Goal: Contribute content: Contribute content

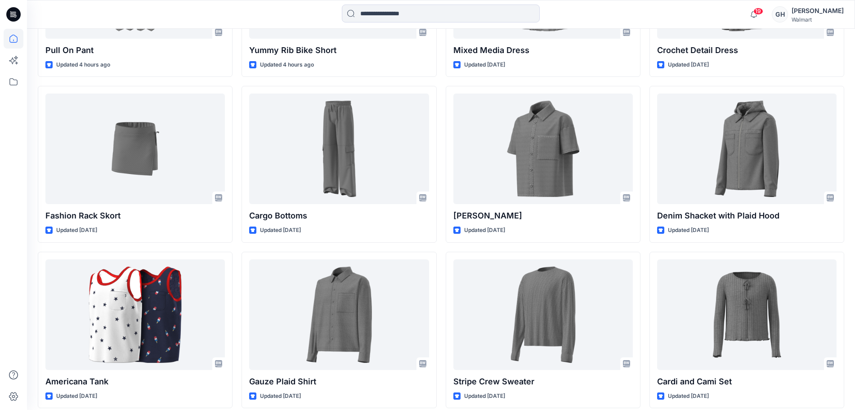
scroll to position [730, 0]
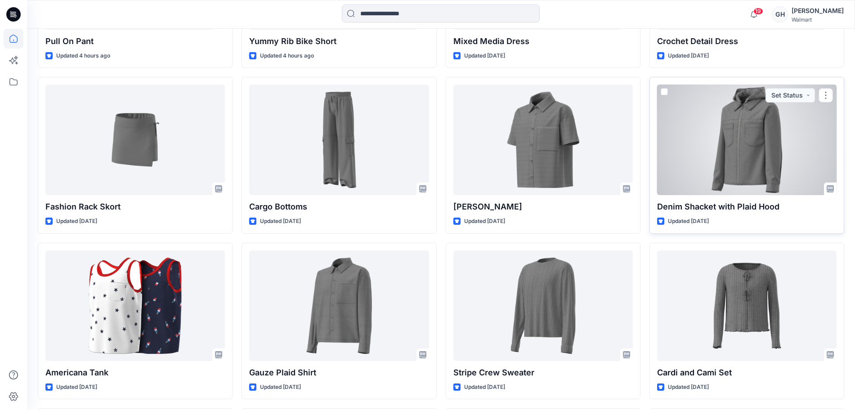
click at [735, 156] on div at bounding box center [746, 140] width 179 height 111
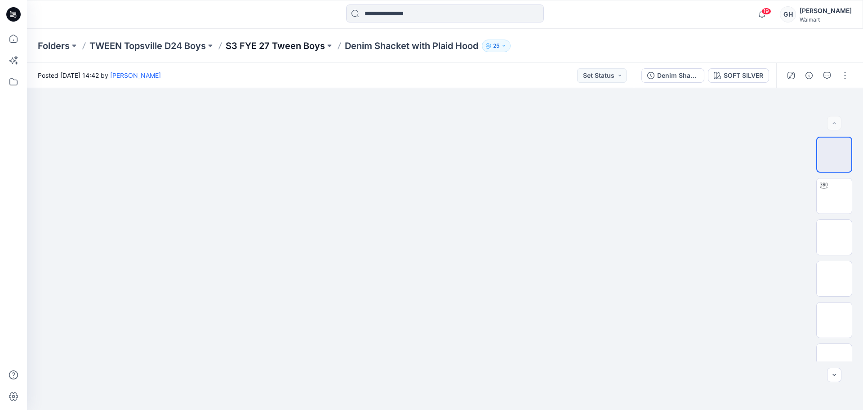
click at [308, 47] on p "S3 FYE 27 Tween Boys" at bounding box center [275, 46] width 99 height 13
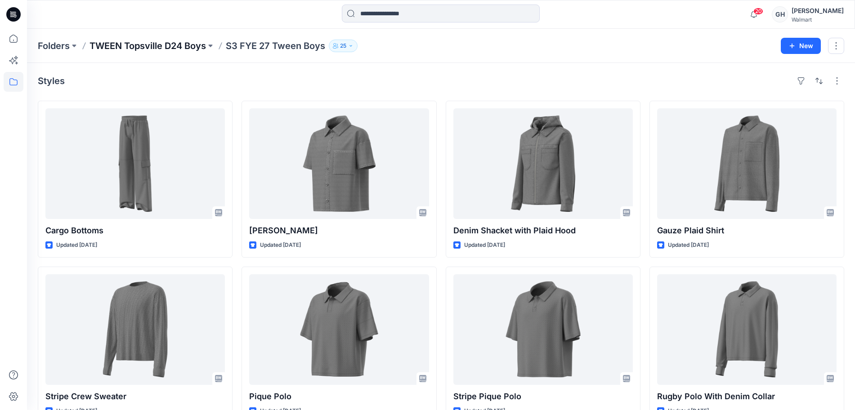
click at [154, 49] on p "TWEEN Topsville D24 Boys" at bounding box center [147, 46] width 116 height 13
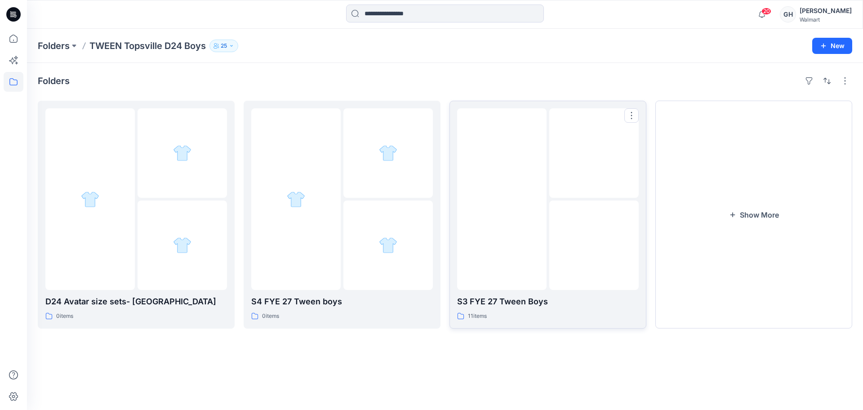
click at [534, 275] on div at bounding box center [501, 199] width 89 height 182
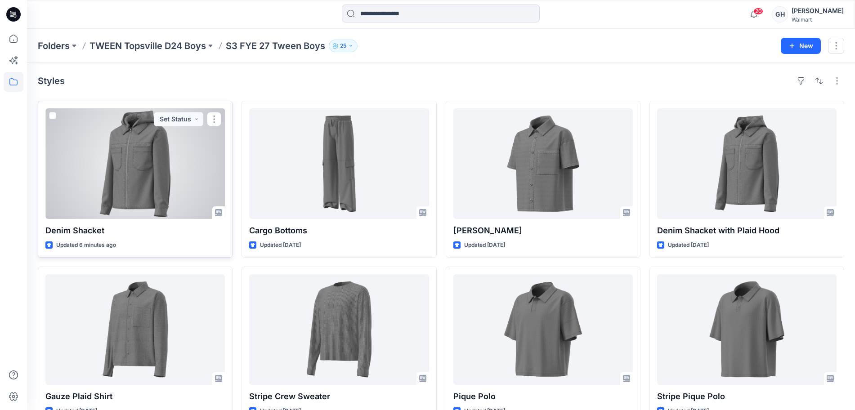
click at [170, 184] on div at bounding box center [134, 163] width 179 height 111
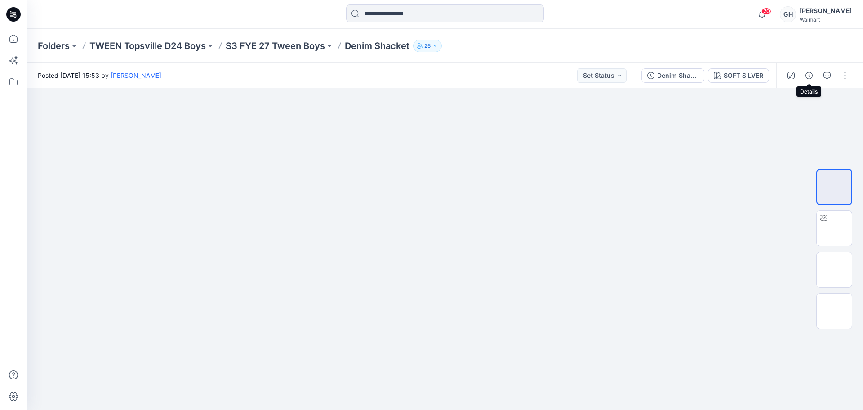
click at [806, 75] on icon "button" at bounding box center [809, 75] width 7 height 7
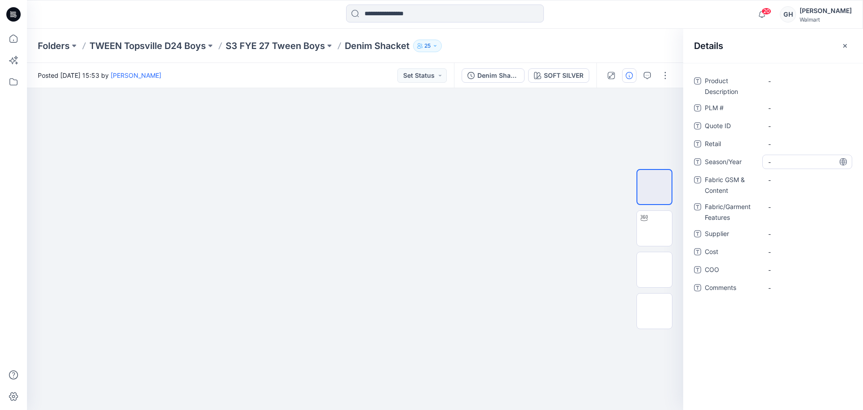
click at [795, 160] on span "-" at bounding box center [807, 161] width 78 height 9
type textarea "**********"
click at [799, 231] on span "-" at bounding box center [807, 233] width 78 height 9
type textarea "*********"
click at [808, 284] on span "-" at bounding box center [807, 287] width 78 height 9
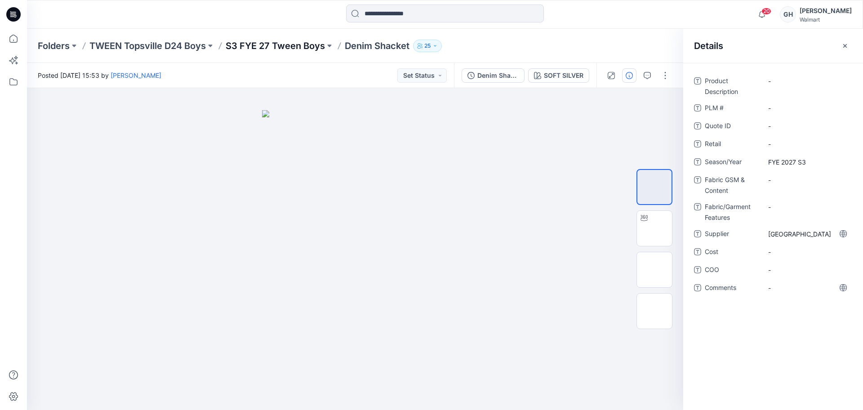
click at [270, 46] on p "S3 FYE 27 Tween Boys" at bounding box center [275, 46] width 99 height 13
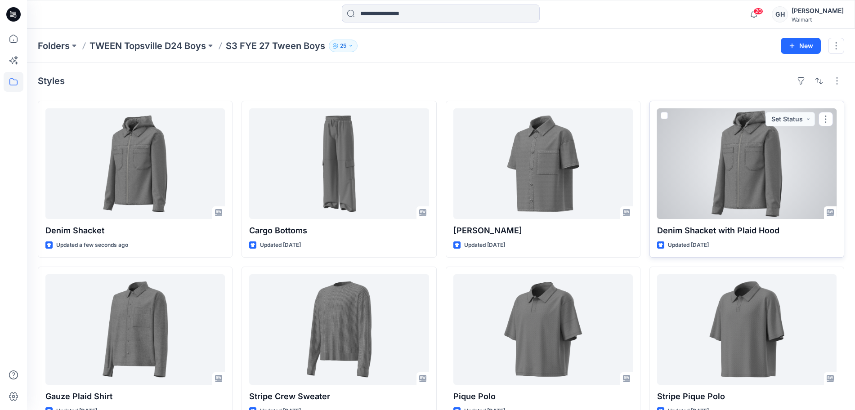
click at [756, 186] on div at bounding box center [746, 163] width 179 height 111
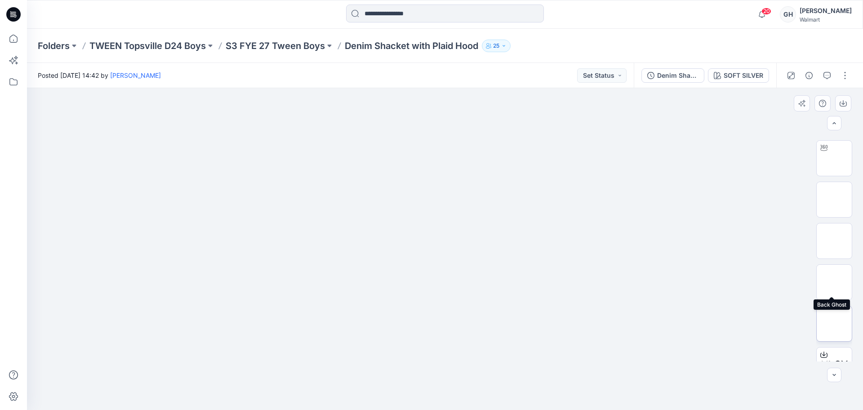
scroll to position [56, 0]
click at [834, 305] on img at bounding box center [834, 305] width 0 height 0
click at [840, 102] on icon "button" at bounding box center [843, 103] width 7 height 7
click at [837, 52] on div "Folders TWEEN Topsville D24 Boys S3 FYE 27 Tween Boys Denim Shacket with Plaid …" at bounding box center [445, 46] width 836 height 34
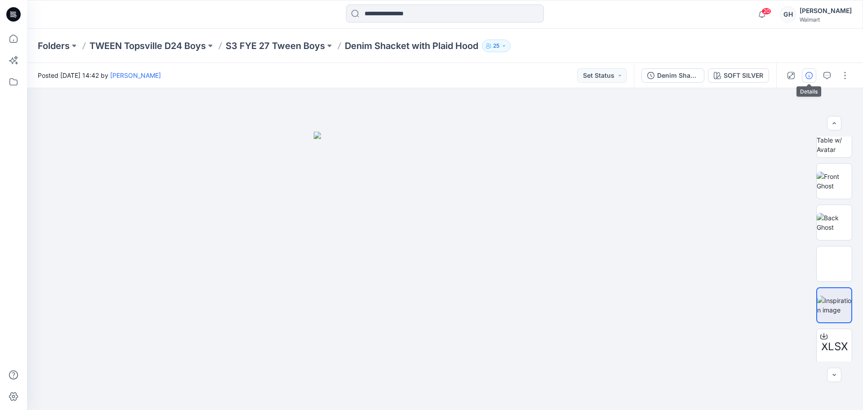
click at [810, 73] on icon "button" at bounding box center [809, 75] width 7 height 7
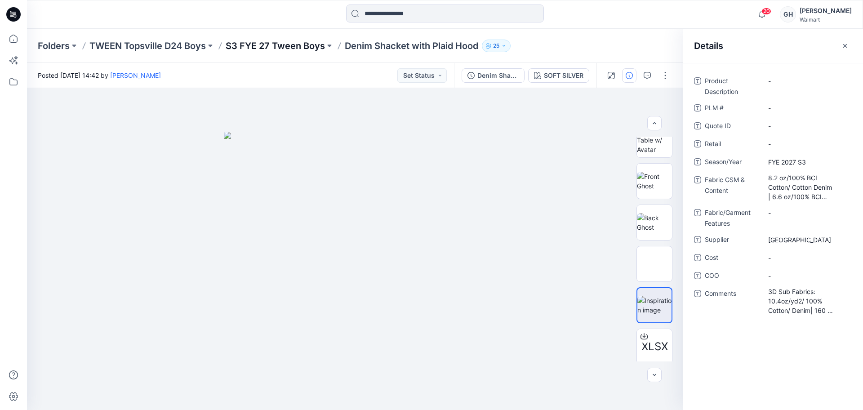
click at [244, 52] on div "Folders TWEEN Topsville D24 Boys S3 FYE 27 Tween Boys Denim Shacket with Plaid …" at bounding box center [445, 46] width 836 height 34
click at [268, 51] on p "S3 FYE 27 Tween Boys" at bounding box center [275, 46] width 99 height 13
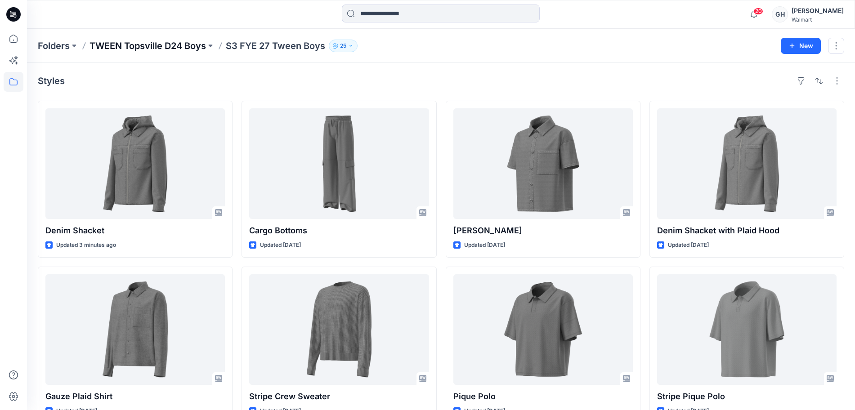
click at [183, 47] on p "TWEEN Topsville D24 Boys" at bounding box center [147, 46] width 116 height 13
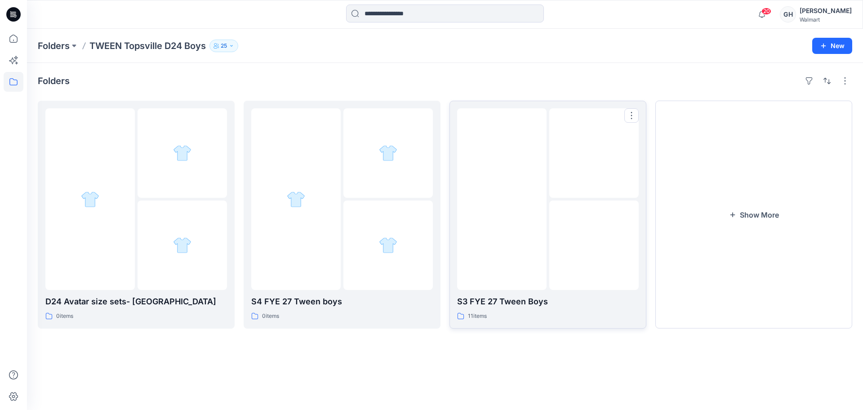
click at [502, 199] on img at bounding box center [502, 199] width 0 height 0
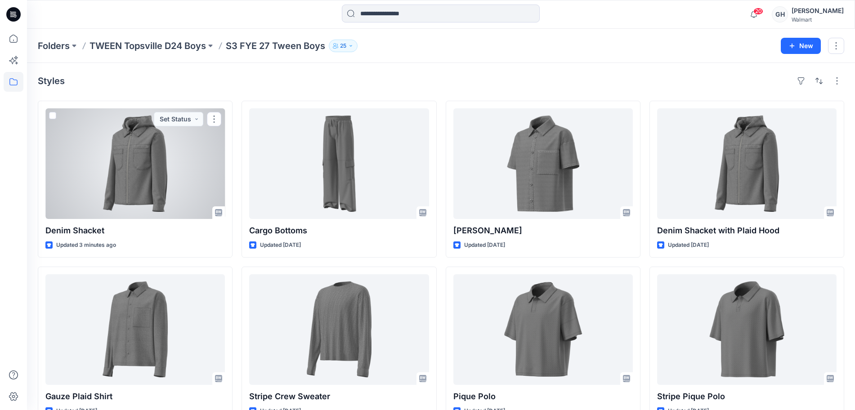
drag, startPoint x: 146, startPoint y: 184, endPoint x: 417, endPoint y: 230, distance: 274.4
click at [146, 184] on div at bounding box center [134, 163] width 179 height 111
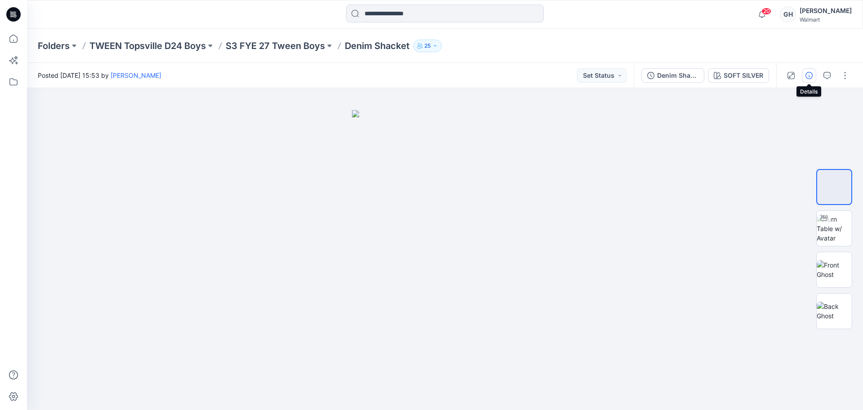
click at [805, 79] on button "button" at bounding box center [809, 75] width 14 height 14
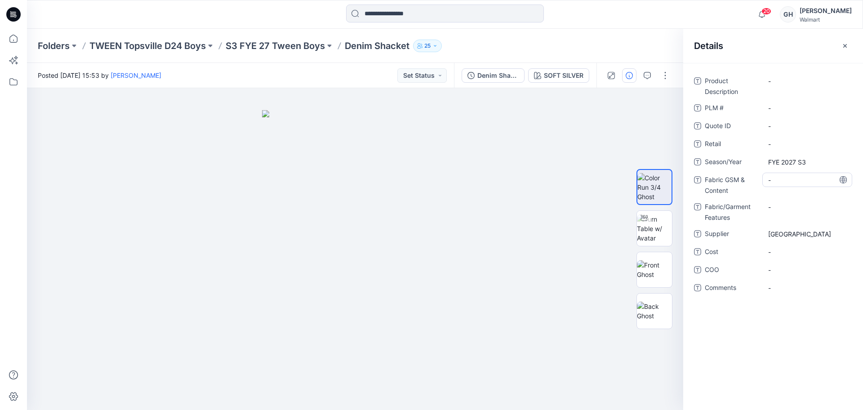
click at [788, 185] on div "-" at bounding box center [807, 180] width 90 height 14
click at [771, 181] on Content "-" at bounding box center [807, 179] width 78 height 9
type textarea "**********"
click at [793, 207] on Features "-" at bounding box center [807, 206] width 78 height 9
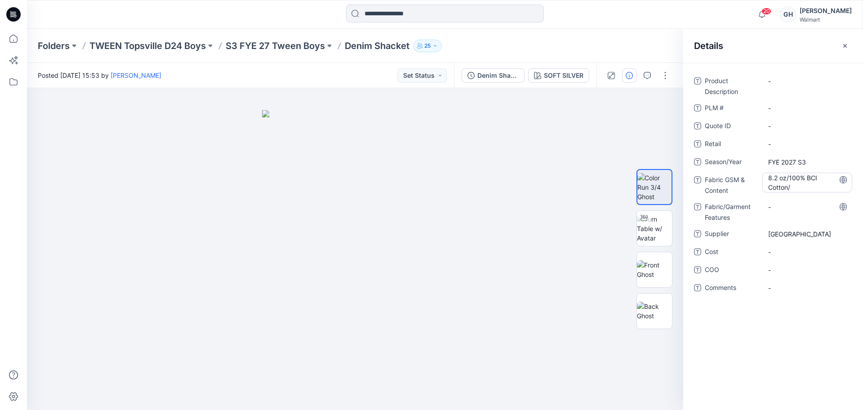
click at [805, 188] on Content "8.2 oz/100% BCI Cotton/" at bounding box center [807, 182] width 78 height 19
type textarea "**********"
click at [797, 208] on Features "-" at bounding box center [807, 206] width 78 height 9
click at [793, 192] on Content "8.2 oz/100% BCI Cotton/Cotton Denim |" at bounding box center [807, 182] width 78 height 19
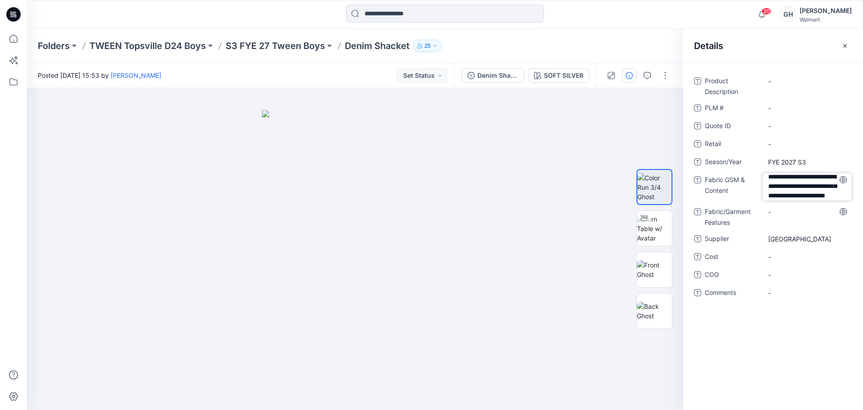
scroll to position [22, 0]
type textarea "**********"
click at [791, 212] on Features "-" at bounding box center [807, 212] width 78 height 9
click at [806, 190] on Content "8.2 oz/100% BCI Cotton/Cotton Denim | 200 Grams/60% BCI Cotton/40% Recycled Pol…" at bounding box center [807, 187] width 78 height 28
click at [806, 195] on textarea "**********" at bounding box center [807, 187] width 90 height 28
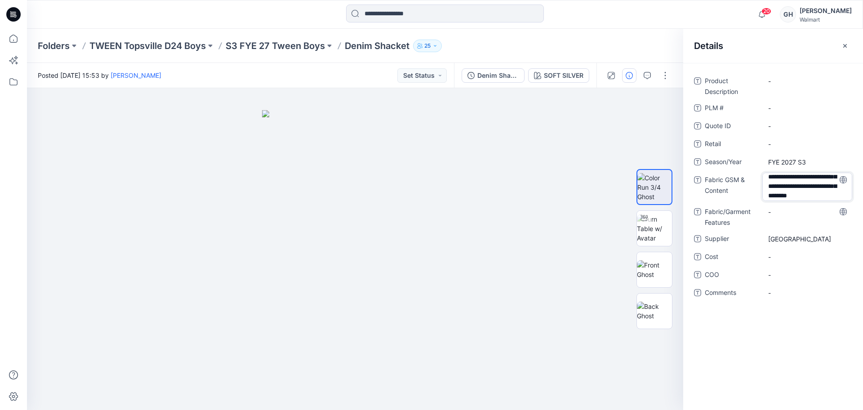
scroll to position [30, 0]
type textarea "**********"
click at [790, 214] on div "-" at bounding box center [807, 212] width 90 height 14
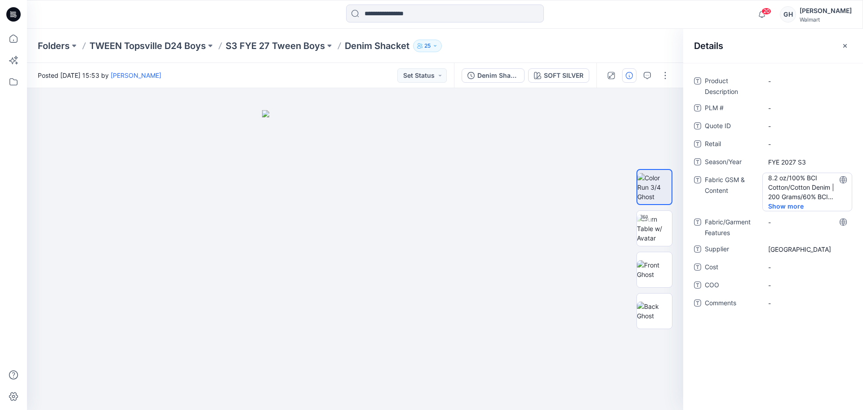
click at [814, 197] on Content "8.2 oz/100% BCI Cotton/Cotton Denim | 200 Grams/60% BCI Cotton/40% Recycled Pol…" at bounding box center [807, 187] width 78 height 28
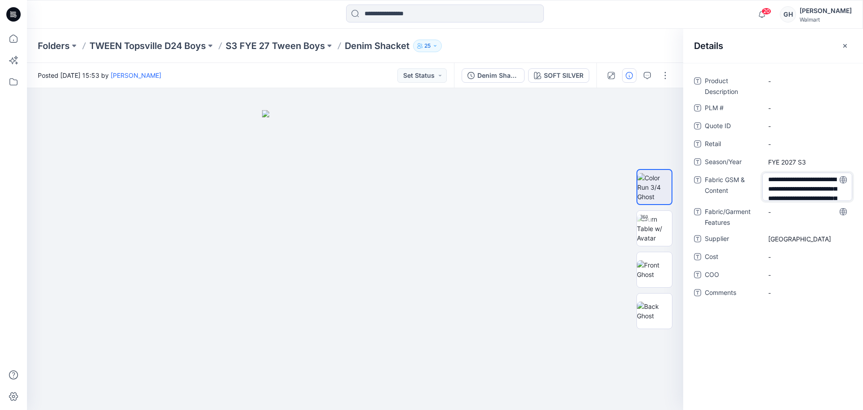
scroll to position [31, 0]
click at [819, 195] on textarea "**********" at bounding box center [807, 187] width 90 height 28
type textarea "**********"
click at [782, 211] on div "**********" at bounding box center [773, 192] width 158 height 237
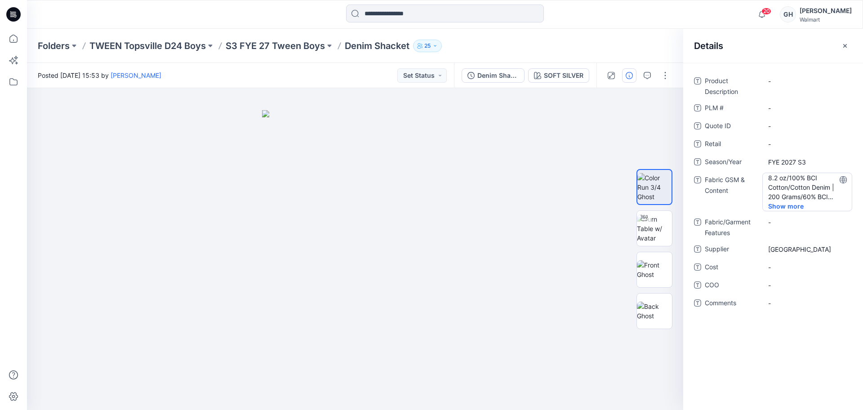
click at [813, 196] on Content "8.2 oz/100% BCI Cotton/Cotton Denim | 200 Grams/60% BCI Cotton/40% Recycled Pol…" at bounding box center [807, 187] width 78 height 28
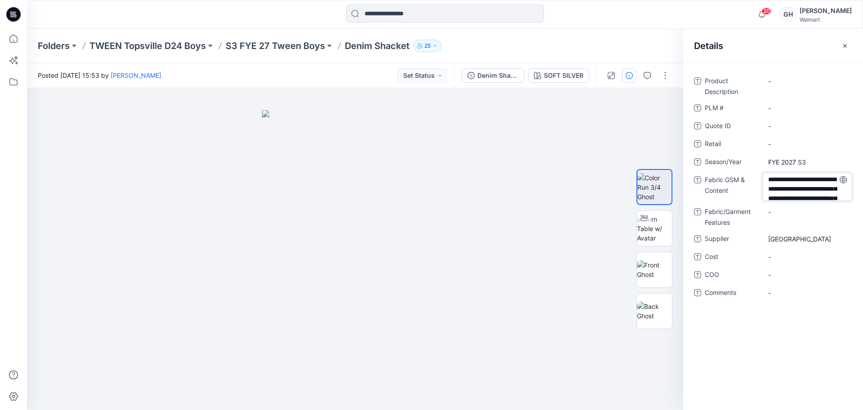
scroll to position [59, 0]
click at [807, 194] on textarea "**********" at bounding box center [807, 187] width 90 height 28
type textarea "**********"
click at [783, 214] on div "**********" at bounding box center [773, 192] width 158 height 237
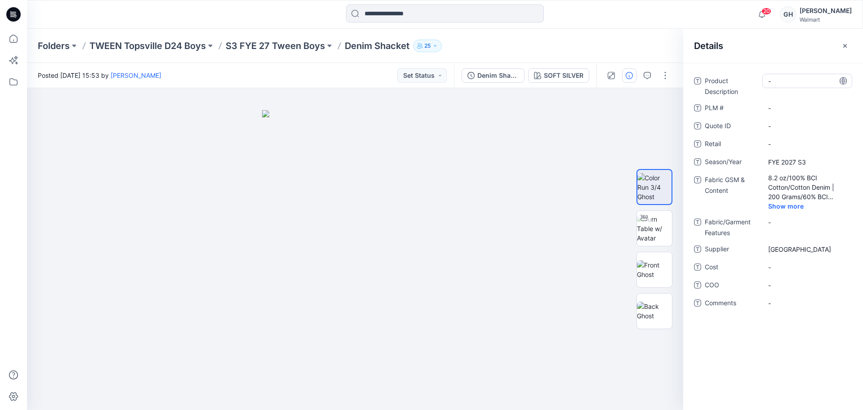
click at [792, 81] on Description "-" at bounding box center [807, 80] width 78 height 9
click at [847, 46] on icon "button" at bounding box center [844, 45] width 7 height 7
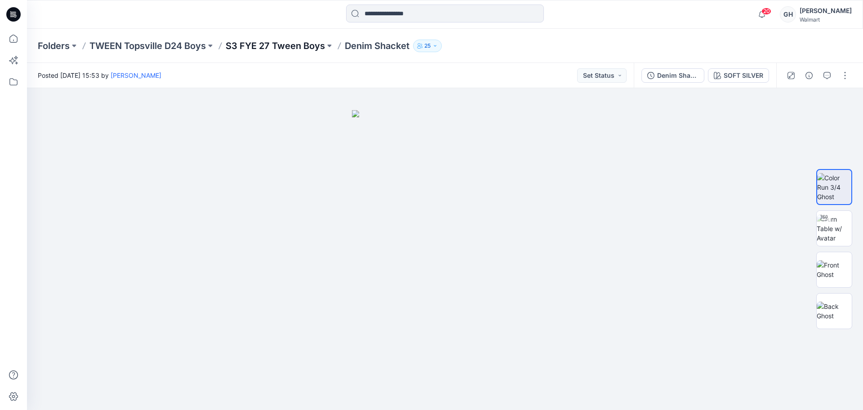
click at [282, 40] on p "S3 FYE 27 Tween Boys" at bounding box center [275, 46] width 99 height 13
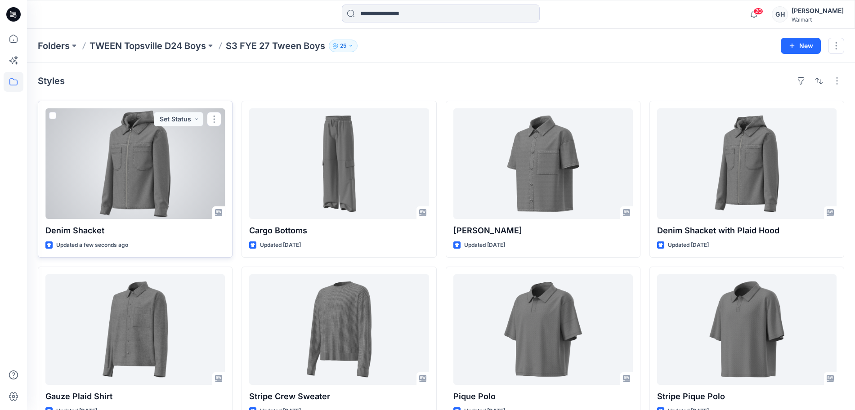
click at [137, 166] on div at bounding box center [134, 163] width 179 height 111
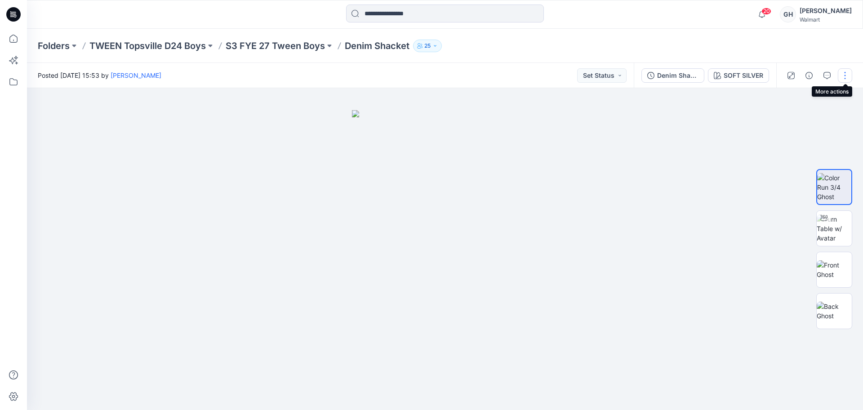
click at [847, 76] on button "button" at bounding box center [845, 75] width 14 height 14
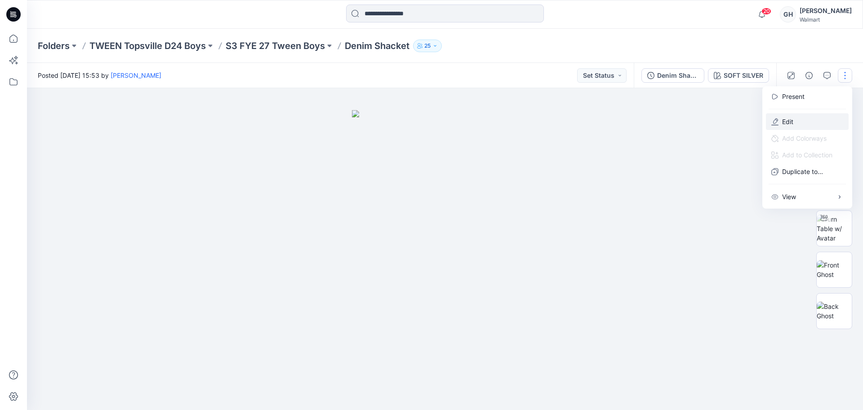
click at [779, 114] on button "Edit" at bounding box center [807, 121] width 83 height 17
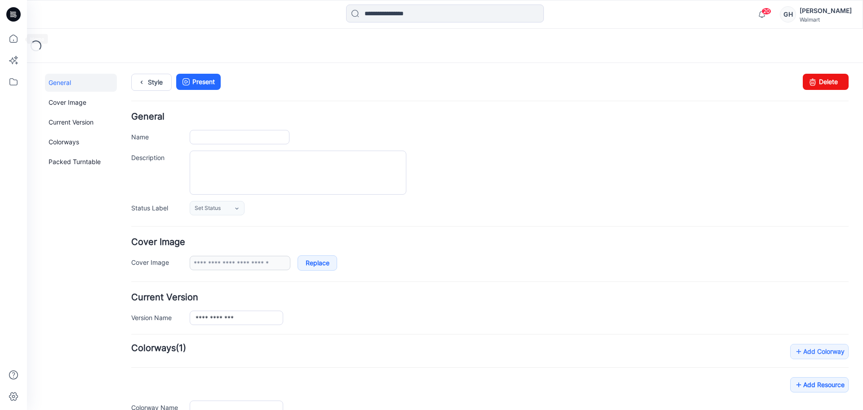
type input "**********"
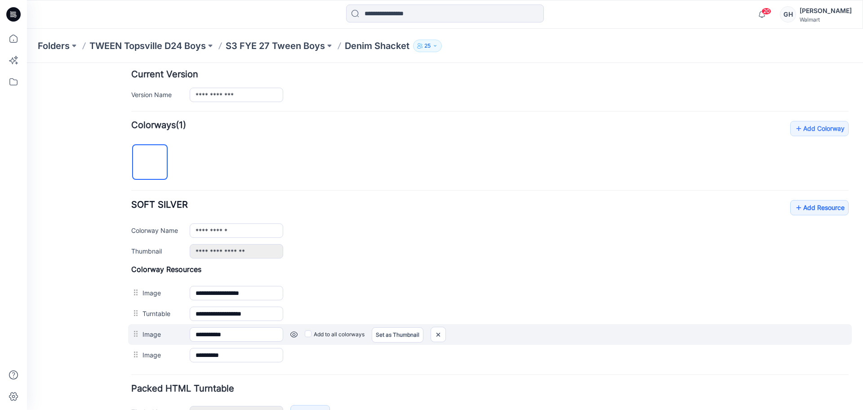
scroll to position [225, 0]
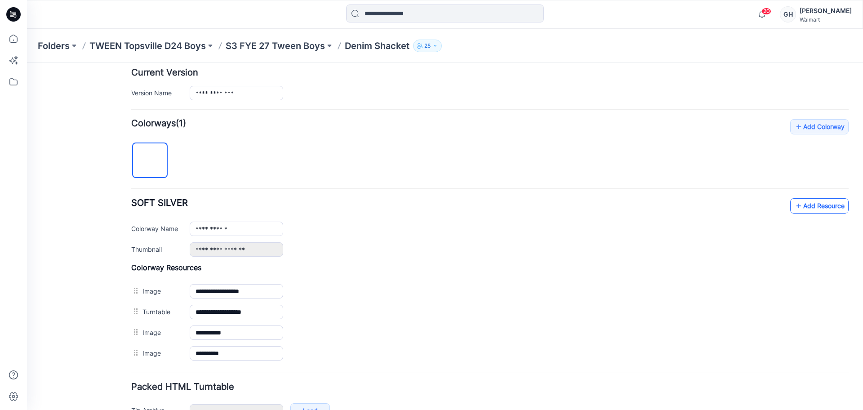
click at [794, 200] on icon at bounding box center [798, 206] width 9 height 14
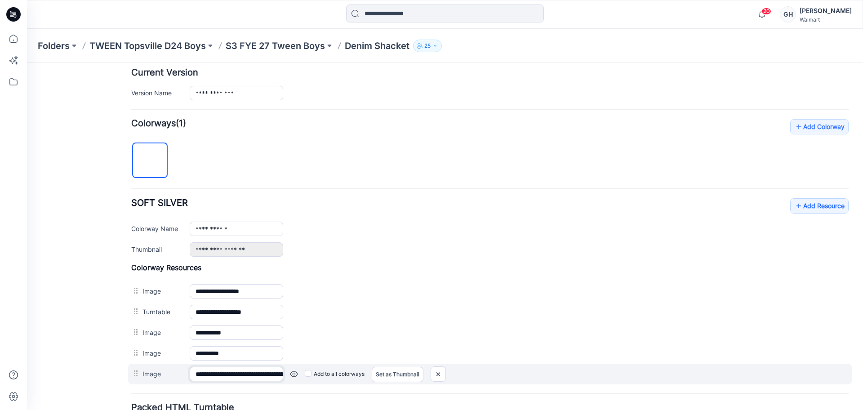
click at [263, 371] on input "**********" at bounding box center [236, 374] width 93 height 14
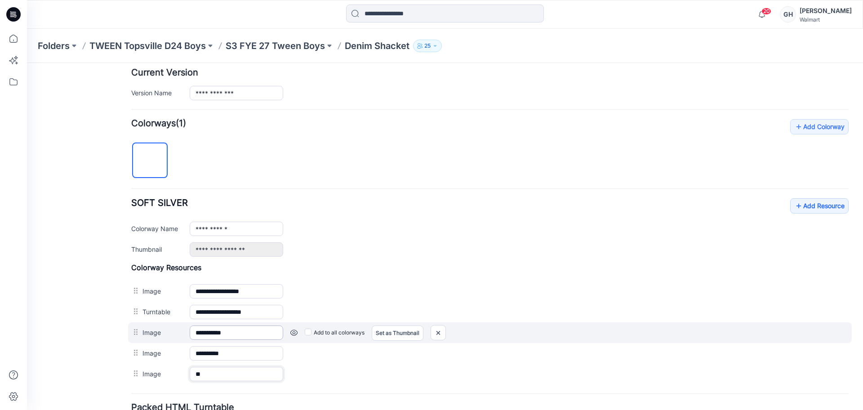
type input "*"
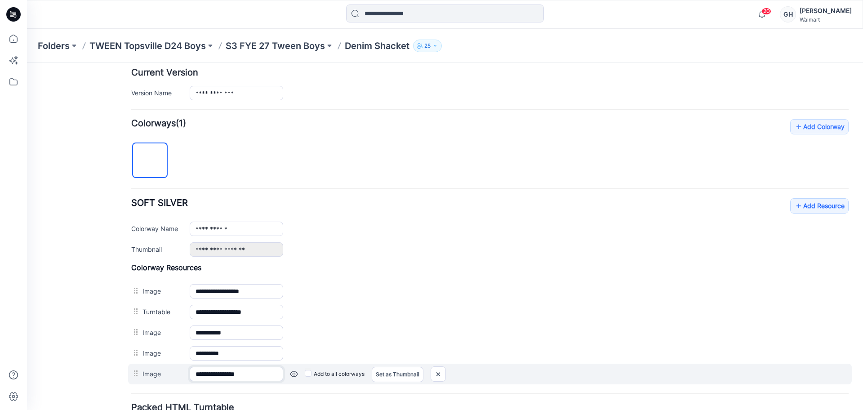
type input "**********"
click at [348, 381] on div "**********" at bounding box center [490, 374] width 724 height 21
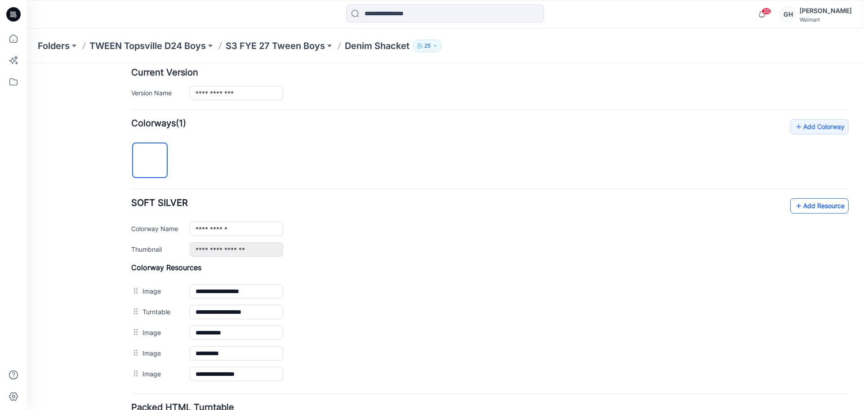
click at [818, 201] on link "Add Resource" at bounding box center [819, 205] width 58 height 15
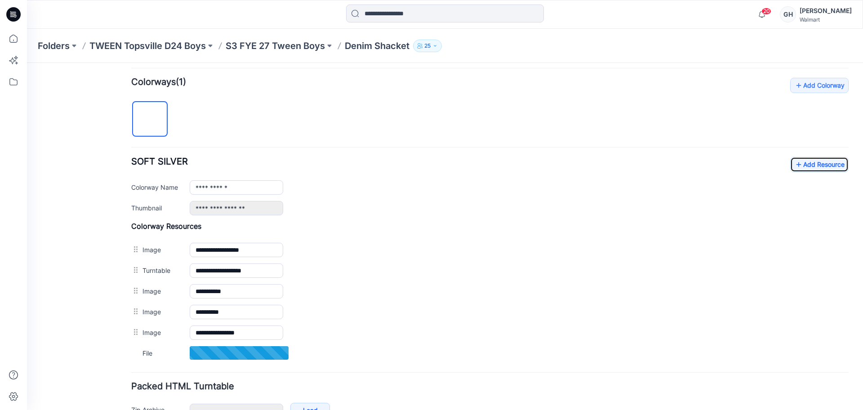
scroll to position [322, 0]
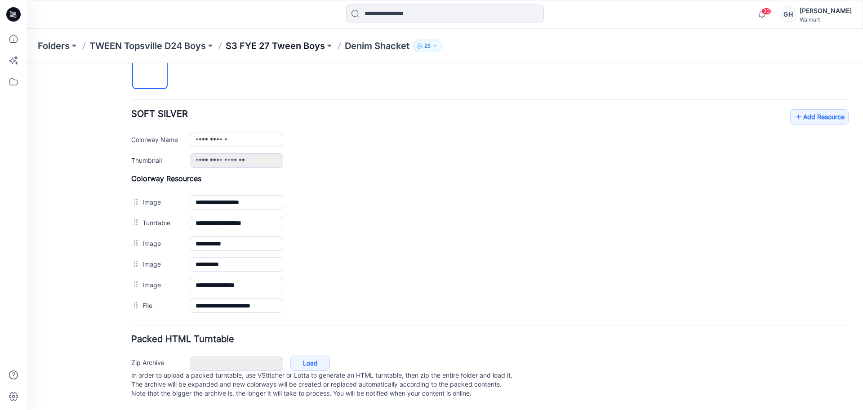
click at [282, 44] on p "S3 FYE 27 Tween Boys" at bounding box center [275, 46] width 99 height 13
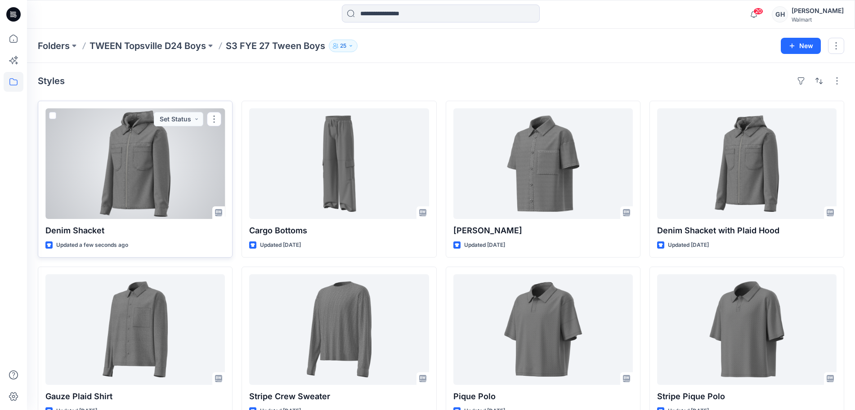
click at [95, 161] on div at bounding box center [134, 163] width 179 height 111
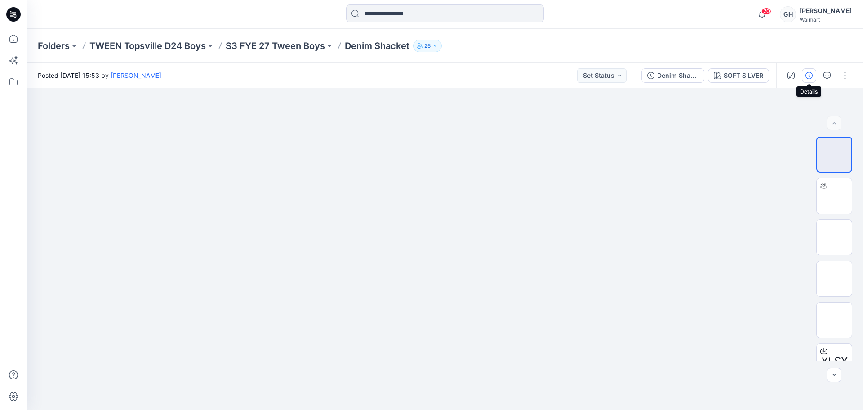
click at [804, 75] on button "button" at bounding box center [809, 75] width 14 height 14
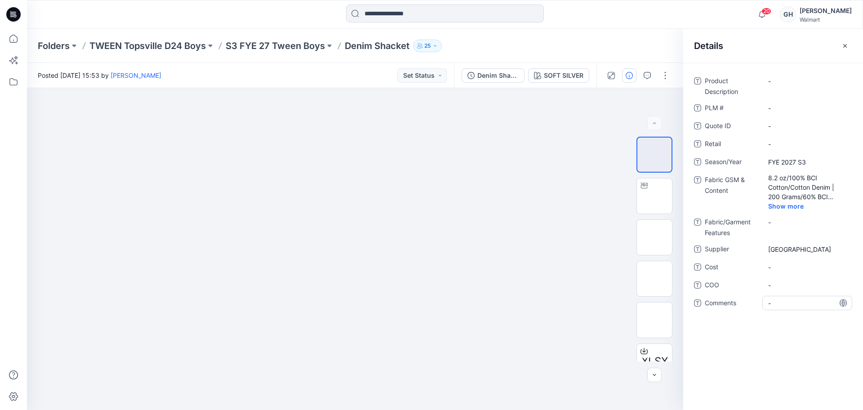
click at [782, 303] on span "-" at bounding box center [807, 302] width 78 height 9
type textarea "**********"
click at [793, 282] on span "-" at bounding box center [807, 284] width 78 height 9
click at [813, 309] on span "3D Sub Fabric: 10.4 oz/yd2/" at bounding box center [807, 305] width 78 height 19
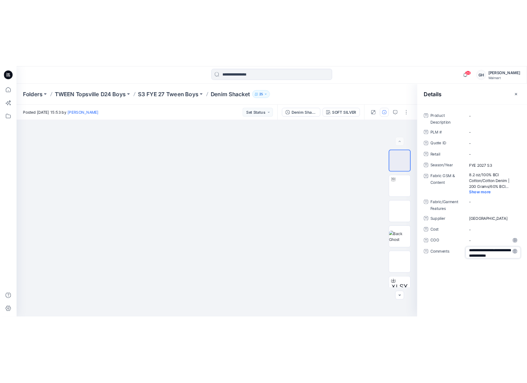
scroll to position [11, 0]
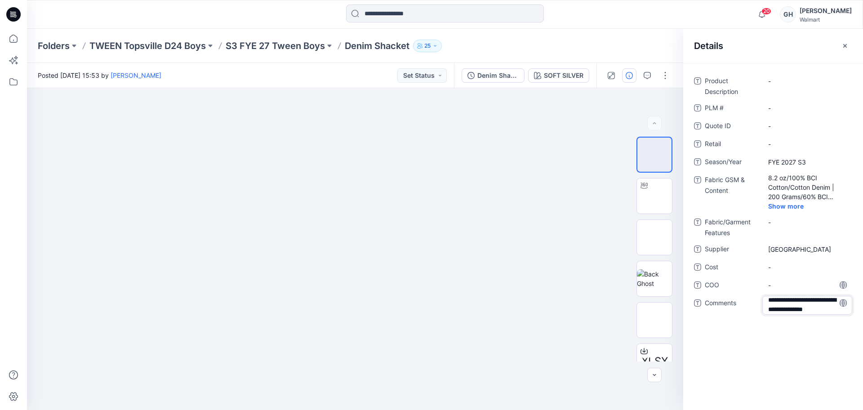
type textarea "**********"
click at [791, 266] on span "-" at bounding box center [807, 267] width 78 height 9
click at [299, 43] on p "S3 FYE 27 Tween Boys" at bounding box center [275, 46] width 99 height 13
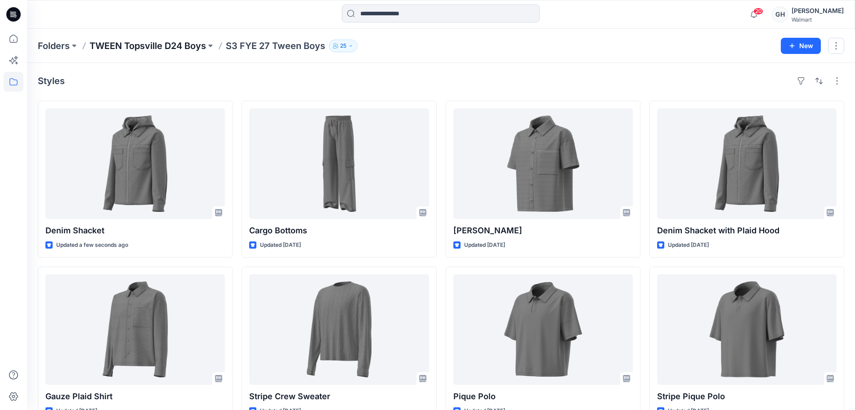
click at [134, 49] on p "TWEEN Topsville D24 Boys" at bounding box center [147, 46] width 116 height 13
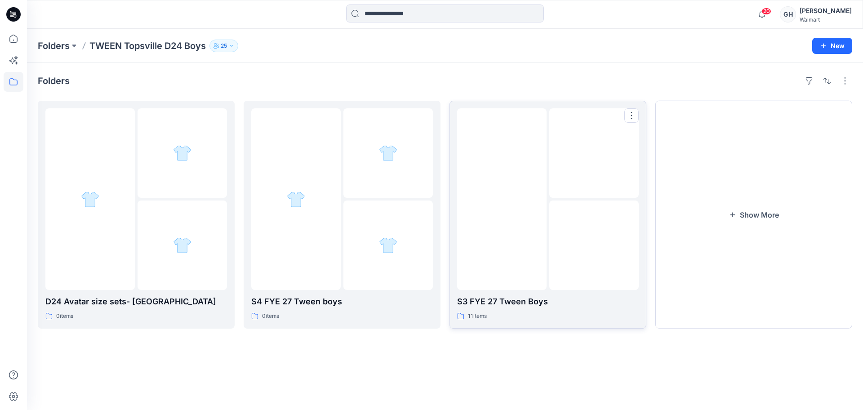
click at [533, 256] on div at bounding box center [501, 199] width 89 height 182
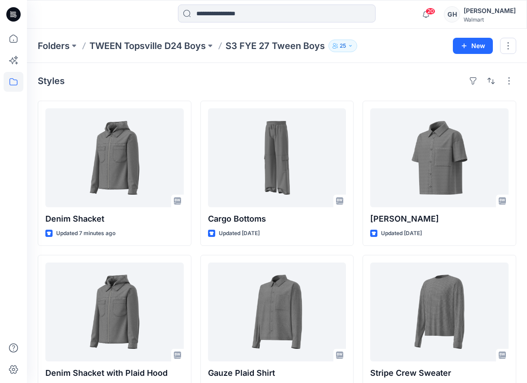
drag, startPoint x: 66, startPoint y: 49, endPoint x: 153, endPoint y: 80, distance: 92.7
click at [66, 49] on p "Folders" at bounding box center [54, 46] width 32 height 13
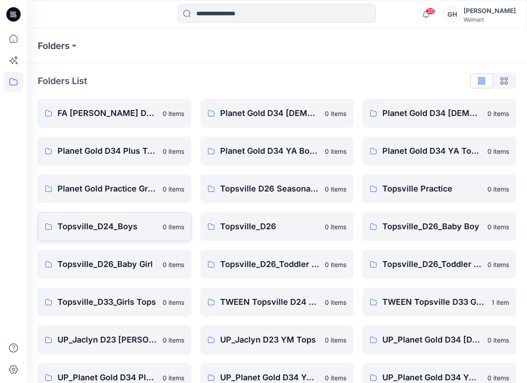
scroll to position [169, 0]
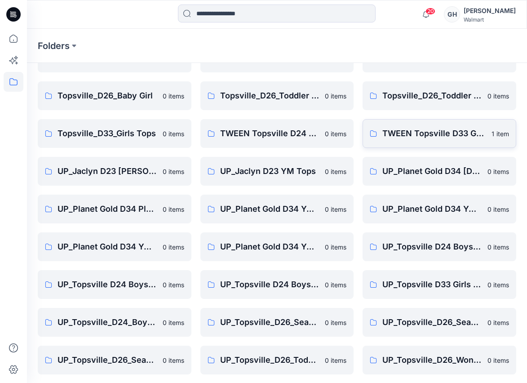
click at [422, 127] on p "TWEEN Topsville D33 Girls" at bounding box center [435, 133] width 104 height 13
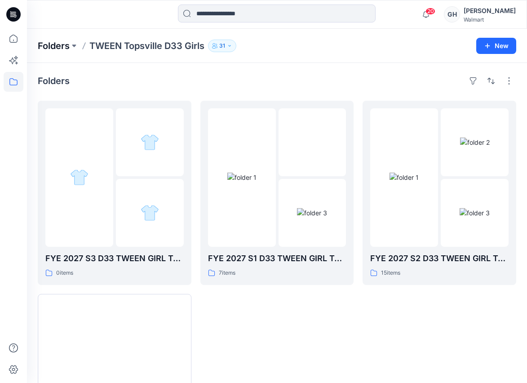
click at [63, 45] on p "Folders" at bounding box center [54, 46] width 32 height 13
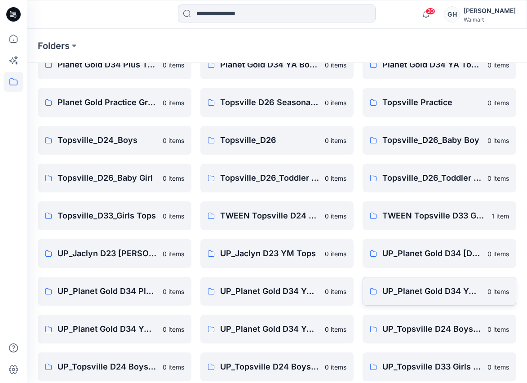
scroll to position [112, 0]
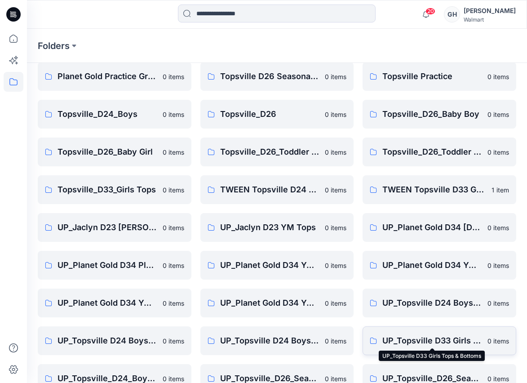
click at [420, 340] on p "UP_Topsville D33 Girls Tops & Bottoms" at bounding box center [433, 340] width 100 height 13
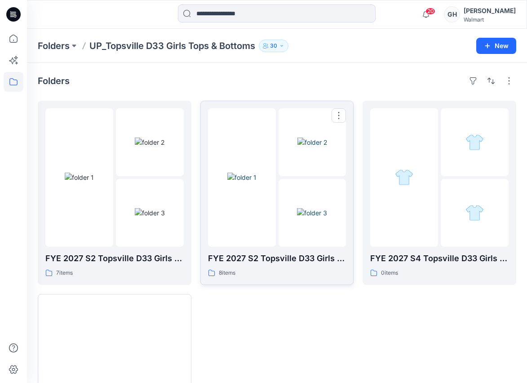
click at [297, 208] on img at bounding box center [312, 212] width 30 height 9
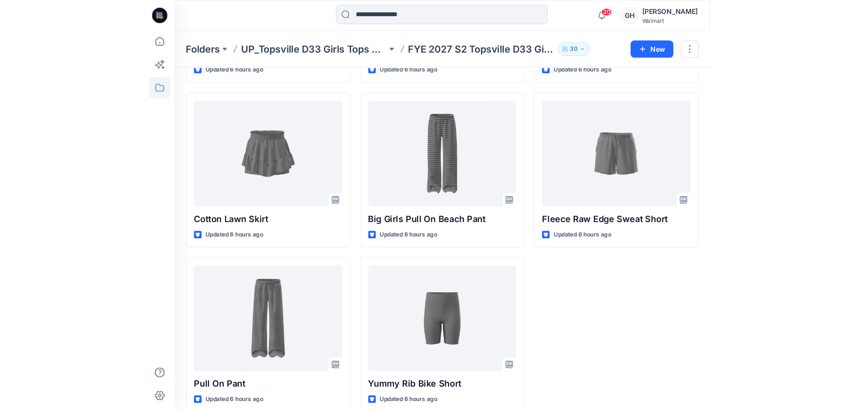
scroll to position [24, 0]
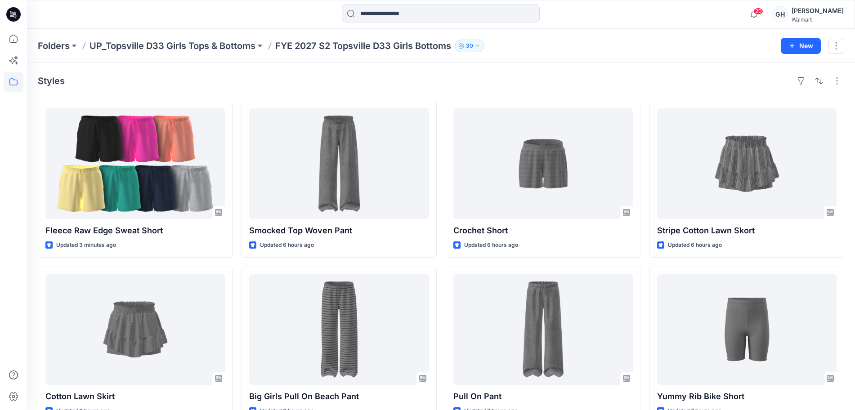
drag, startPoint x: 238, startPoint y: 41, endPoint x: 389, endPoint y: 69, distance: 154.0
click at [238, 41] on p "UP_Topsville D33 Girls Tops & Bottoms" at bounding box center [172, 46] width 166 height 13
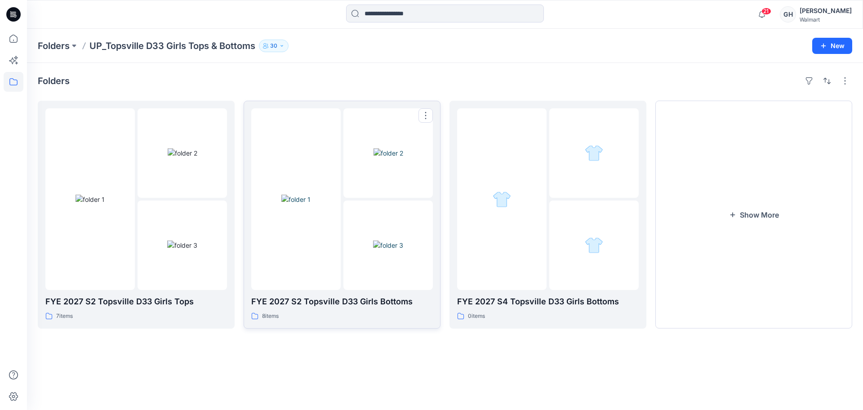
click at [311, 251] on div at bounding box center [295, 199] width 89 height 182
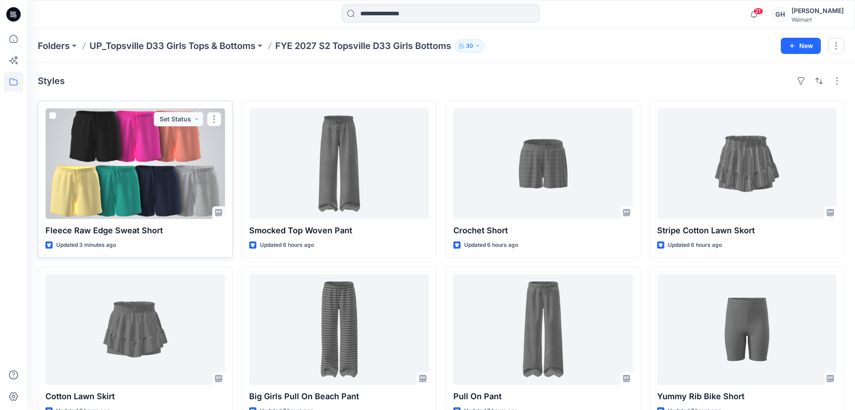
click at [128, 162] on div at bounding box center [134, 163] width 179 height 111
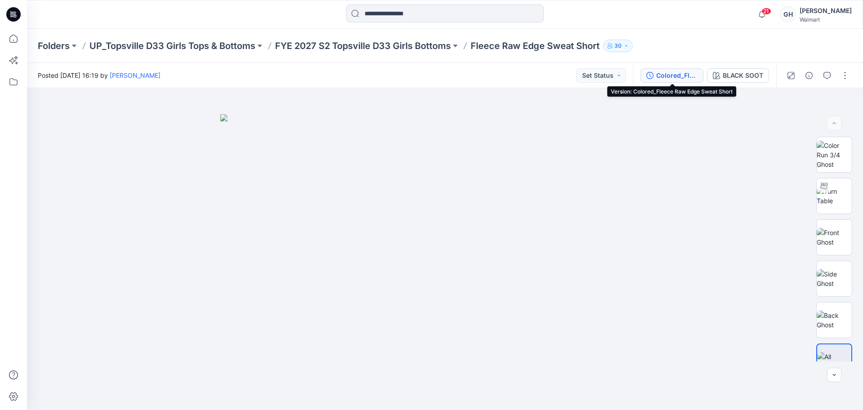
click at [680, 71] on div "Colored_Fleece Raw Edge Sweat Short" at bounding box center [676, 76] width 41 height 10
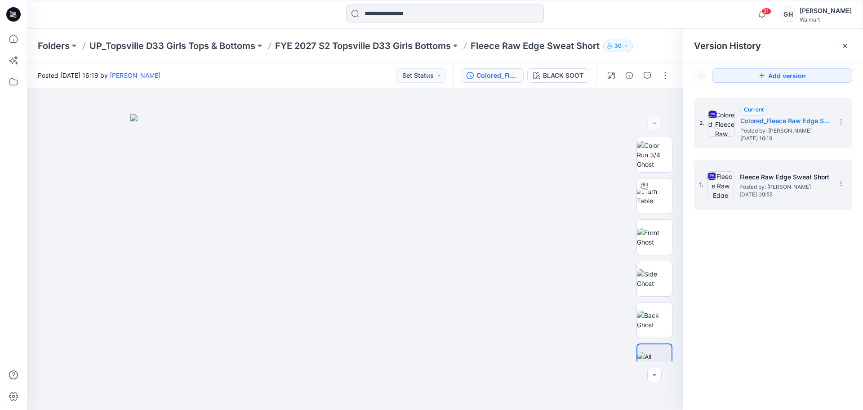
click at [765, 184] on span "Posted by: [PERSON_NAME]" at bounding box center [784, 187] width 90 height 9
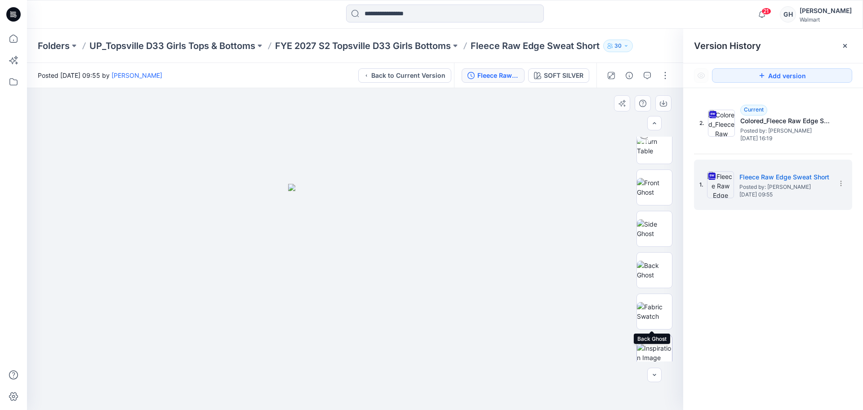
scroll to position [101, 0]
click at [654, 259] on img at bounding box center [654, 260] width 35 height 19
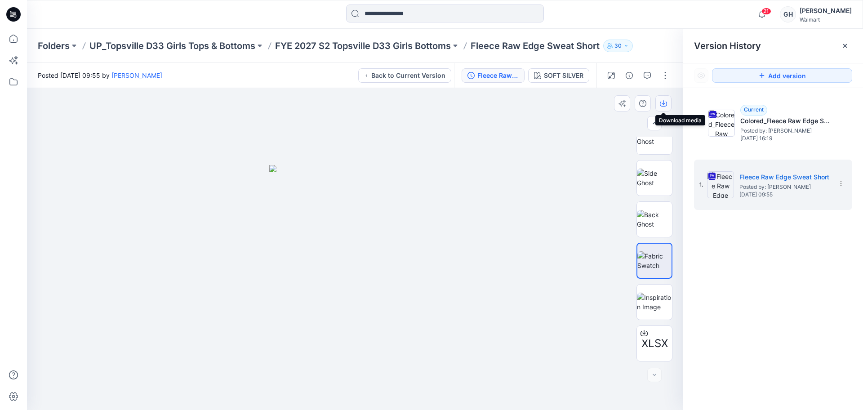
click at [662, 100] on icon "button" at bounding box center [663, 103] width 7 height 7
click at [651, 306] on img at bounding box center [654, 302] width 35 height 19
click at [668, 101] on button "button" at bounding box center [663, 103] width 16 height 16
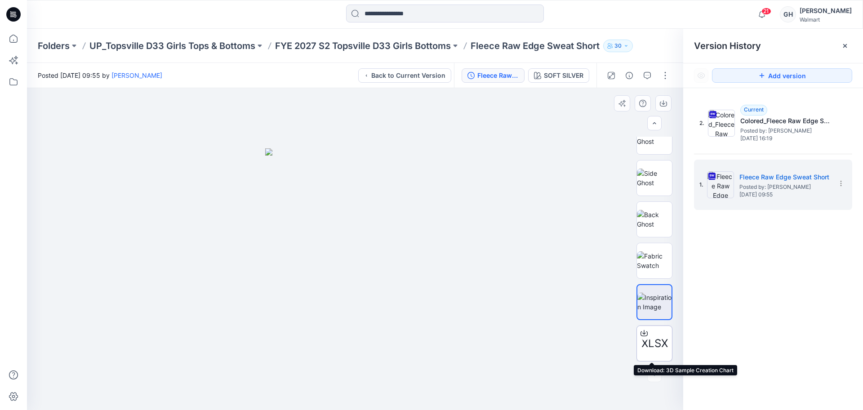
click at [641, 334] on icon at bounding box center [644, 332] width 7 height 7
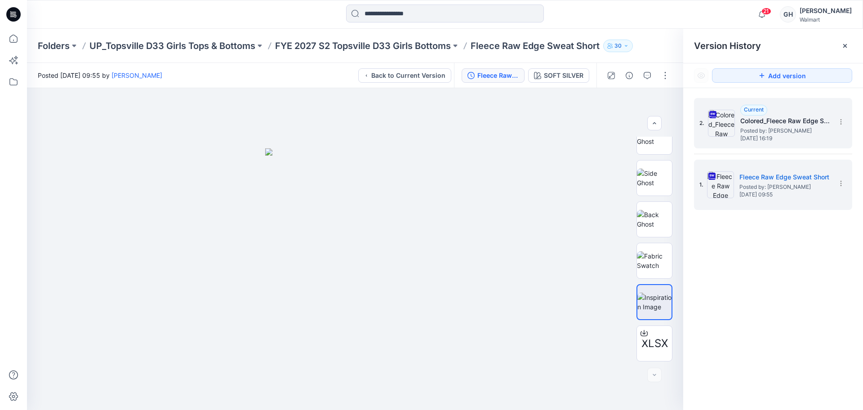
click at [745, 131] on span "Posted by: [PERSON_NAME]" at bounding box center [785, 130] width 90 height 9
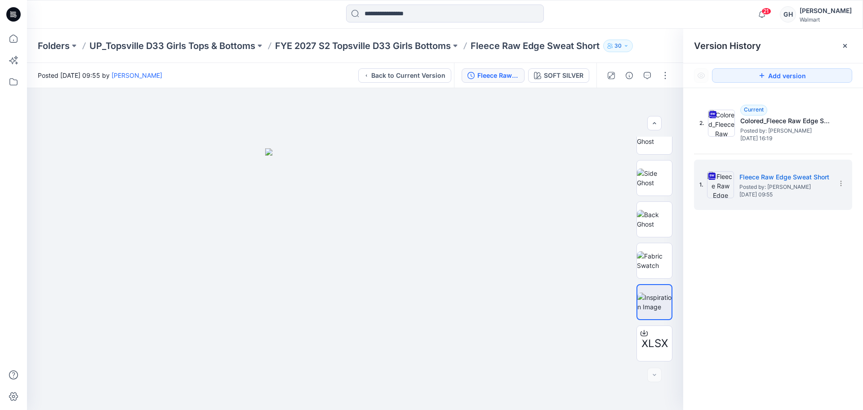
scroll to position [0, 0]
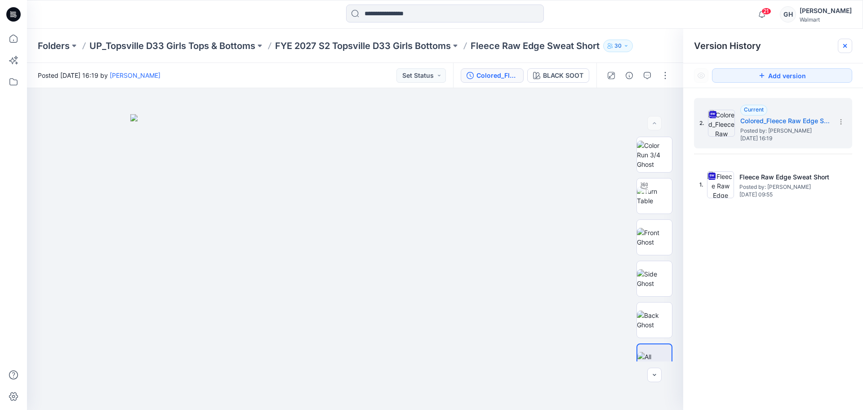
click at [842, 47] on icon at bounding box center [844, 45] width 7 height 7
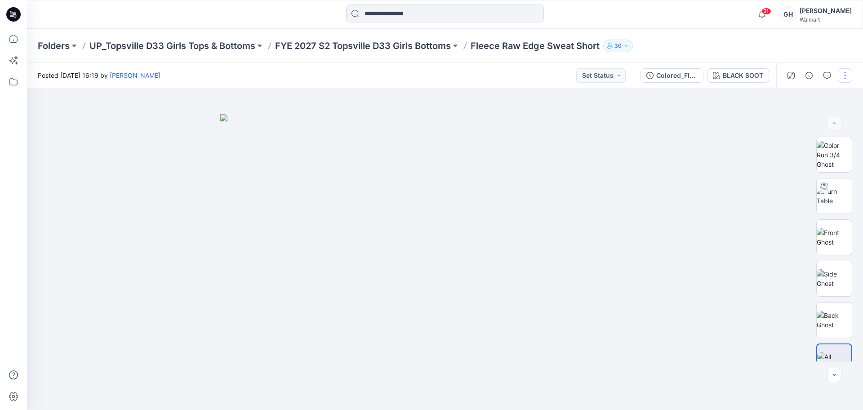
click at [850, 72] on button "button" at bounding box center [845, 75] width 14 height 14
click at [800, 117] on button "Edit" at bounding box center [807, 121] width 83 height 17
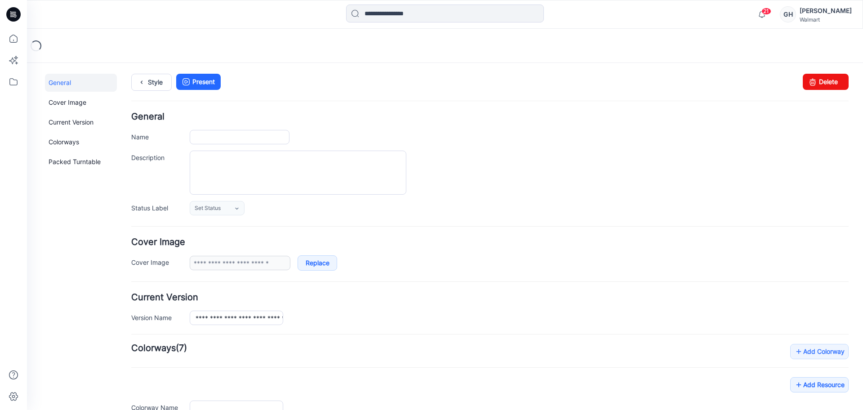
type input "**********"
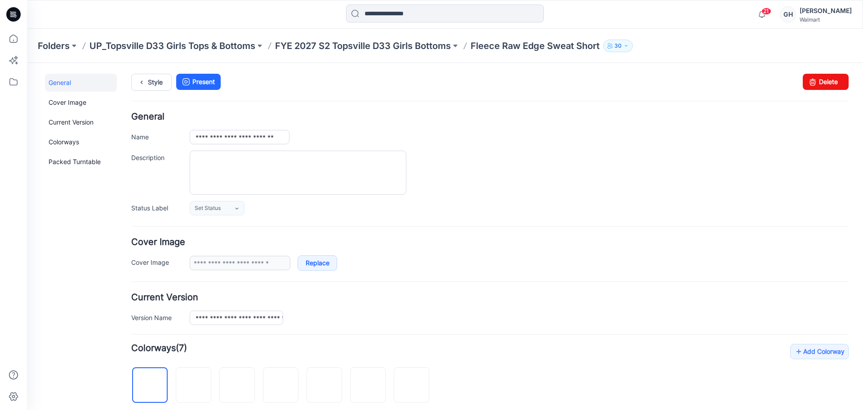
click at [715, 292] on form "**********" at bounding box center [489, 403] width 717 height 582
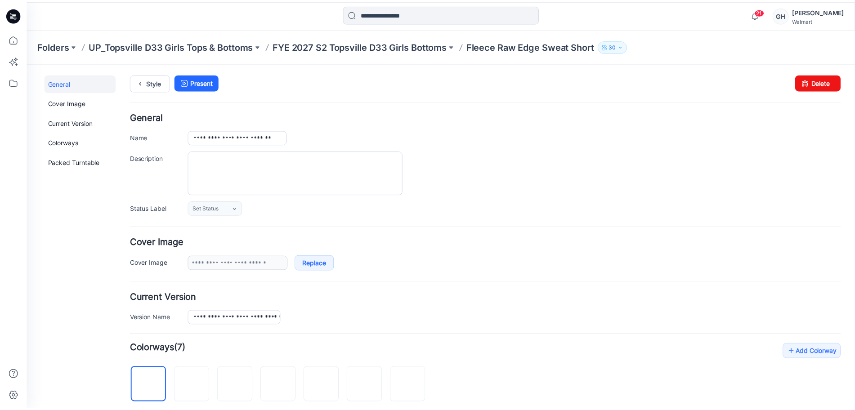
scroll to position [302, 0]
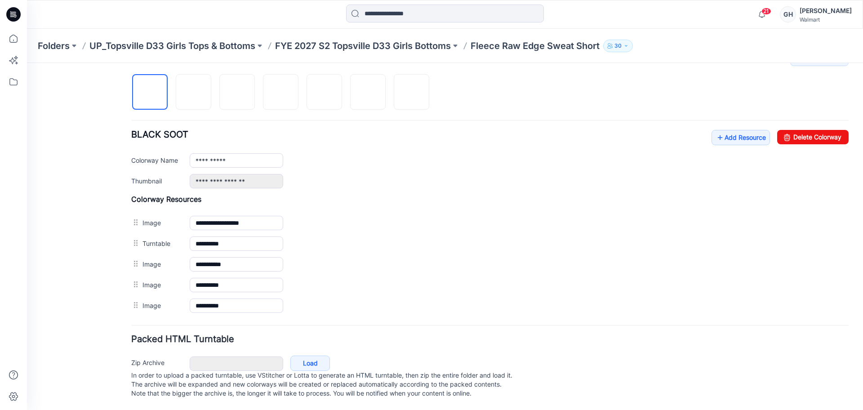
click at [726, 142] on div "**********" at bounding box center [489, 159] width 717 height 58
click at [721, 130] on link "Add Resource" at bounding box center [741, 137] width 58 height 15
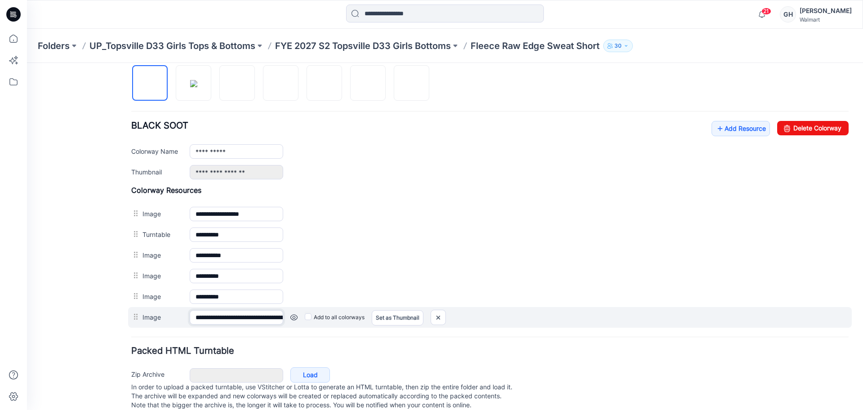
click at [240, 320] on input "**********" at bounding box center [236, 317] width 93 height 14
type input "**********"
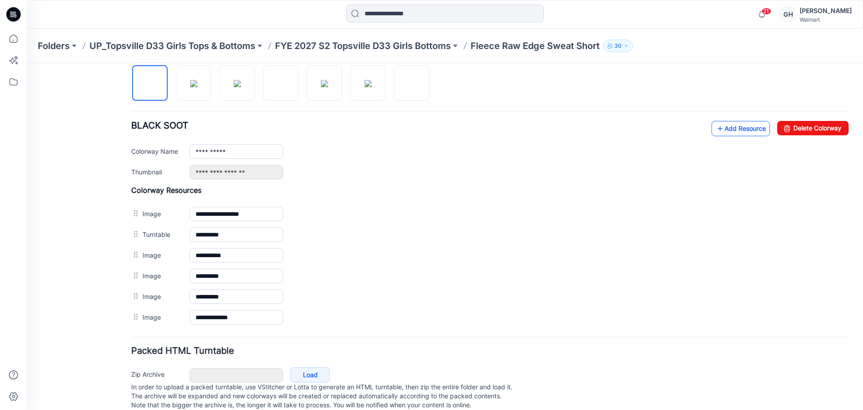
click at [738, 127] on link "Add Resource" at bounding box center [741, 128] width 58 height 15
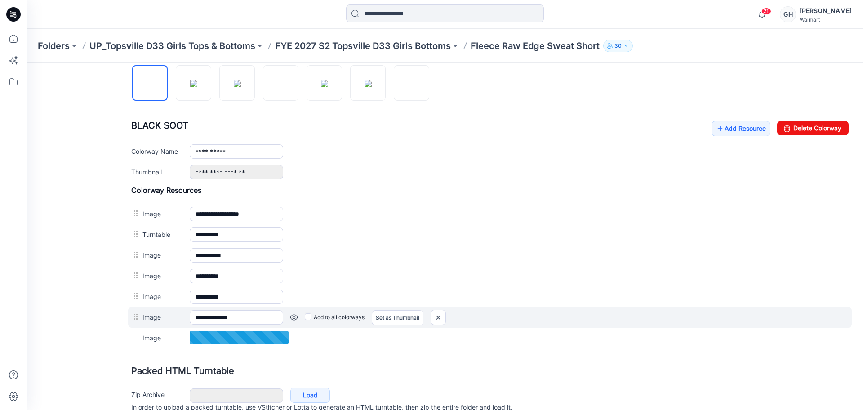
click at [294, 318] on link at bounding box center [293, 317] width 7 height 7
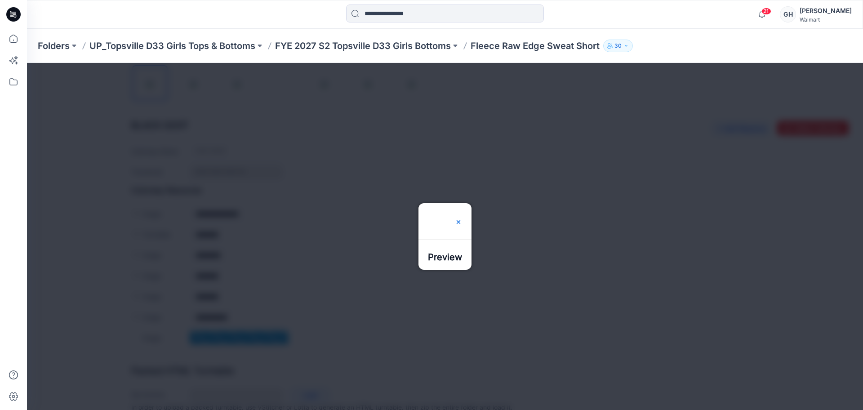
click at [462, 218] on img at bounding box center [458, 221] width 7 height 7
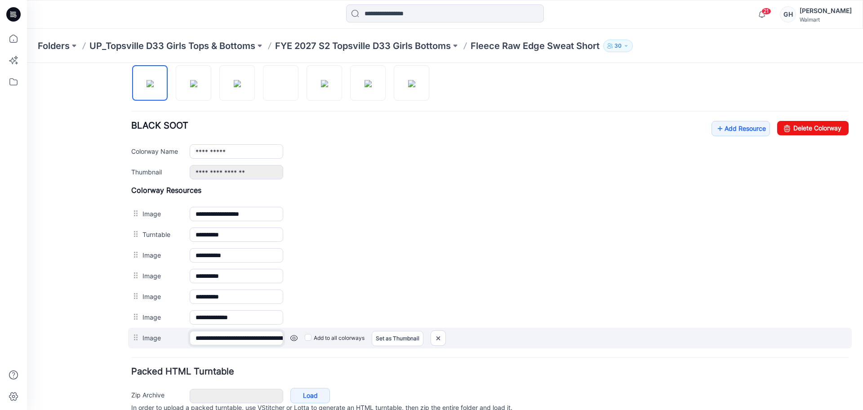
click at [269, 343] on input "**********" at bounding box center [236, 338] width 93 height 14
click at [270, 342] on input "**********" at bounding box center [236, 338] width 93 height 14
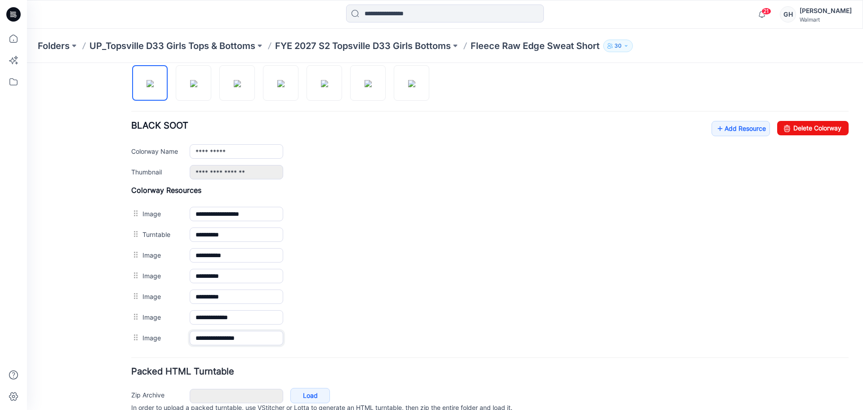
type input "**********"
click at [238, 385] on div "Zip Archive Cancel Load In order to upload a packed turntable, use VStitcher or…" at bounding box center [490, 409] width 724 height 49
click at [730, 134] on link "Add Resource" at bounding box center [741, 128] width 58 height 15
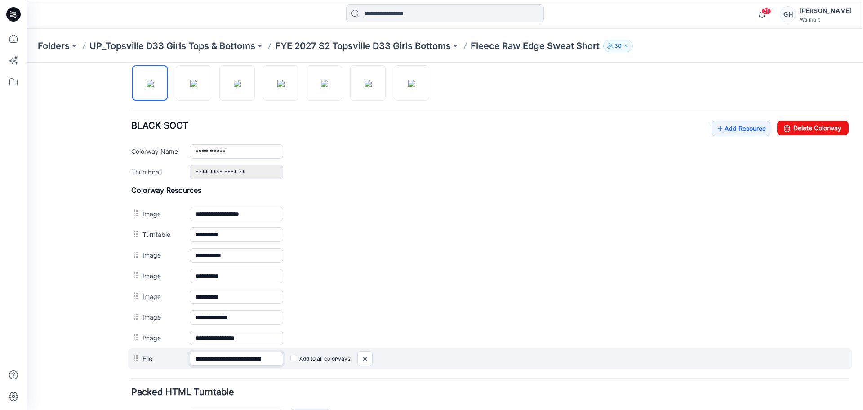
click at [270, 359] on input "**********" at bounding box center [236, 359] width 93 height 14
click at [272, 359] on input "**********" at bounding box center [236, 359] width 93 height 14
click at [274, 359] on input "**********" at bounding box center [236, 359] width 93 height 14
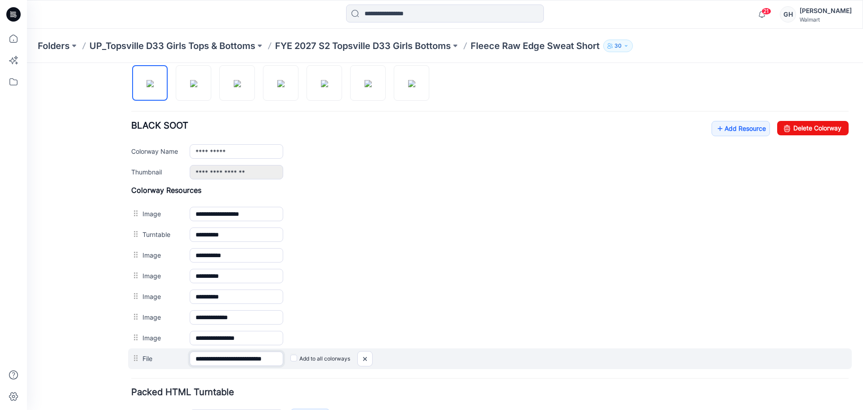
drag, startPoint x: 276, startPoint y: 359, endPoint x: 396, endPoint y: 366, distance: 120.7
click at [396, 366] on div "**********" at bounding box center [490, 358] width 724 height 21
type input "**********"
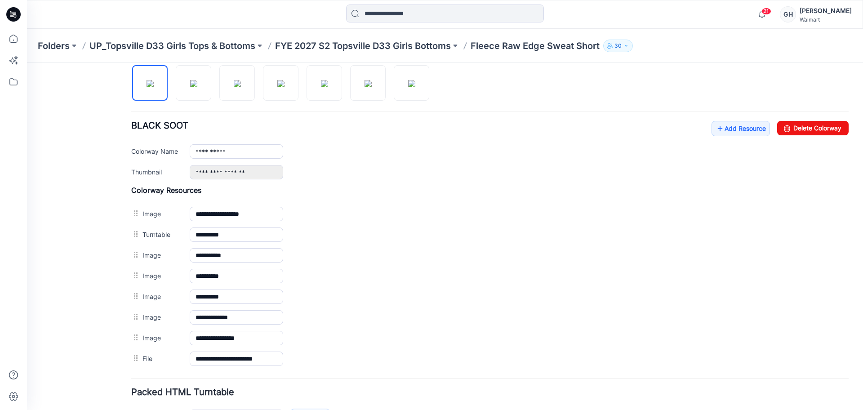
click at [362, 42] on p "FYE 2027 S2 Topsville D33 Girls Bottoms" at bounding box center [363, 46] width 176 height 13
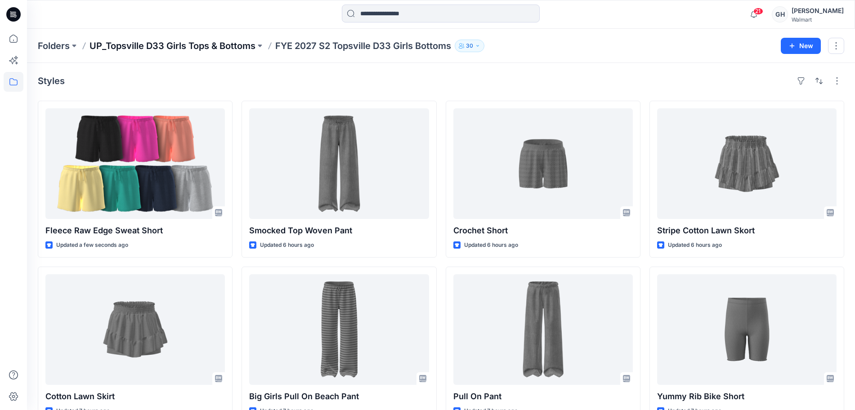
click at [192, 42] on p "UP_Topsville D33 Girls Tops & Bottoms" at bounding box center [172, 46] width 166 height 13
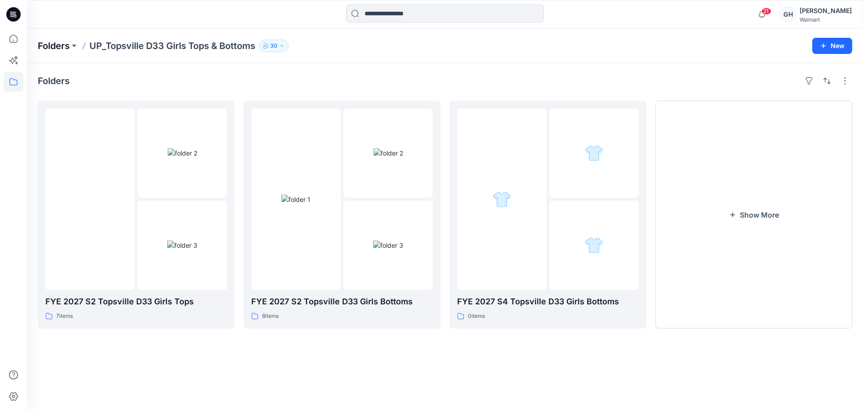
click at [58, 40] on p "Folders" at bounding box center [54, 46] width 32 height 13
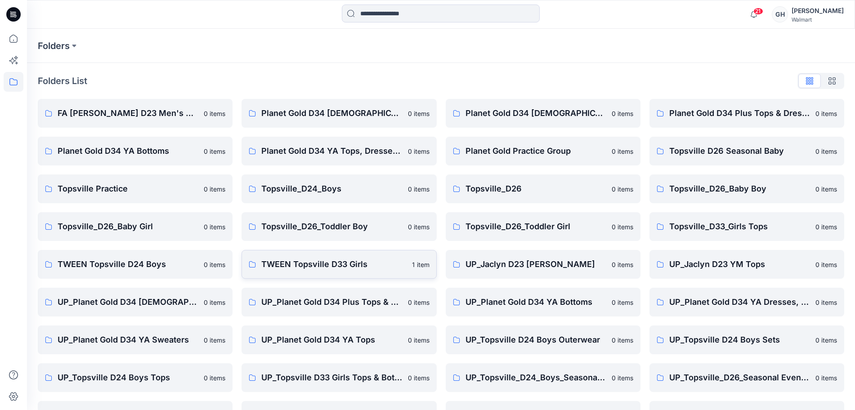
click at [313, 263] on p "TWEEN Topsville D33 Girls" at bounding box center [333, 264] width 145 height 13
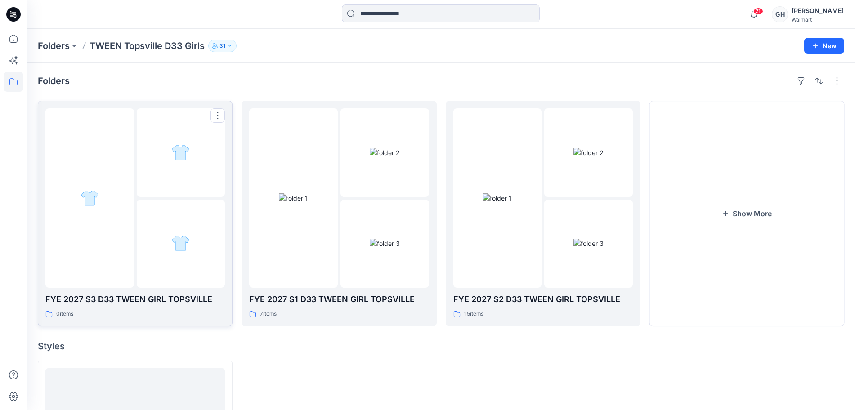
click at [165, 224] on div at bounding box center [181, 244] width 89 height 89
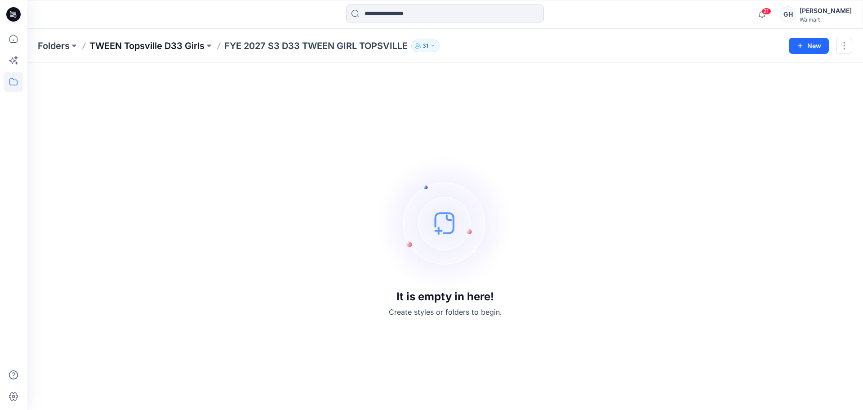
click at [166, 48] on p "TWEEN Topsville D33 Girls" at bounding box center [146, 46] width 115 height 13
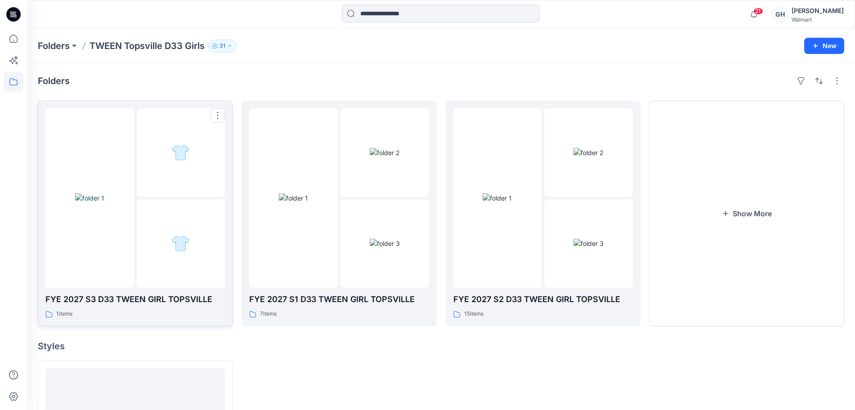
click at [90, 251] on div at bounding box center [89, 197] width 89 height 179
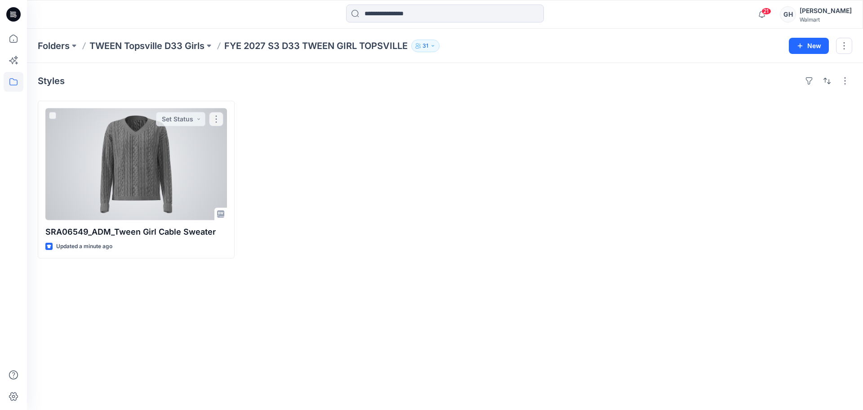
click at [122, 199] on div at bounding box center [136, 164] width 182 height 112
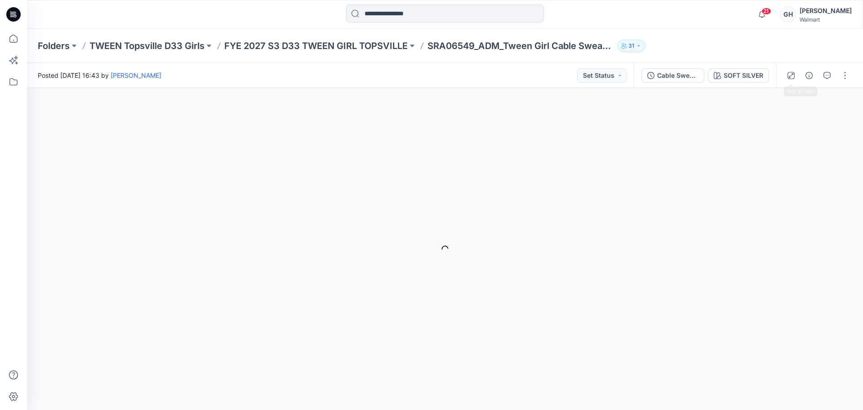
click at [800, 78] on div at bounding box center [817, 75] width 83 height 25
click at [805, 76] on button "button" at bounding box center [809, 75] width 14 height 14
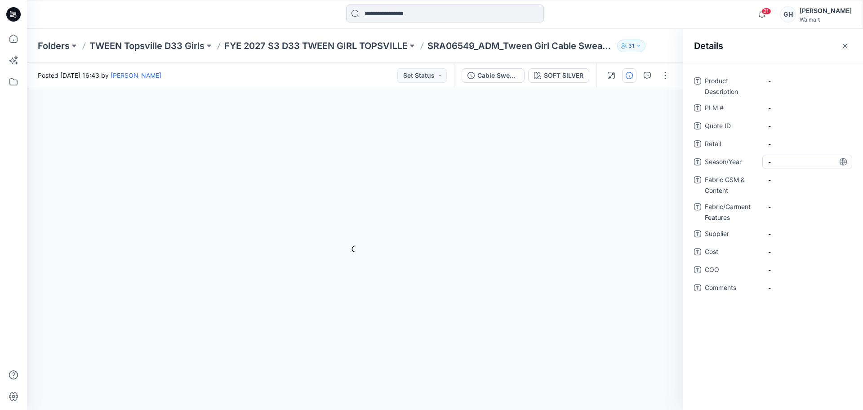
click at [784, 161] on span "-" at bounding box center [807, 161] width 78 height 9
type textarea "**********"
click at [775, 230] on span "-" at bounding box center [807, 233] width 78 height 9
type textarea "*********"
click at [788, 178] on Content "-" at bounding box center [807, 179] width 78 height 9
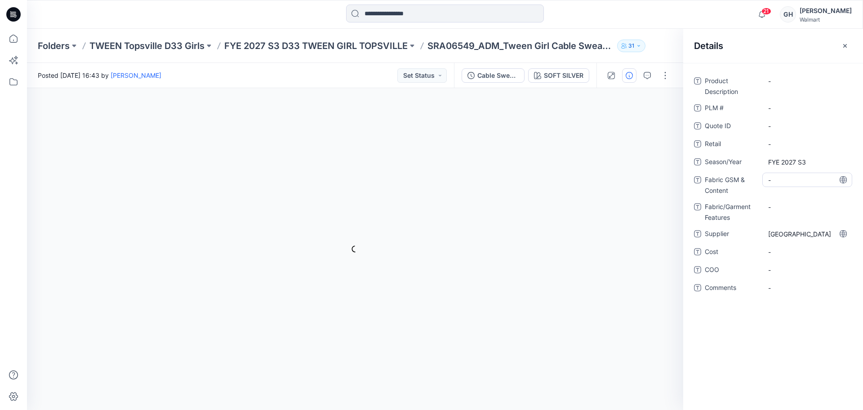
click at [775, 185] on div "-" at bounding box center [807, 180] width 90 height 14
type textarea "**********"
click at [781, 207] on div "-" at bounding box center [807, 207] width 90 height 14
click at [788, 196] on Content "7GG 2 Ends/60% BCI Cotton/40% Acrylic /" at bounding box center [807, 187] width 78 height 28
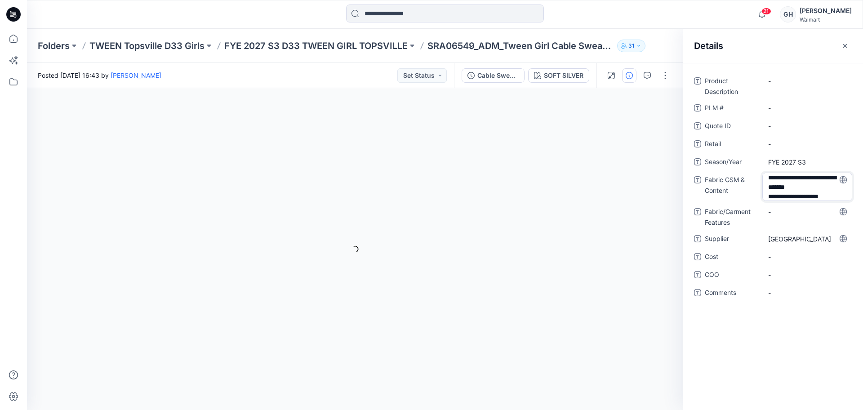
scroll to position [11, 0]
type textarea "**********"
click at [783, 213] on Features "-" at bounding box center [807, 211] width 78 height 9
click at [814, 197] on Content "7GG 2 Ends/60% BCI Cotton/40% Acrylic /SB Cotton Acrylic Sweater" at bounding box center [807, 187] width 78 height 28
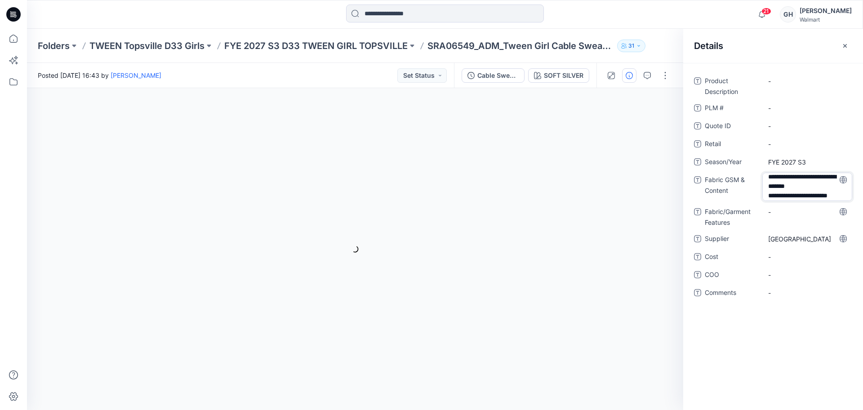
click at [769, 197] on textarea "**********" at bounding box center [807, 187] width 90 height 28
type textarea "**********"
click at [819, 205] on div "Product Description - PLM # - Quote ID - Retail - Season/Year FYE 2027 S3 Fabri…" at bounding box center [773, 193] width 158 height 238
click at [821, 197] on Content "7GG 2 Ends/60% BCI Cotton/40% Acrylic /SB Cotton Acrylic Cable Sweater" at bounding box center [807, 187] width 78 height 28
click at [814, 194] on textarea "**********" at bounding box center [807, 187] width 90 height 28
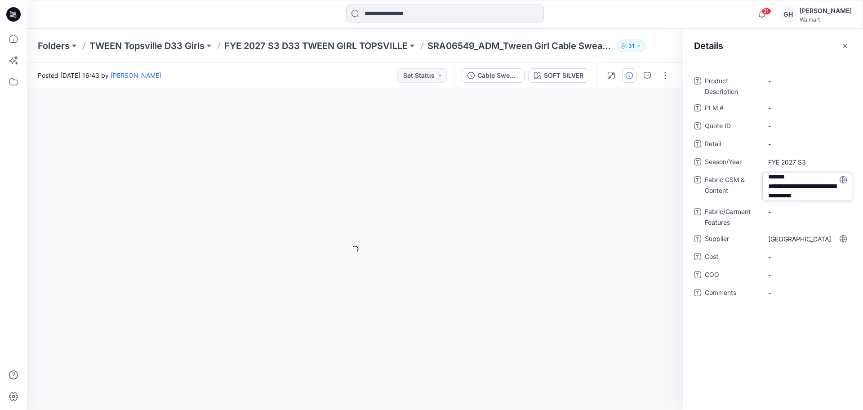
scroll to position [21, 0]
type textarea "**********"
click at [800, 212] on Features "-" at bounding box center [807, 211] width 78 height 9
click at [316, 46] on p "FYE 2027 S3 D33 TWEEN GIRL TOPSVILLE" at bounding box center [315, 46] width 183 height 13
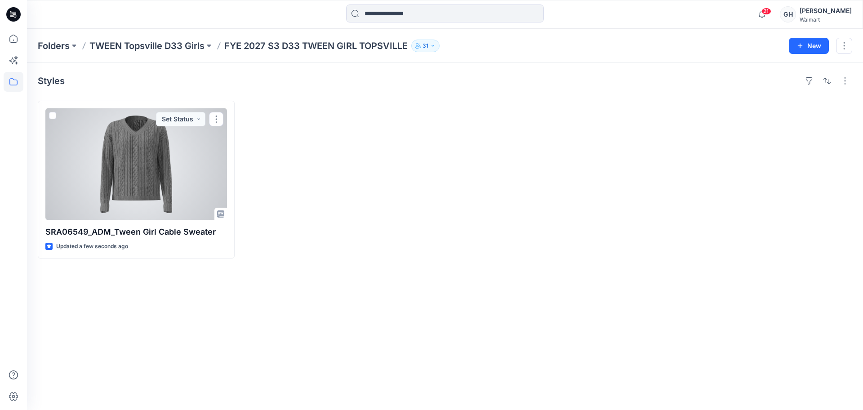
click at [183, 183] on div at bounding box center [136, 164] width 182 height 112
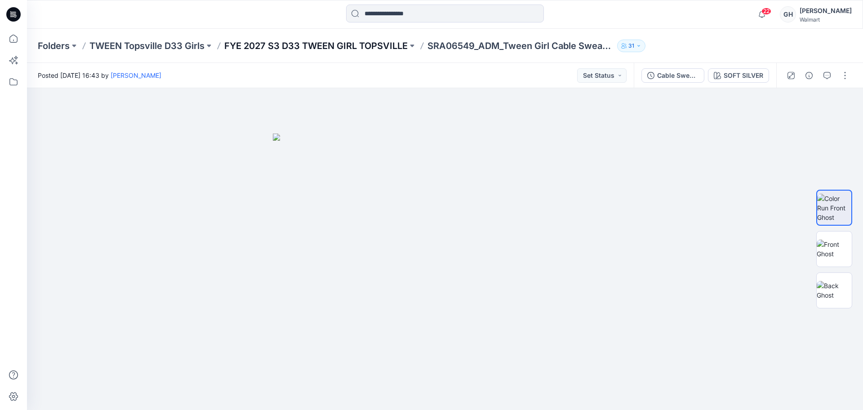
click at [362, 45] on p "FYE 2027 S3 D33 TWEEN GIRL TOPSVILLE" at bounding box center [315, 46] width 183 height 13
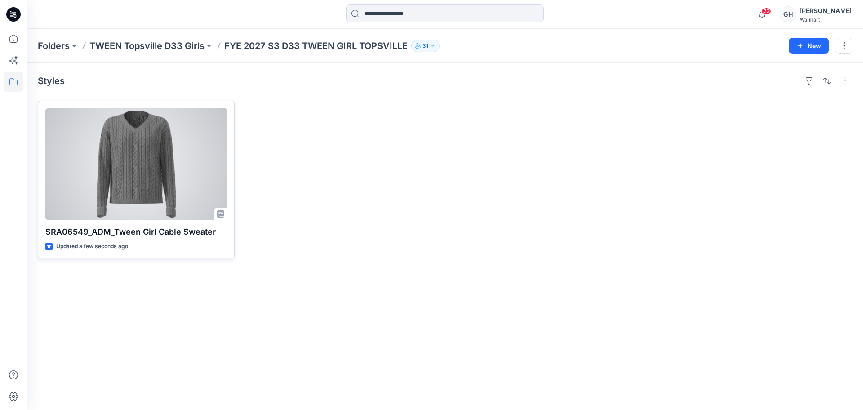
click at [169, 189] on div at bounding box center [136, 164] width 182 height 112
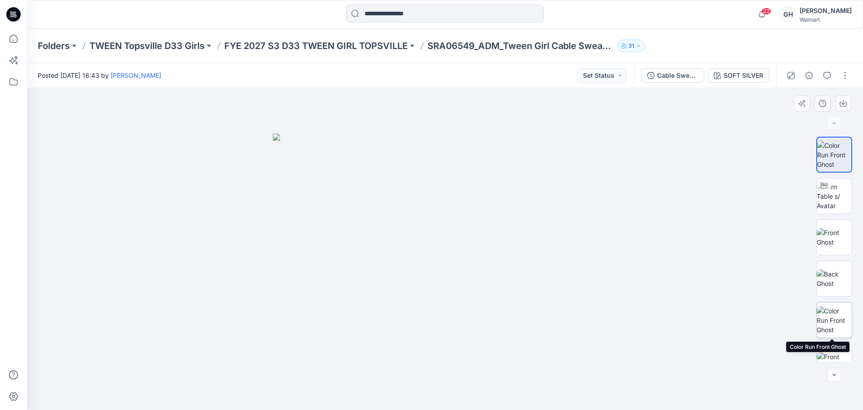
click at [832, 310] on img at bounding box center [834, 320] width 35 height 28
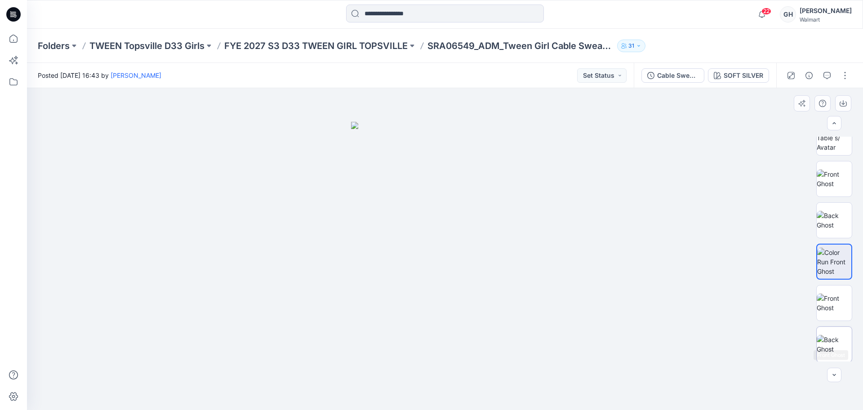
scroll to position [59, 0]
click at [832, 295] on img at bounding box center [834, 302] width 35 height 19
click at [834, 334] on img at bounding box center [834, 343] width 35 height 19
click at [844, 77] on button "button" at bounding box center [845, 75] width 14 height 14
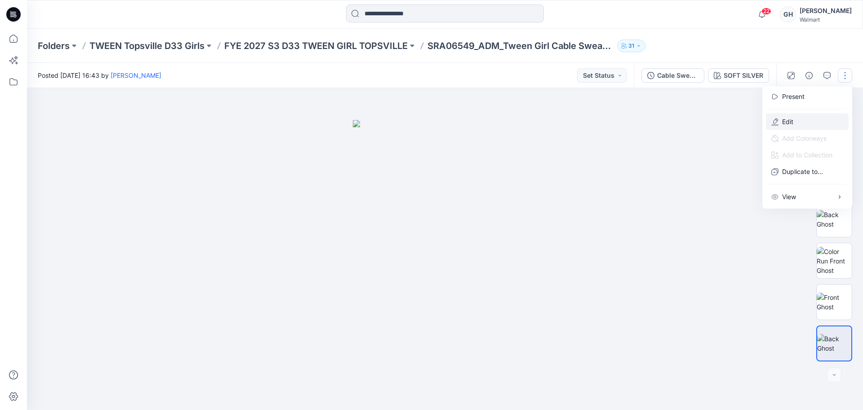
click at [797, 125] on button "Edit" at bounding box center [807, 121] width 83 height 17
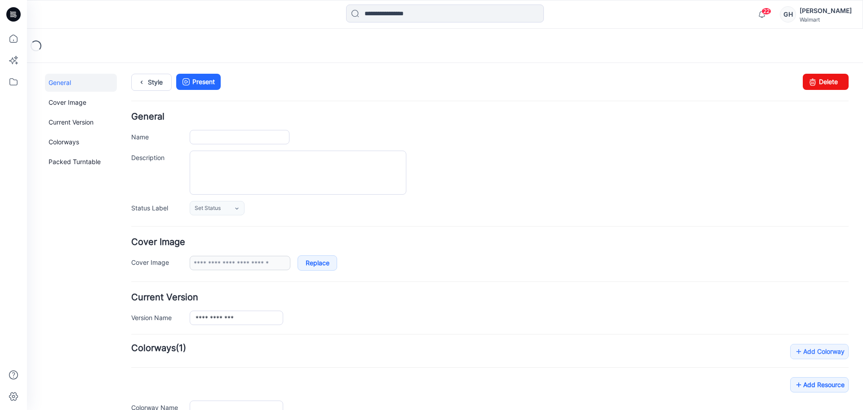
type input "**********"
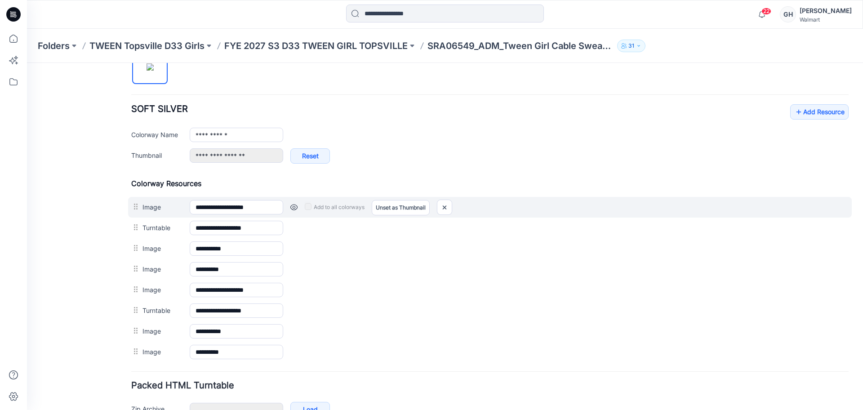
scroll to position [337, 0]
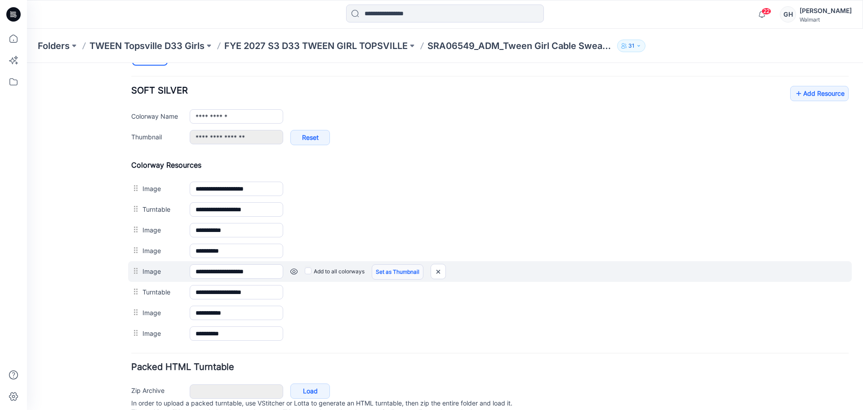
click at [413, 272] on link "Set as Thumbnail" at bounding box center [398, 271] width 52 height 15
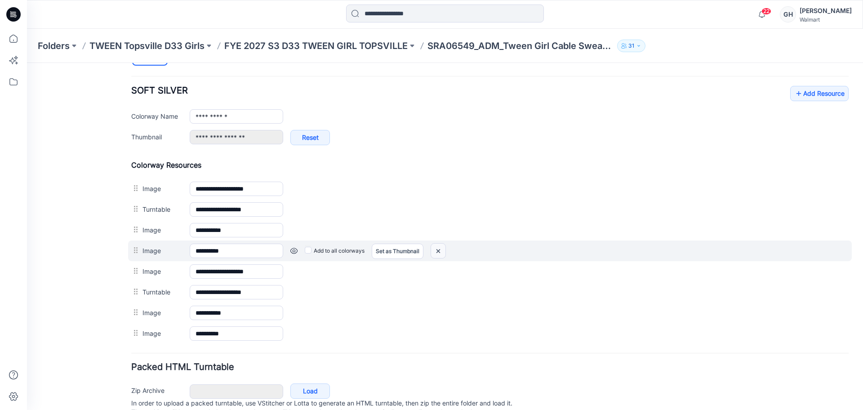
drag, startPoint x: 438, startPoint y: 248, endPoint x: 506, endPoint y: 122, distance: 142.6
click at [438, 248] on img at bounding box center [438, 251] width 14 height 15
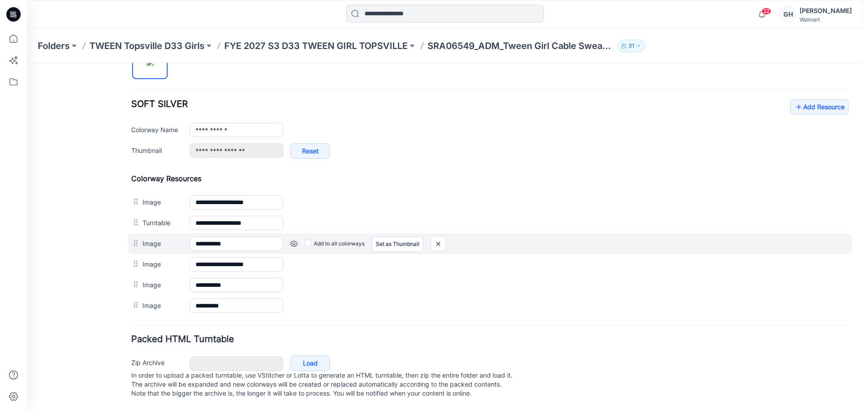
scroll to position [333, 0]
drag, startPoint x: 436, startPoint y: 234, endPoint x: 502, endPoint y: 117, distance: 133.9
click at [436, 236] on img at bounding box center [438, 243] width 14 height 15
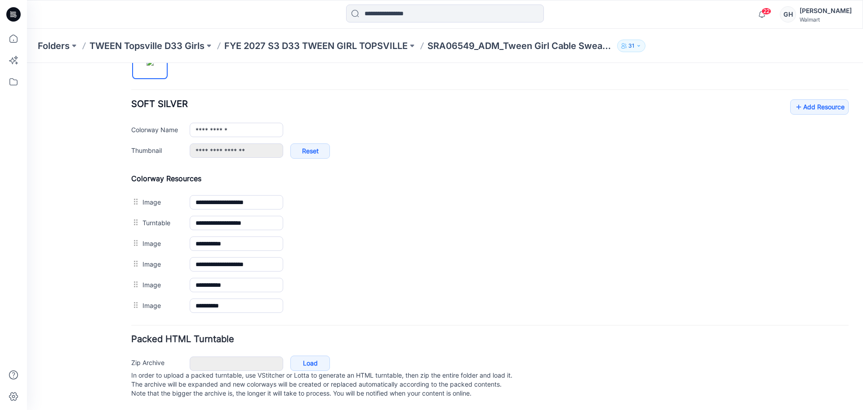
scroll to position [312, 0]
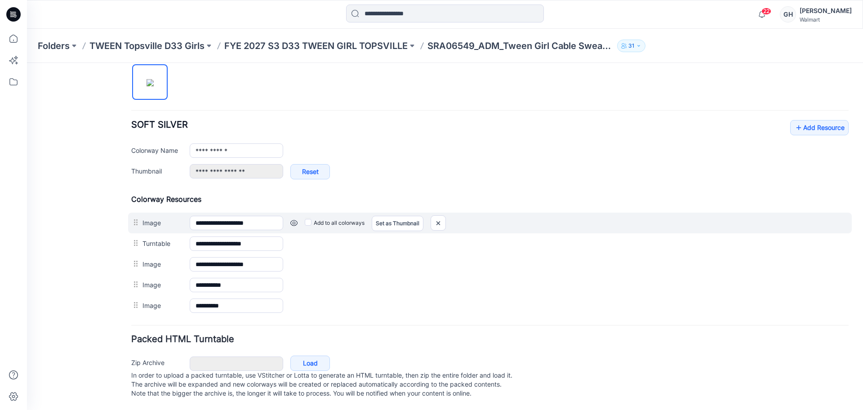
click at [431, 216] on div "Add to all colorways Set as Thumbnail Unset as Thumbnail" at bounding box center [565, 223] width 565 height 14
click at [436, 216] on img at bounding box center [438, 223] width 14 height 15
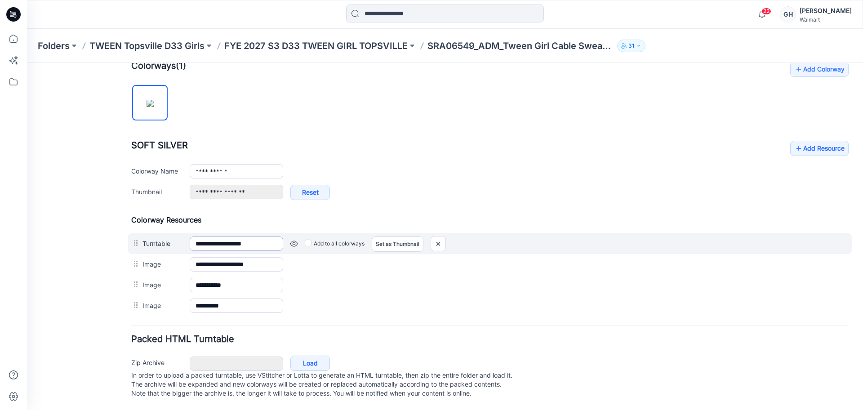
scroll to position [281, 0]
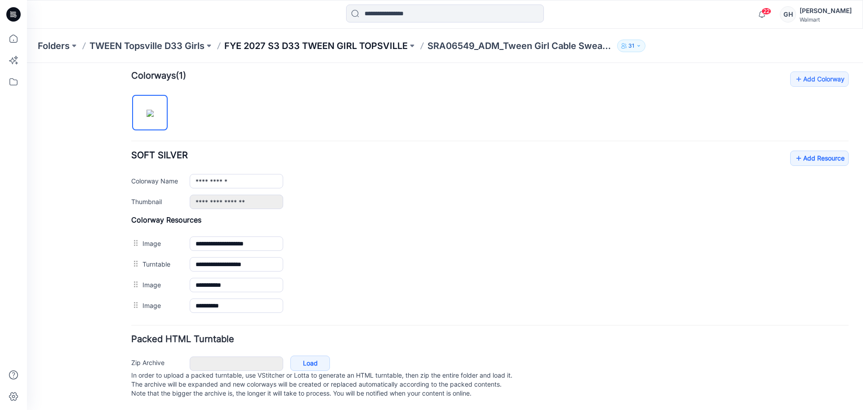
click at [363, 46] on p "FYE 2027 S3 D33 TWEEN GIRL TOPSVILLE" at bounding box center [315, 46] width 183 height 13
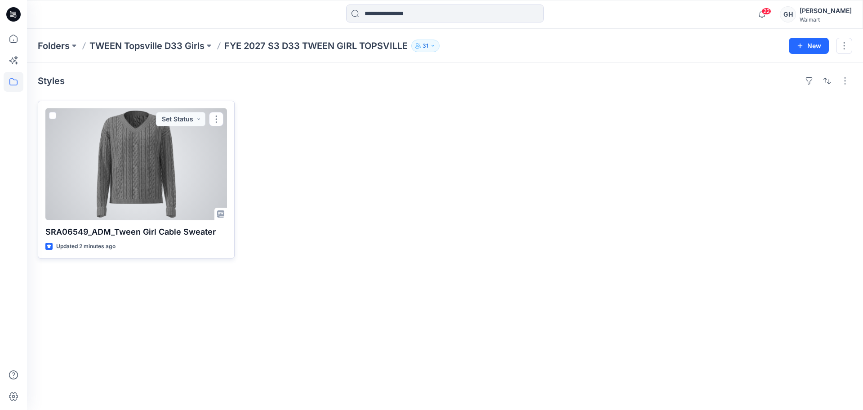
click at [177, 201] on div at bounding box center [136, 164] width 182 height 112
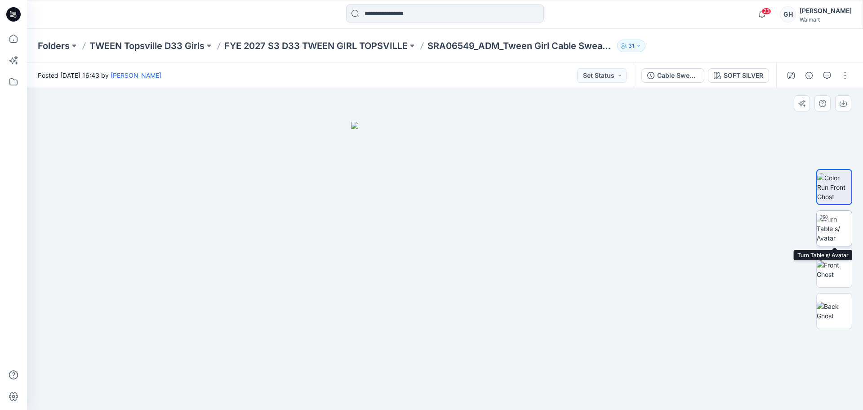
click at [833, 239] on img at bounding box center [834, 228] width 35 height 28
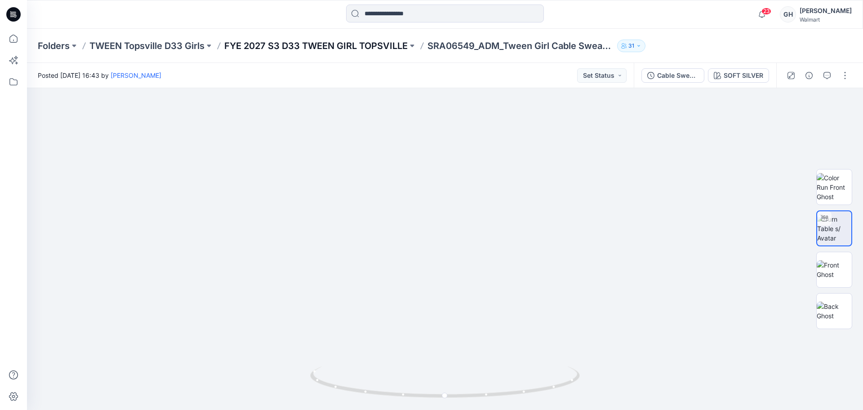
click at [338, 47] on p "FYE 2027 S3 D33 TWEEN GIRL TOPSVILLE" at bounding box center [315, 46] width 183 height 13
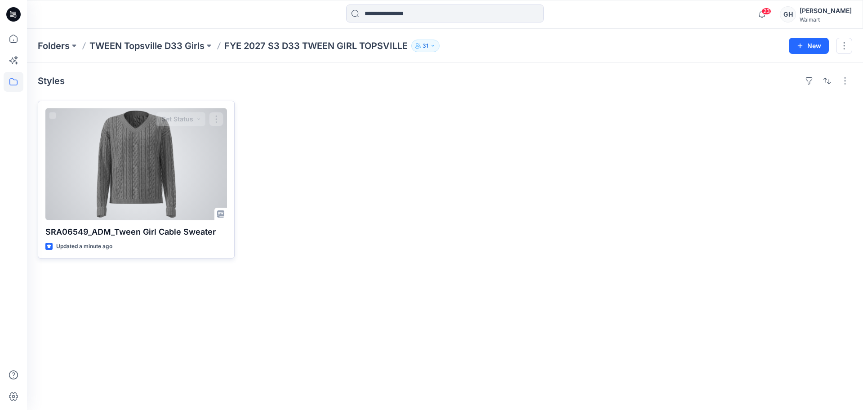
click at [187, 192] on div at bounding box center [136, 164] width 182 height 112
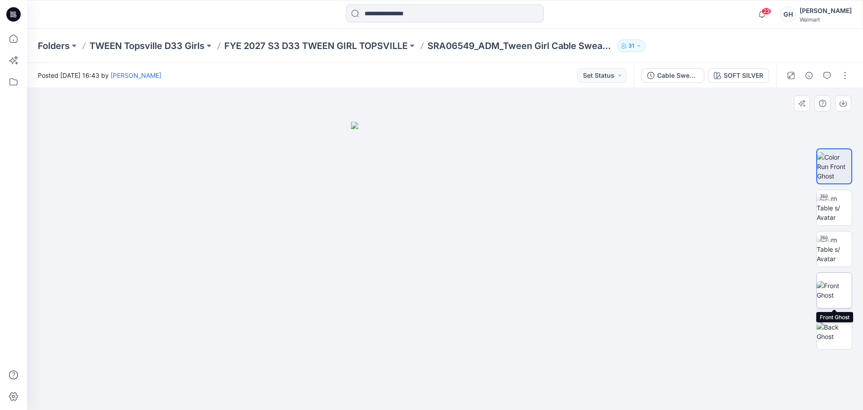
click at [827, 293] on img at bounding box center [834, 290] width 35 height 19
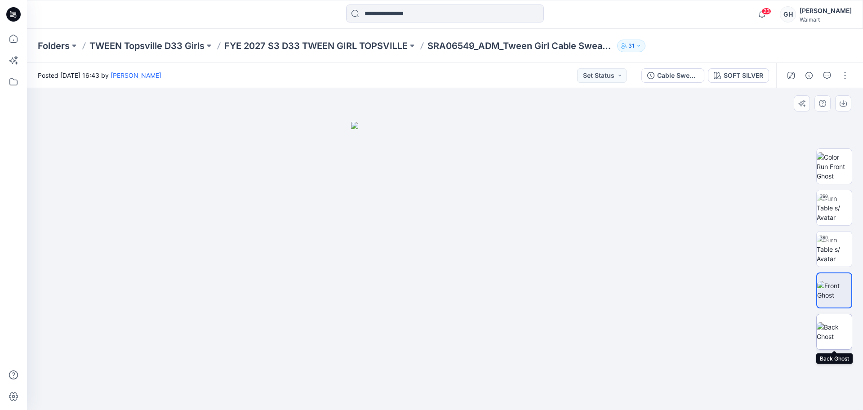
click at [833, 334] on img at bounding box center [834, 331] width 35 height 19
click at [307, 41] on p "FYE 2027 S3 D33 TWEEN GIRL TOPSVILLE" at bounding box center [315, 46] width 183 height 13
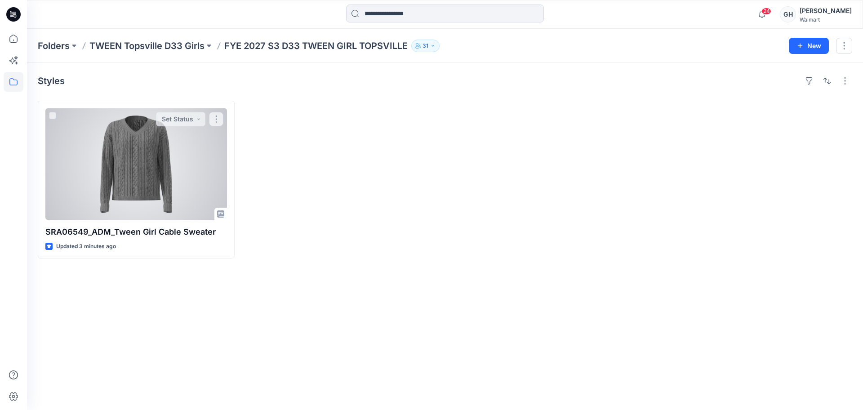
click at [192, 157] on div at bounding box center [136, 164] width 182 height 112
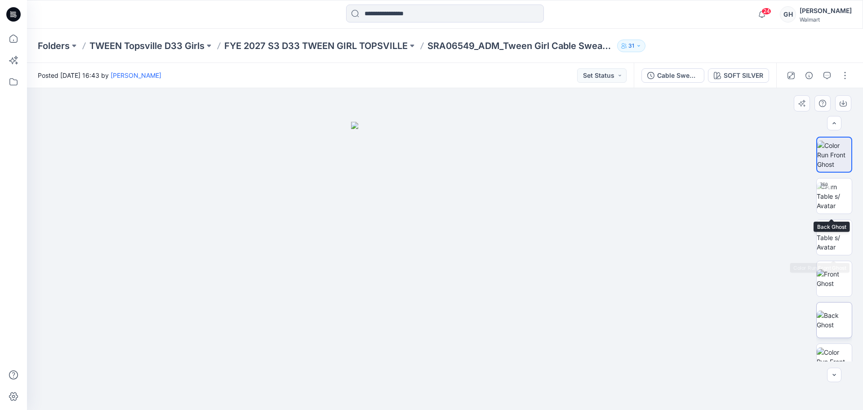
scroll to position [142, 0]
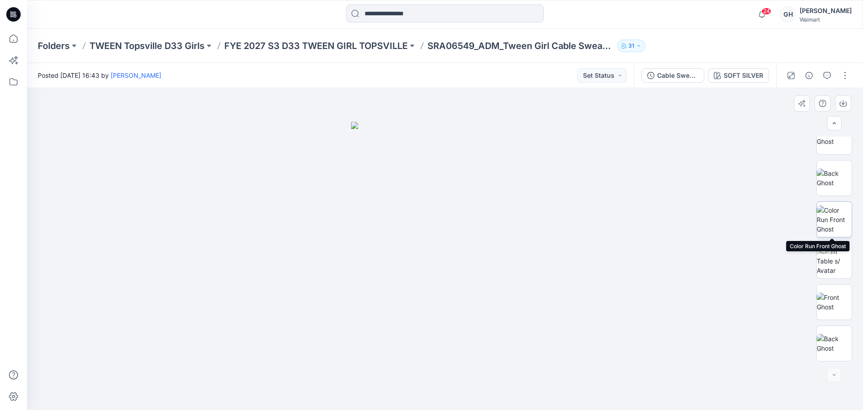
click at [832, 218] on img at bounding box center [834, 219] width 35 height 28
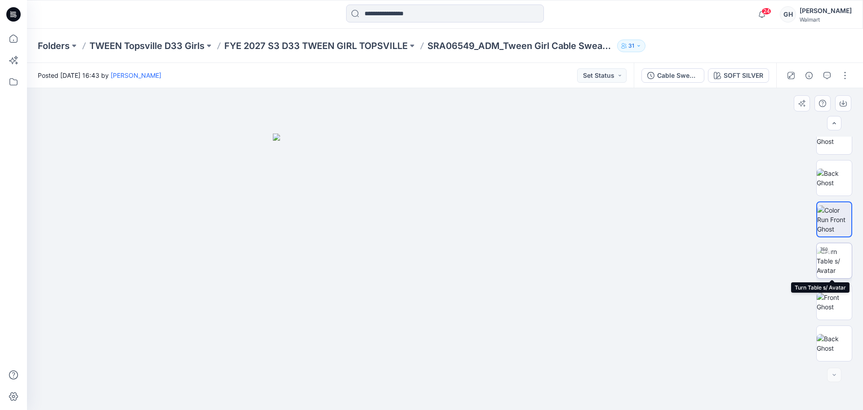
click at [831, 270] on img at bounding box center [834, 261] width 35 height 28
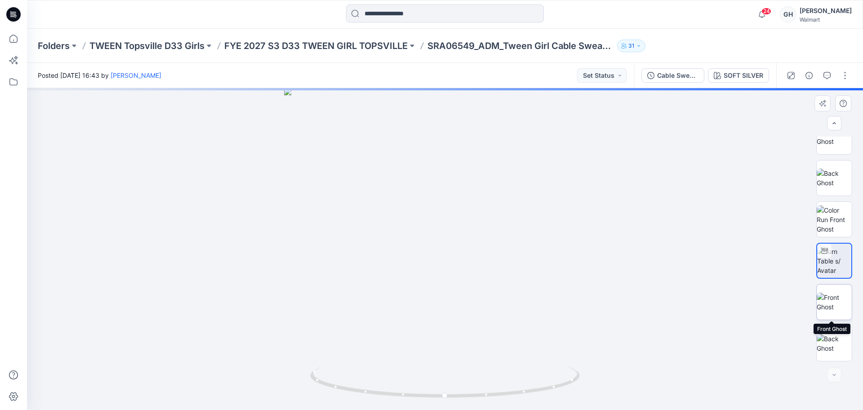
click at [832, 305] on img at bounding box center [834, 302] width 35 height 19
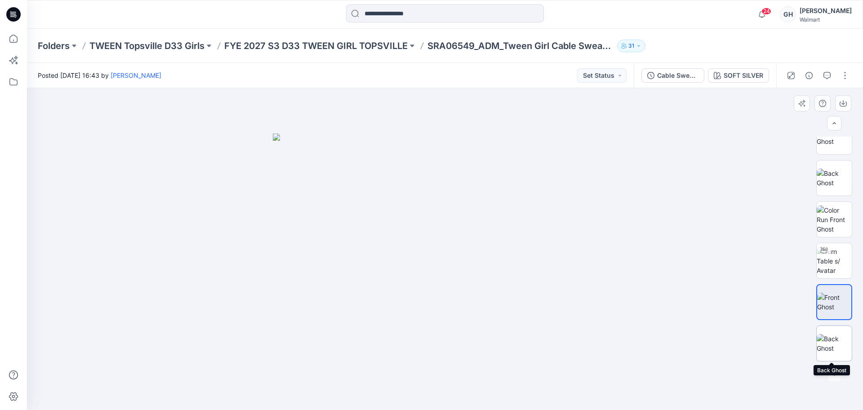
click at [824, 345] on img at bounding box center [834, 343] width 35 height 19
click at [849, 78] on button "button" at bounding box center [845, 75] width 14 height 14
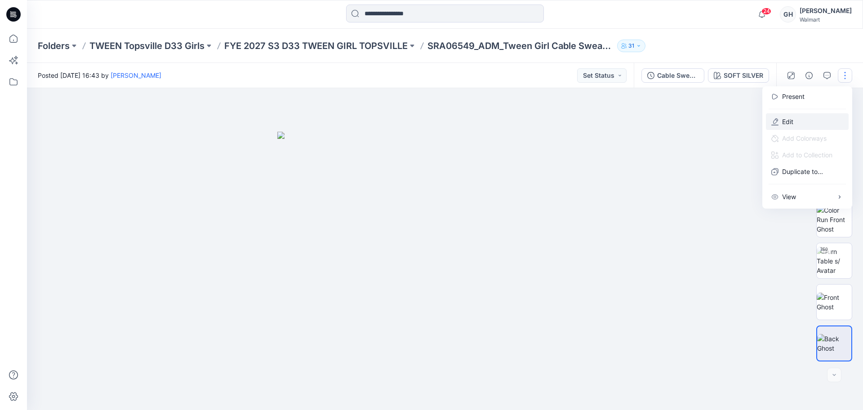
click at [800, 114] on button "Edit" at bounding box center [807, 121] width 83 height 17
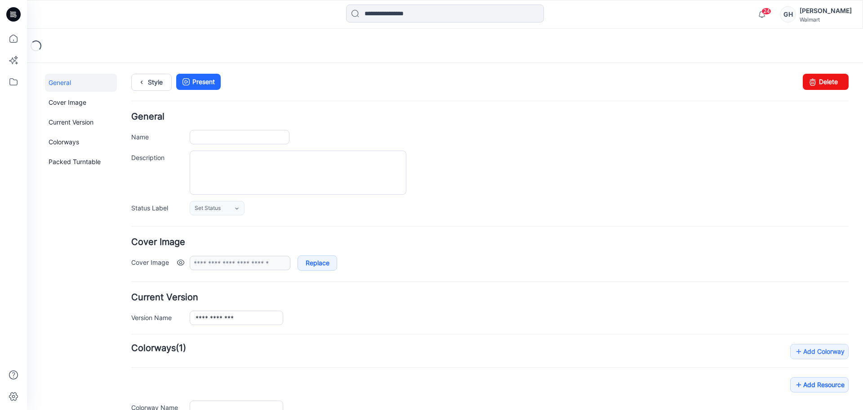
type input "**********"
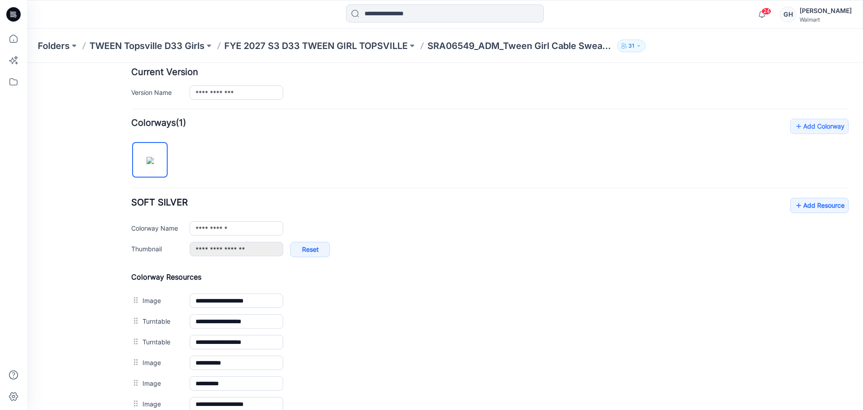
scroll to position [395, 0]
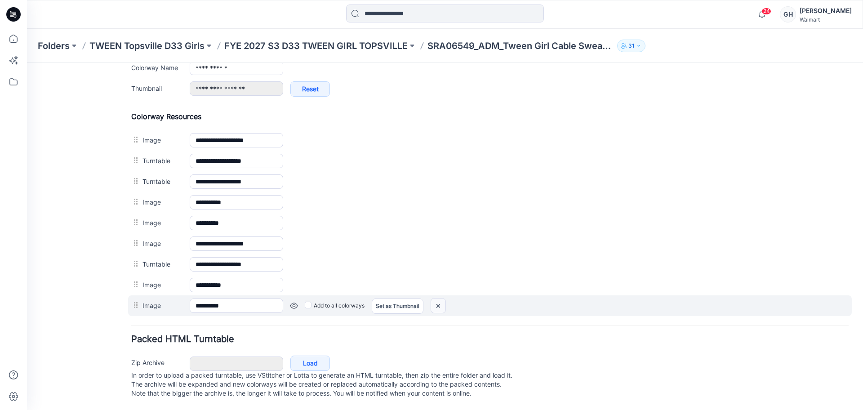
drag, startPoint x: 434, startPoint y: 294, endPoint x: 501, endPoint y: 121, distance: 185.6
click at [434, 298] on img at bounding box center [438, 305] width 14 height 15
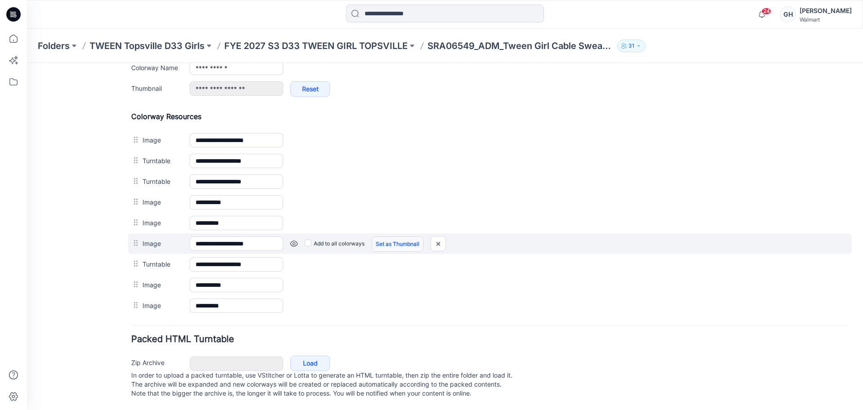
scroll to position [374, 0]
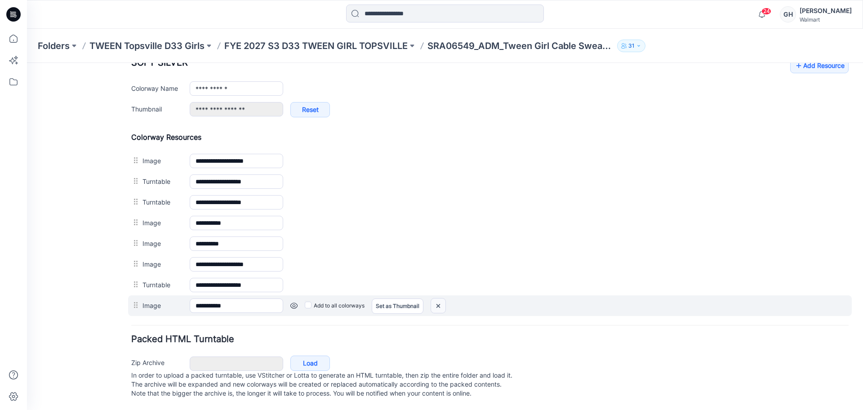
drag, startPoint x: 434, startPoint y: 298, endPoint x: 514, endPoint y: 124, distance: 191.9
click at [434, 298] on img at bounding box center [438, 305] width 14 height 15
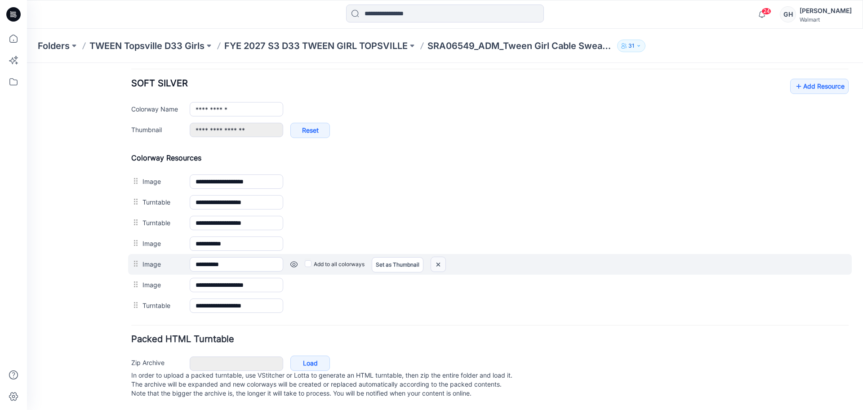
scroll to position [353, 0]
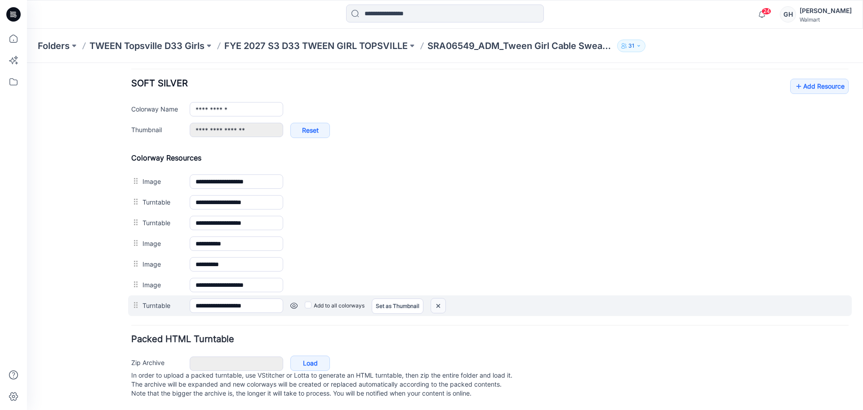
click at [440, 298] on img at bounding box center [438, 305] width 14 height 15
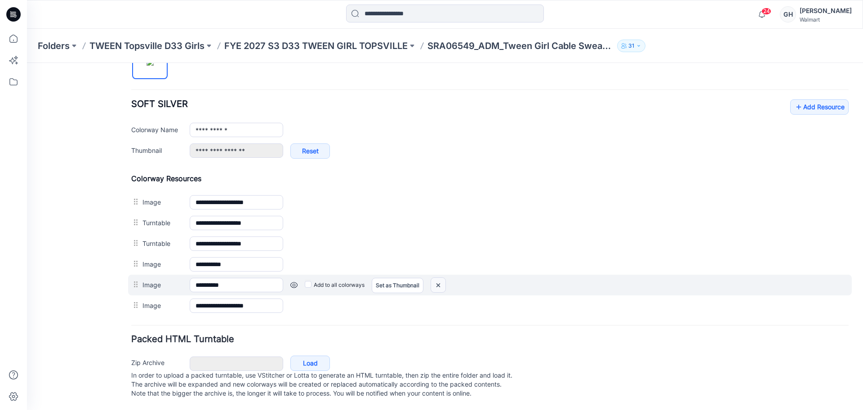
scroll to position [333, 0]
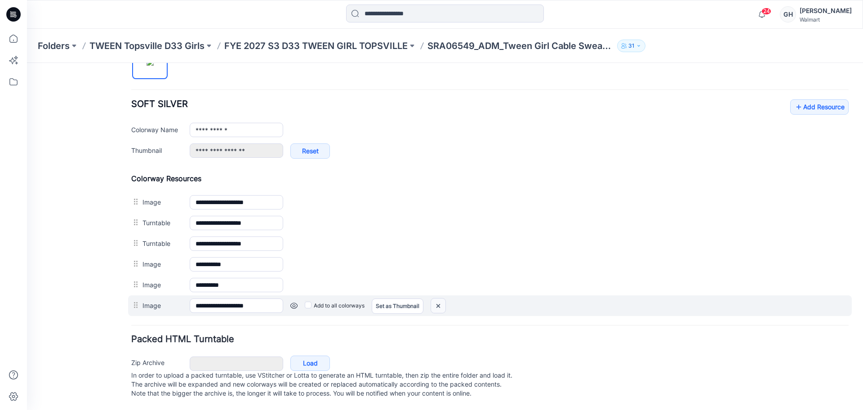
click at [433, 298] on img at bounding box center [438, 305] width 14 height 15
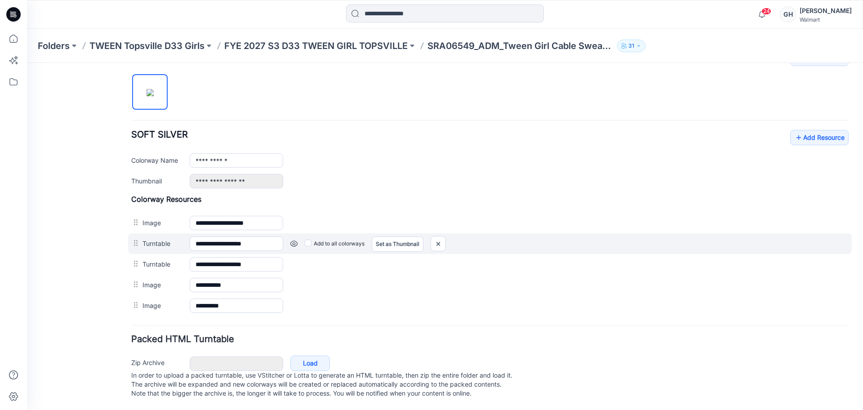
scroll to position [302, 0]
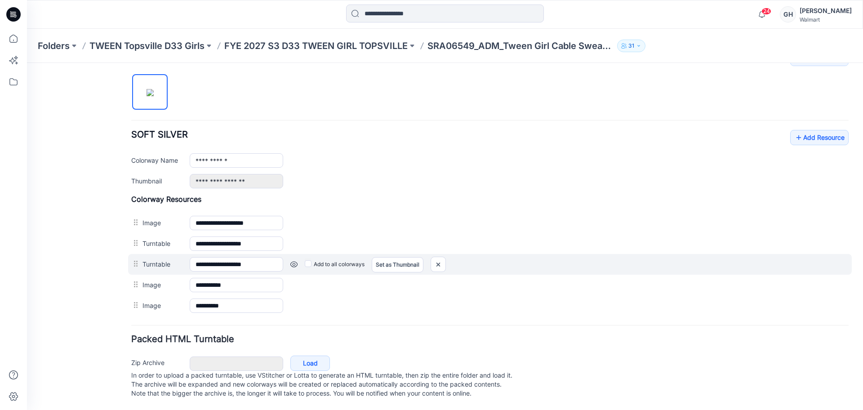
click at [291, 261] on link at bounding box center [293, 264] width 7 height 7
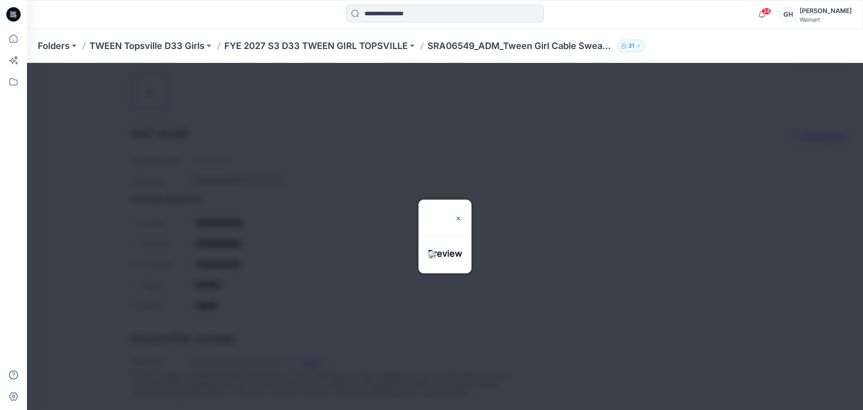
click at [462, 215] on img at bounding box center [458, 218] width 7 height 7
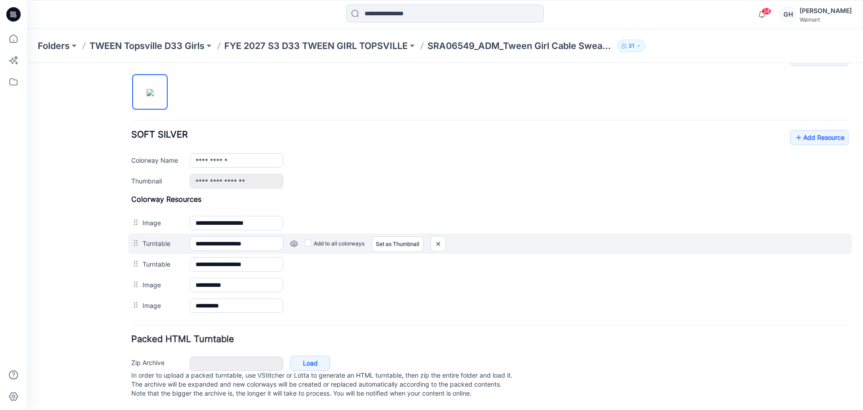
click at [293, 240] on link at bounding box center [293, 243] width 7 height 7
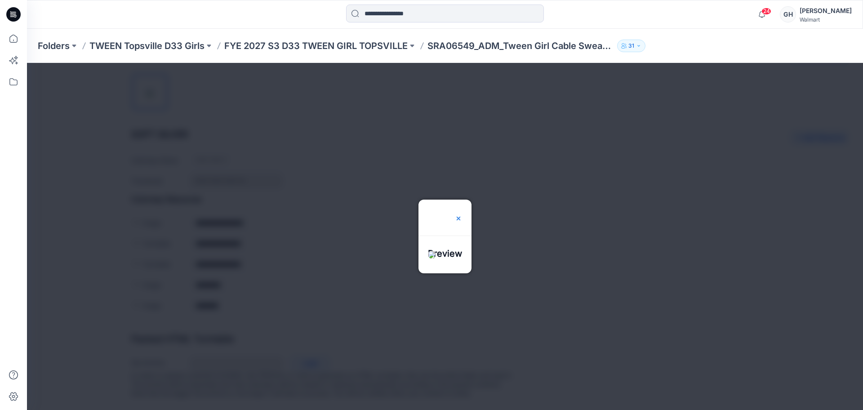
click at [462, 215] on img at bounding box center [458, 218] width 7 height 7
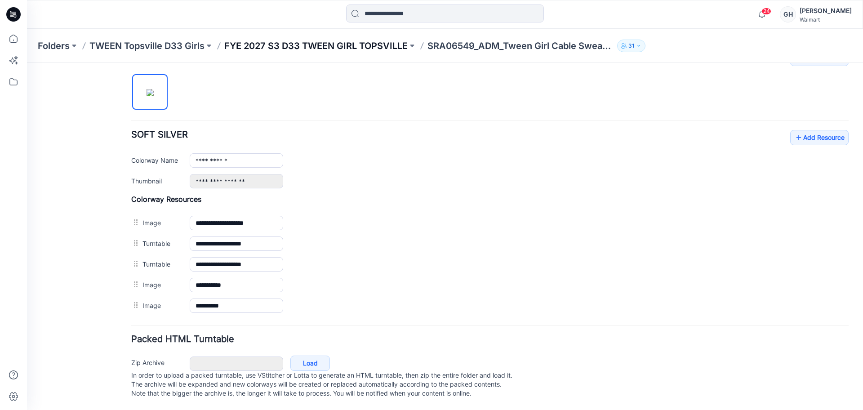
click at [371, 48] on p "FYE 2027 S3 D33 TWEEN GIRL TOPSVILLE" at bounding box center [315, 46] width 183 height 13
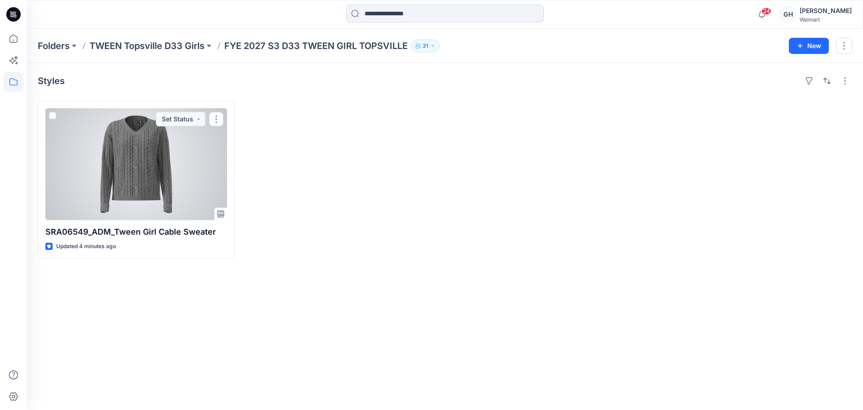
click at [107, 195] on div at bounding box center [136, 164] width 182 height 112
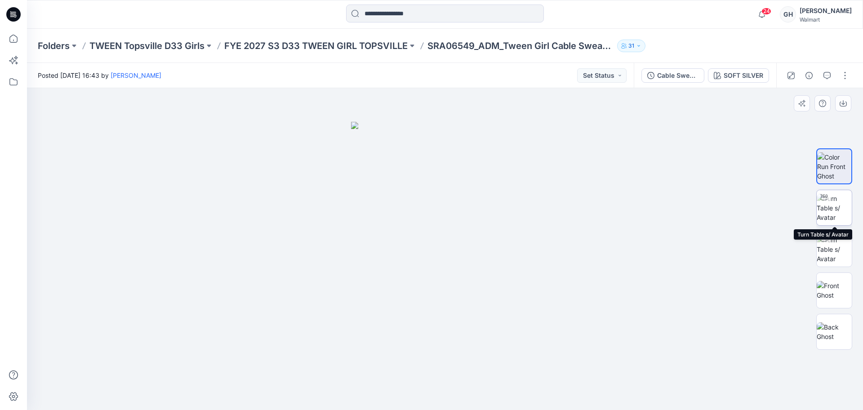
click at [837, 206] on img at bounding box center [834, 208] width 35 height 28
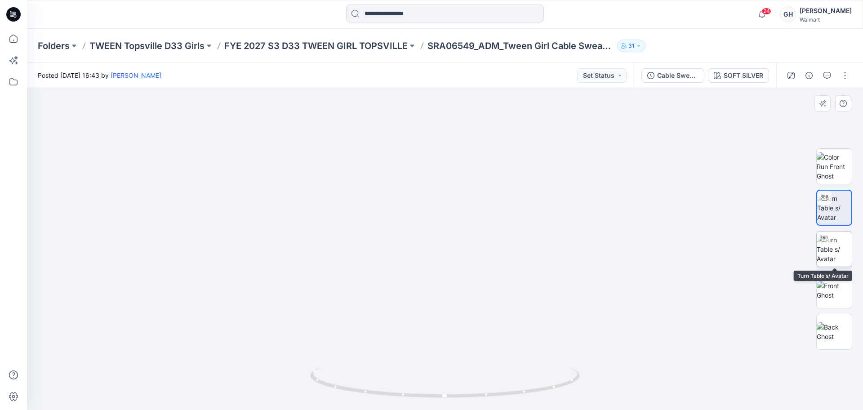
click at [833, 244] on img at bounding box center [834, 249] width 35 height 28
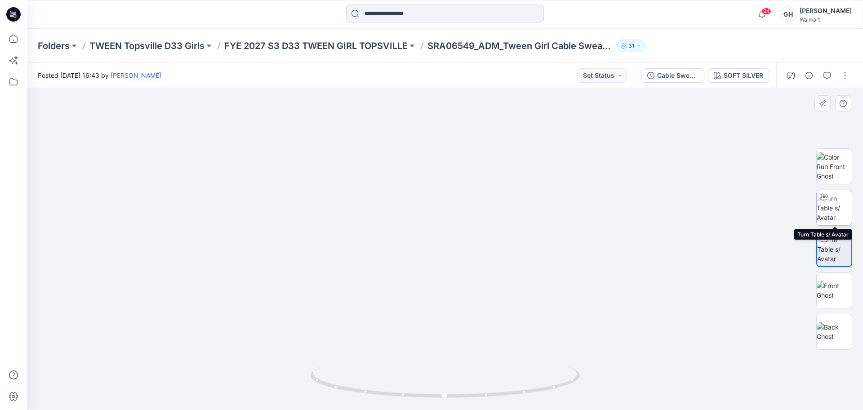
click at [833, 201] on img at bounding box center [834, 208] width 35 height 28
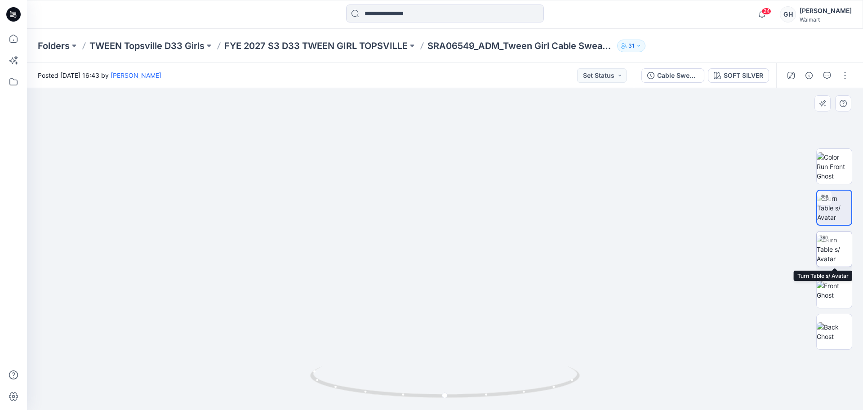
click at [835, 246] on img at bounding box center [834, 249] width 35 height 28
click at [848, 76] on button "button" at bounding box center [845, 75] width 14 height 14
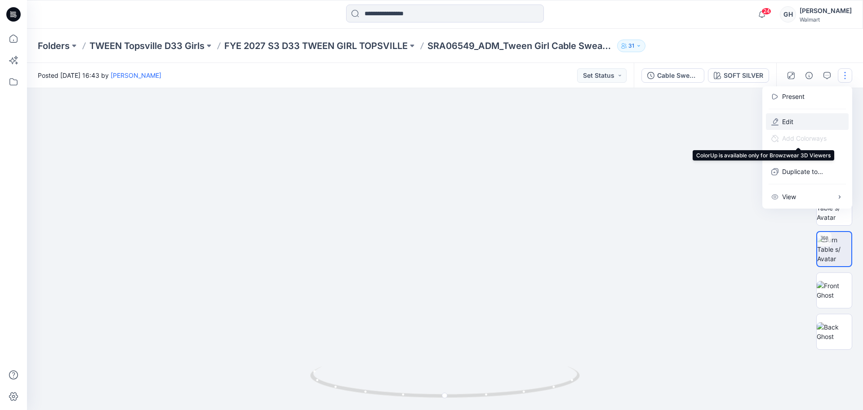
click at [792, 121] on p "Edit" at bounding box center [787, 121] width 11 height 9
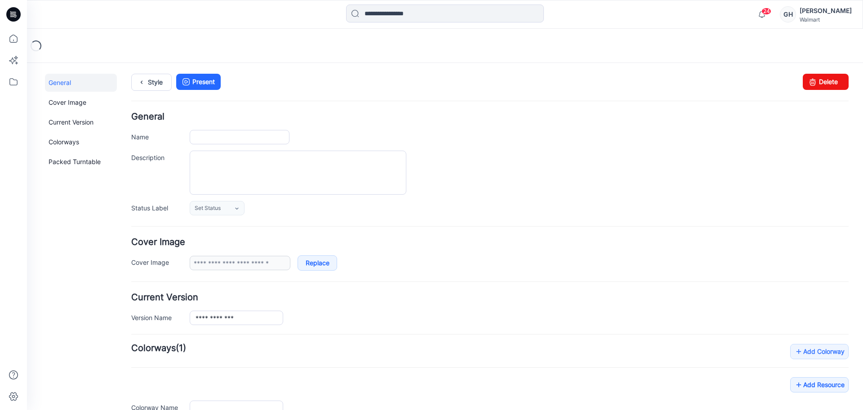
type input "**********"
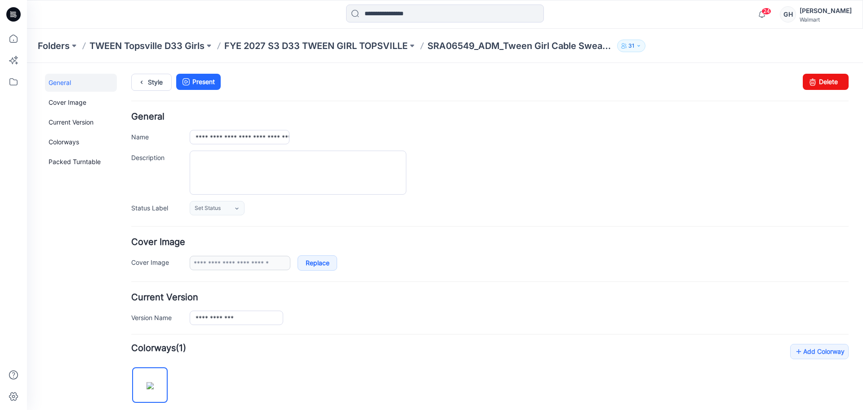
scroll to position [225, 0]
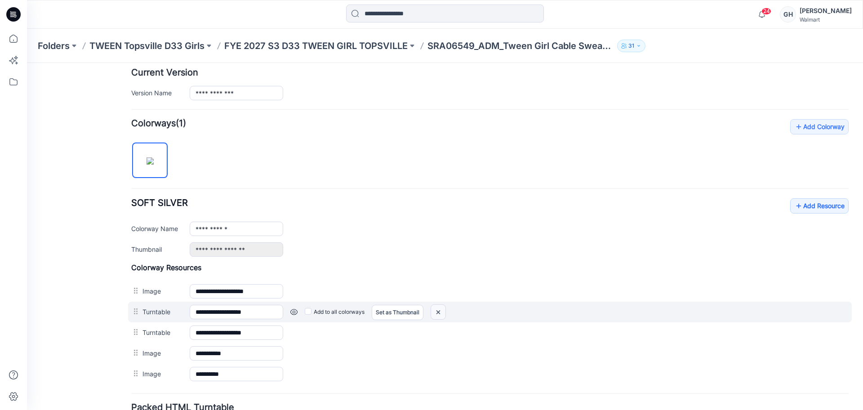
drag, startPoint x: 439, startPoint y: 310, endPoint x: 497, endPoint y: 120, distance: 198.4
click at [439, 310] on img at bounding box center [438, 312] width 14 height 15
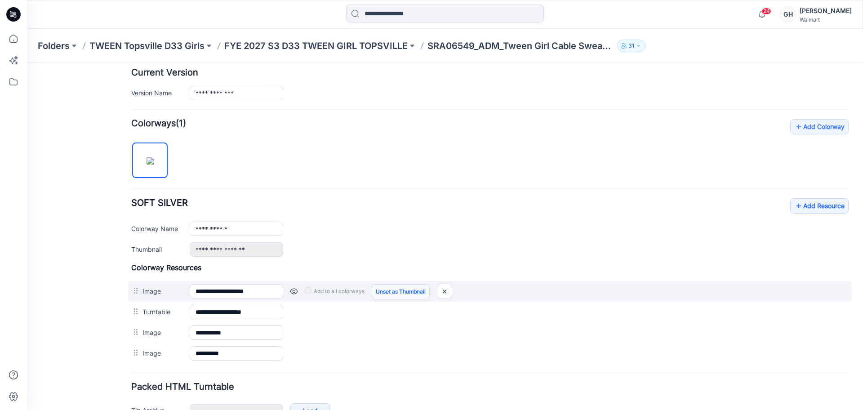
click at [379, 293] on link "Unset as Thumbnail" at bounding box center [401, 291] width 58 height 15
click at [395, 286] on link "Unset as Thumbnail" at bounding box center [401, 291] width 58 height 15
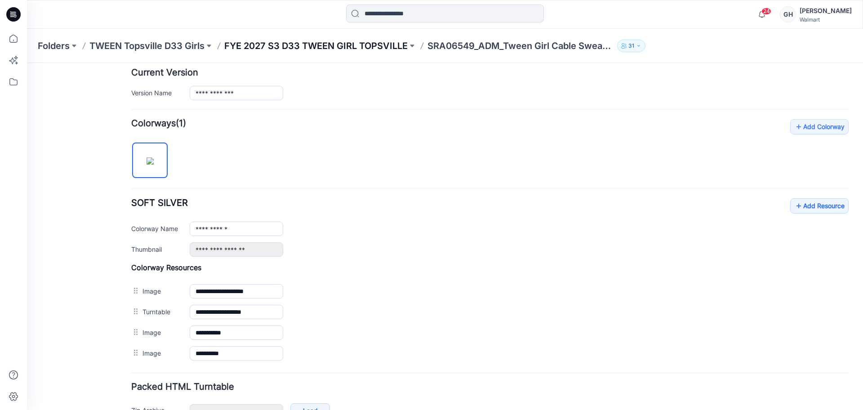
click at [368, 46] on p "FYE 2027 S3 D33 TWEEN GIRL TOPSVILLE" at bounding box center [315, 46] width 183 height 13
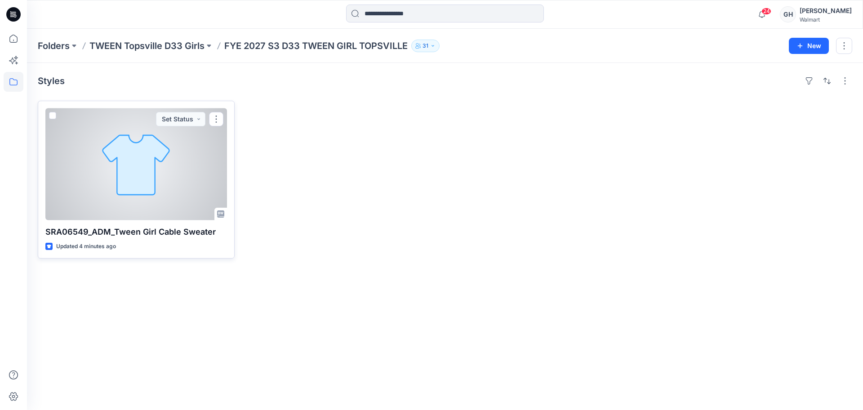
click at [98, 181] on div at bounding box center [136, 164] width 182 height 112
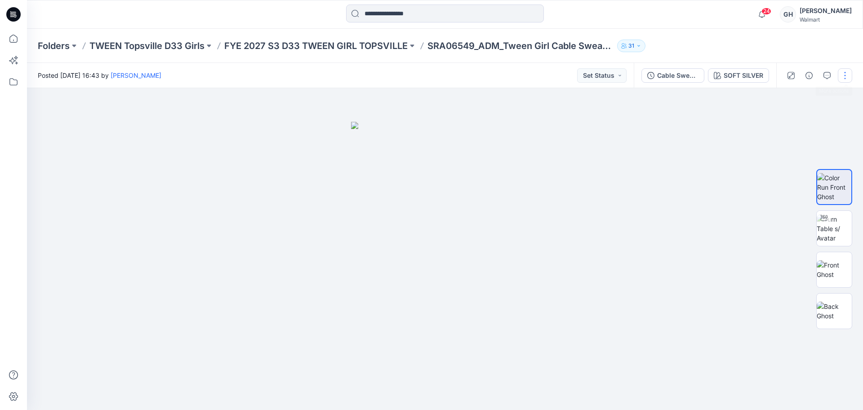
click at [848, 80] on button "button" at bounding box center [845, 75] width 14 height 14
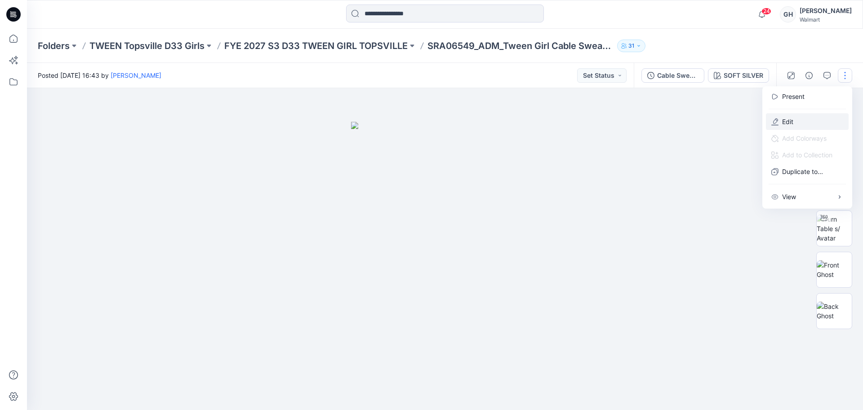
click at [789, 125] on p "Edit" at bounding box center [787, 121] width 11 height 9
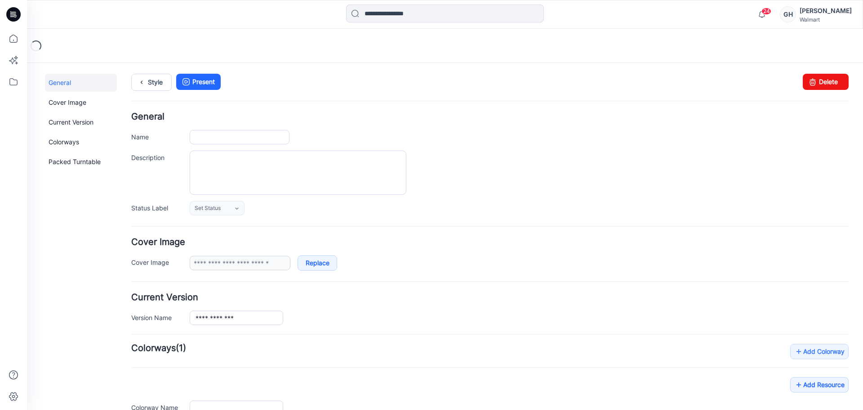
type input "**********"
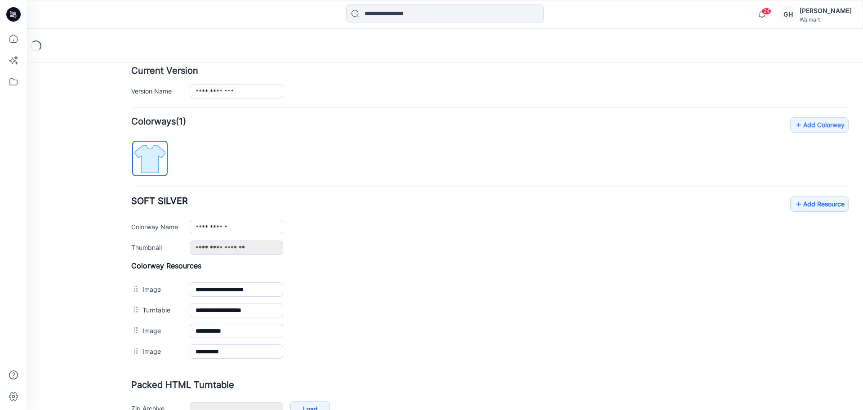
scroll to position [281, 0]
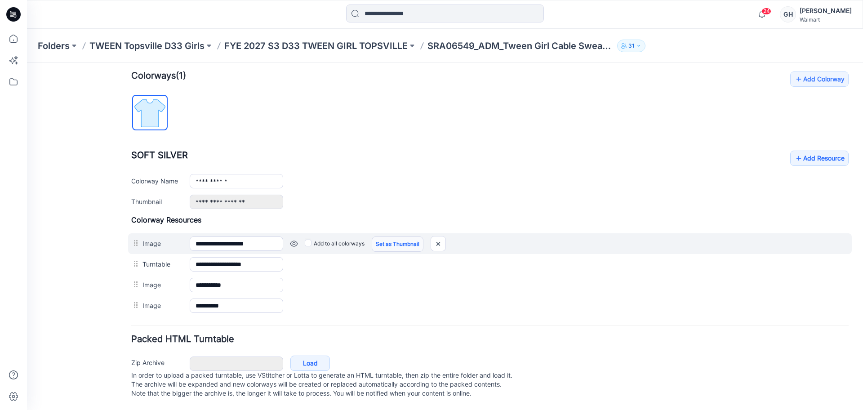
click at [384, 236] on link "Set as Thumbnail" at bounding box center [398, 243] width 52 height 15
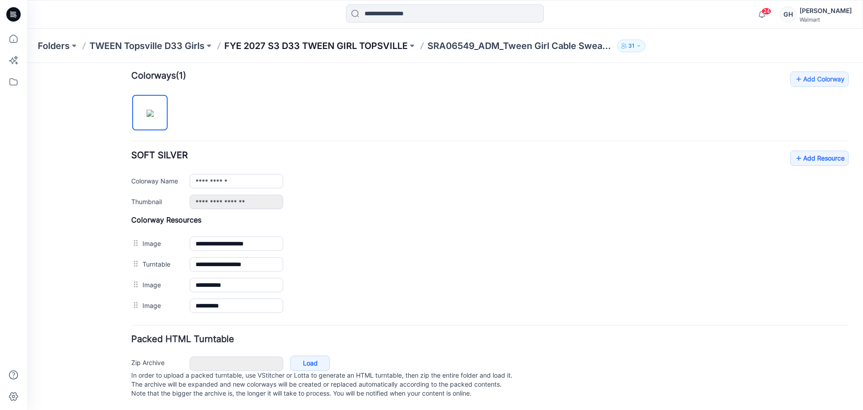
click at [385, 51] on p "FYE 2027 S3 D33 TWEEN GIRL TOPSVILLE" at bounding box center [315, 46] width 183 height 13
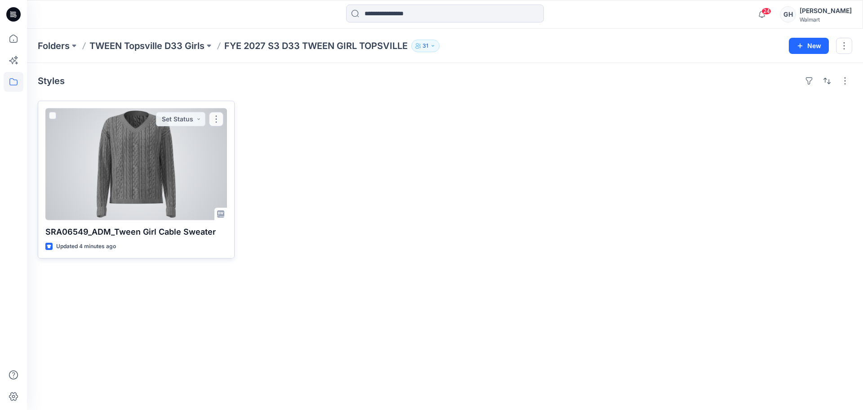
click at [155, 185] on div at bounding box center [136, 164] width 182 height 112
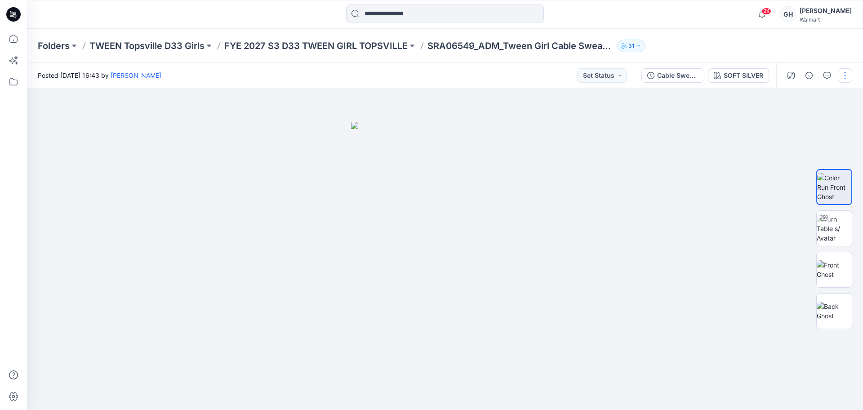
click at [847, 72] on button "button" at bounding box center [845, 75] width 14 height 14
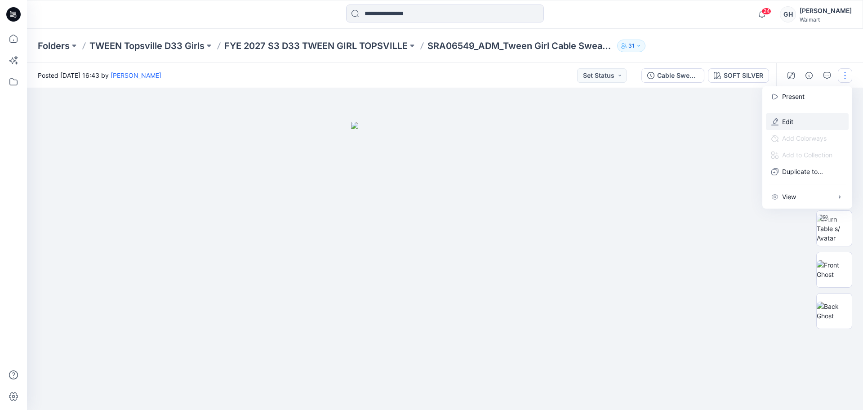
click at [809, 115] on button "Edit" at bounding box center [807, 121] width 83 height 17
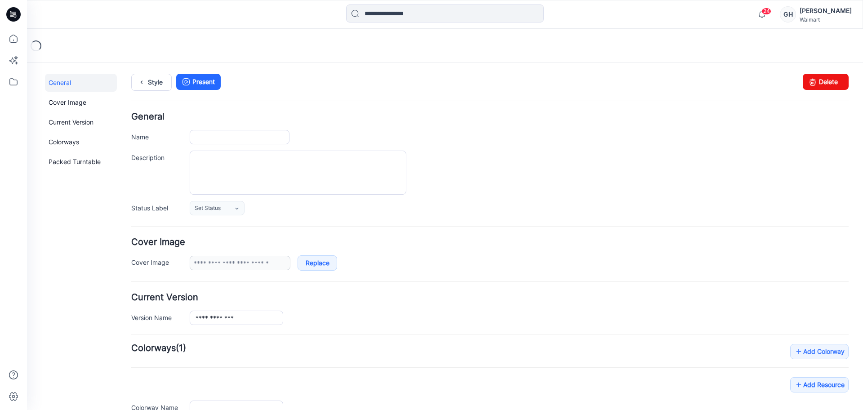
type input "**********"
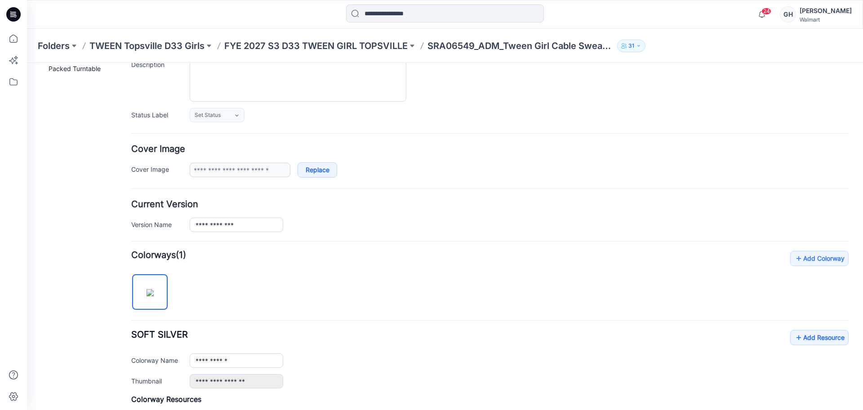
scroll to position [112, 0]
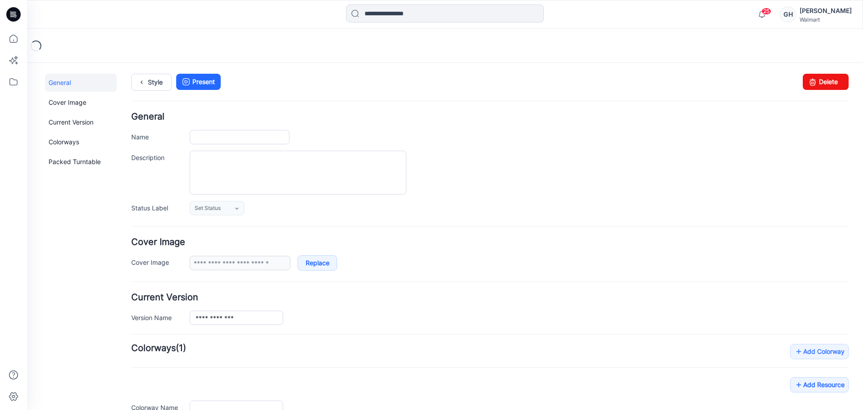
type input "**********"
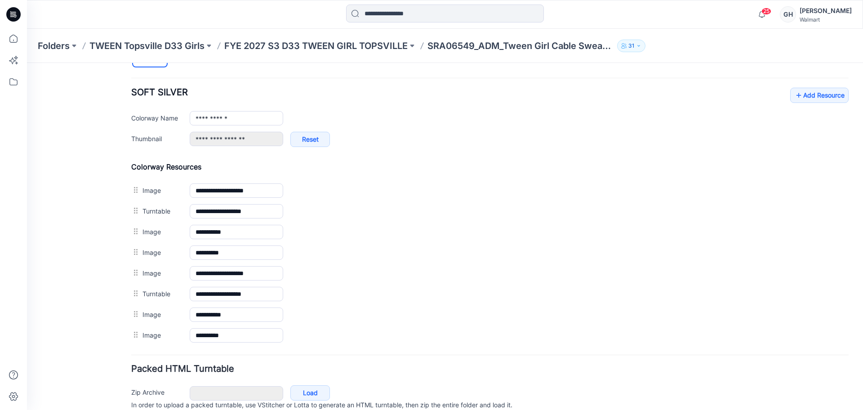
scroll to position [374, 0]
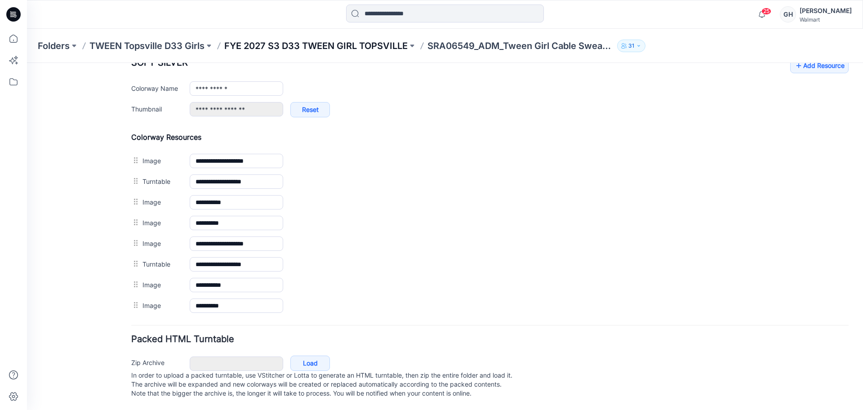
click at [375, 41] on p "FYE 2027 S3 D33 TWEEN GIRL TOPSVILLE" at bounding box center [315, 46] width 183 height 13
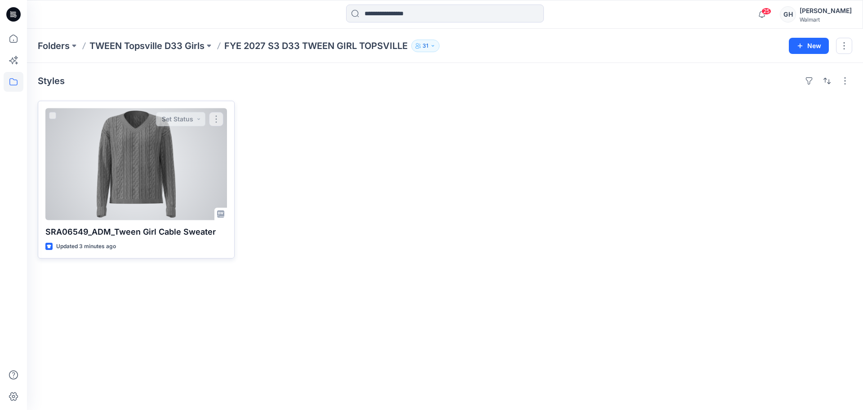
click at [169, 182] on div at bounding box center [136, 164] width 182 height 112
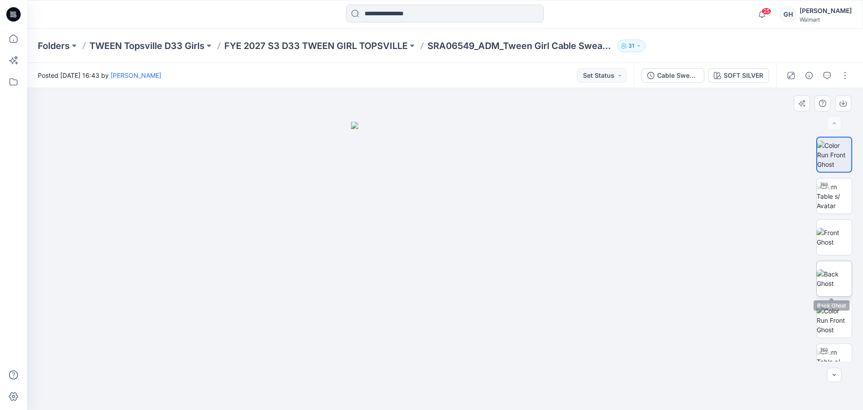
click at [836, 288] on img at bounding box center [834, 278] width 35 height 19
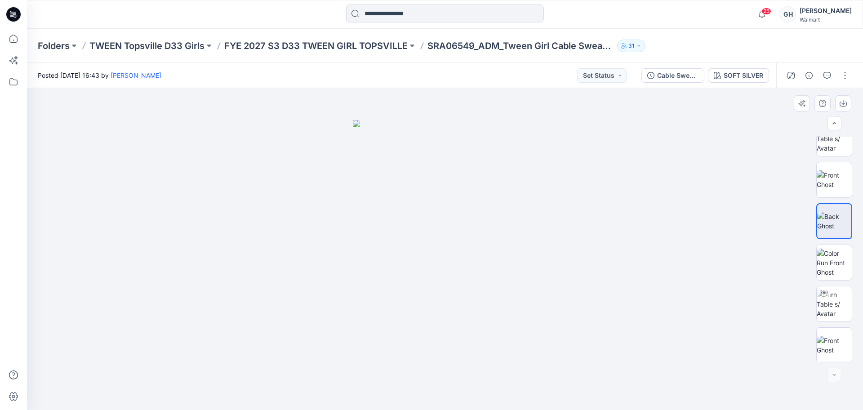
scroll to position [101, 0]
click at [833, 268] on img at bounding box center [834, 261] width 35 height 28
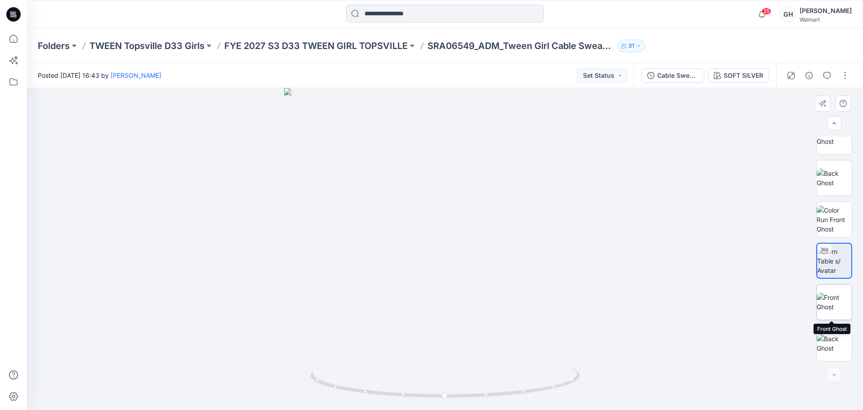
click at [828, 303] on img at bounding box center [834, 302] width 35 height 19
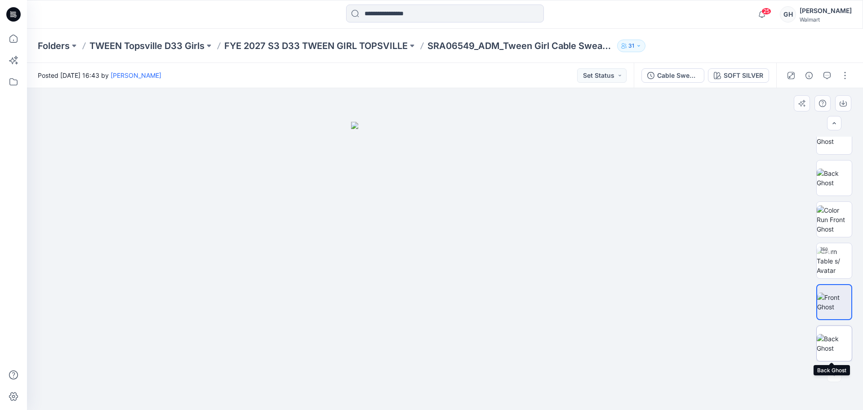
click at [829, 340] on img at bounding box center [834, 343] width 35 height 19
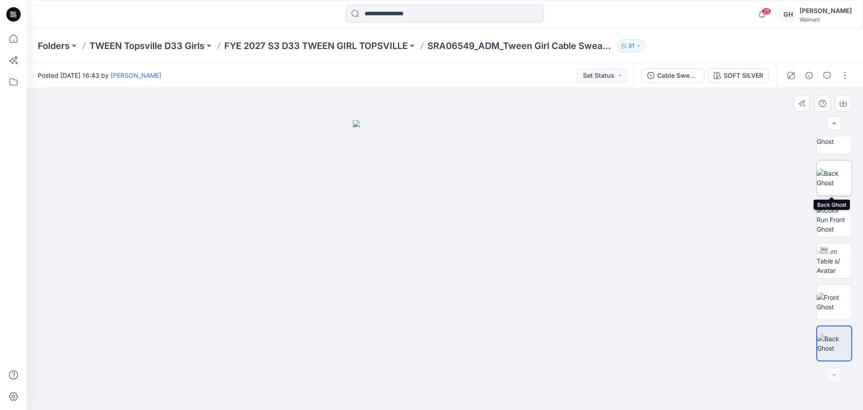
click at [824, 178] on img at bounding box center [834, 178] width 35 height 19
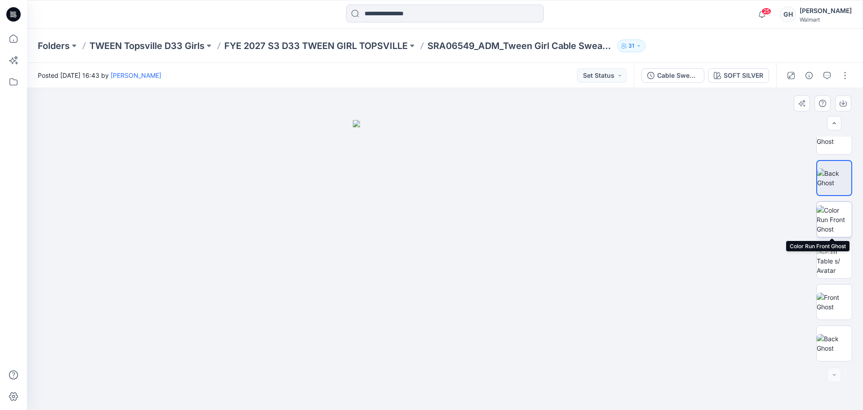
click at [835, 223] on img at bounding box center [834, 219] width 35 height 28
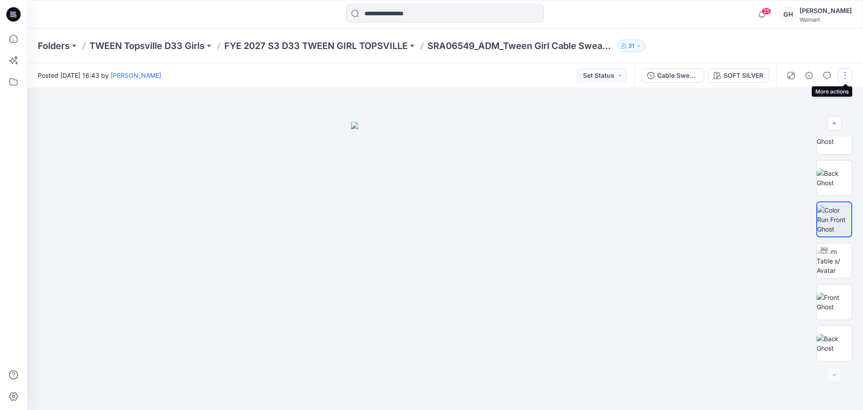
click at [843, 75] on button "button" at bounding box center [845, 75] width 14 height 14
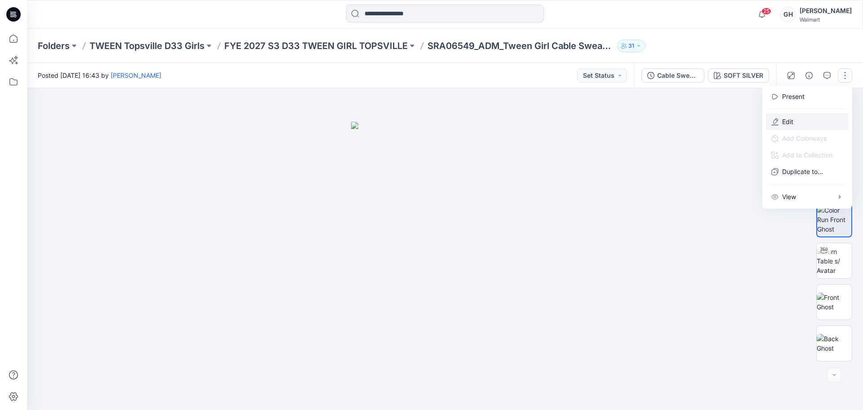
click at [796, 118] on button "Edit" at bounding box center [807, 121] width 83 height 17
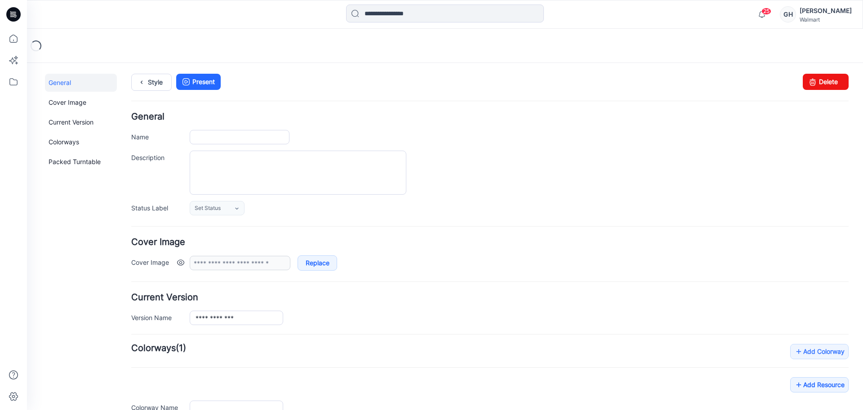
type input "**********"
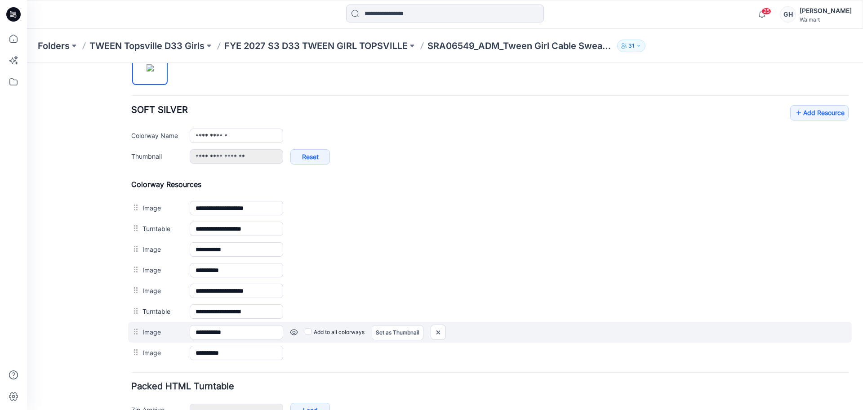
scroll to position [337, 0]
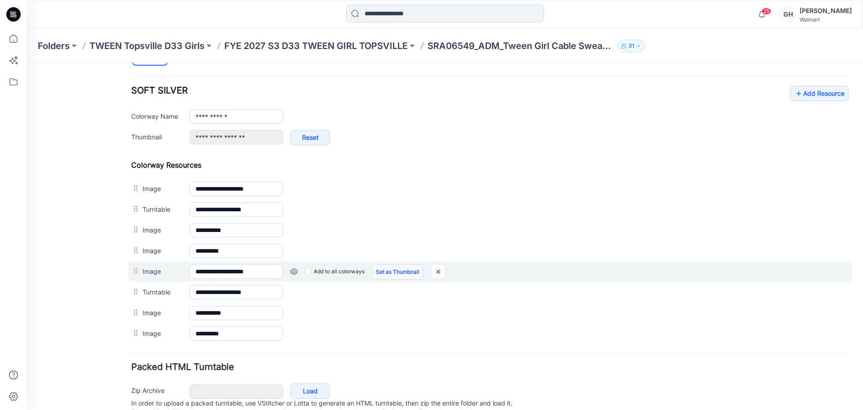
click at [402, 271] on link "Set as Thumbnail" at bounding box center [398, 271] width 52 height 15
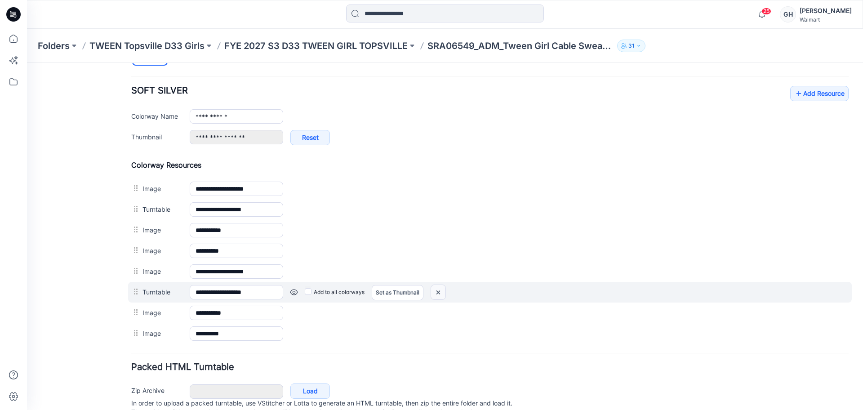
click at [434, 291] on img at bounding box center [438, 292] width 14 height 15
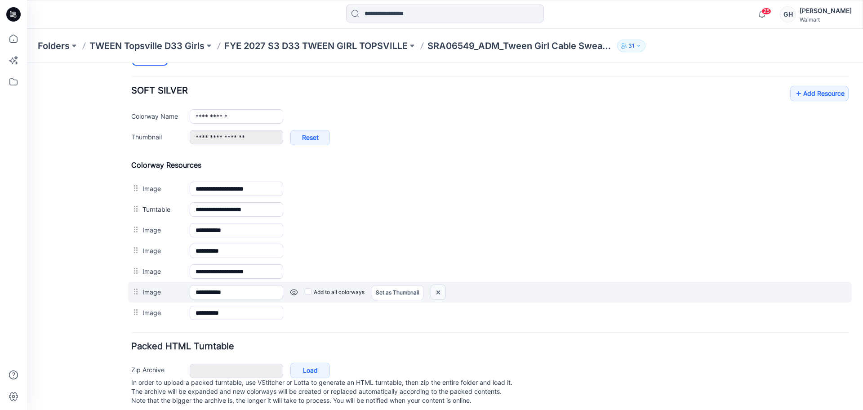
click at [437, 293] on img at bounding box center [438, 292] width 14 height 15
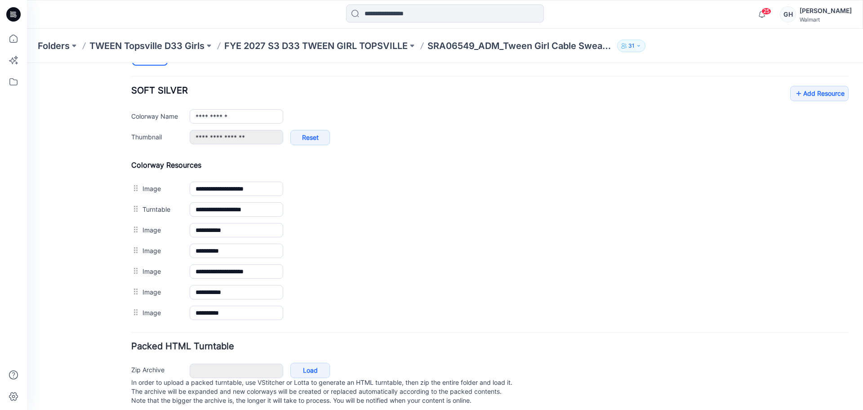
scroll to position [333, 0]
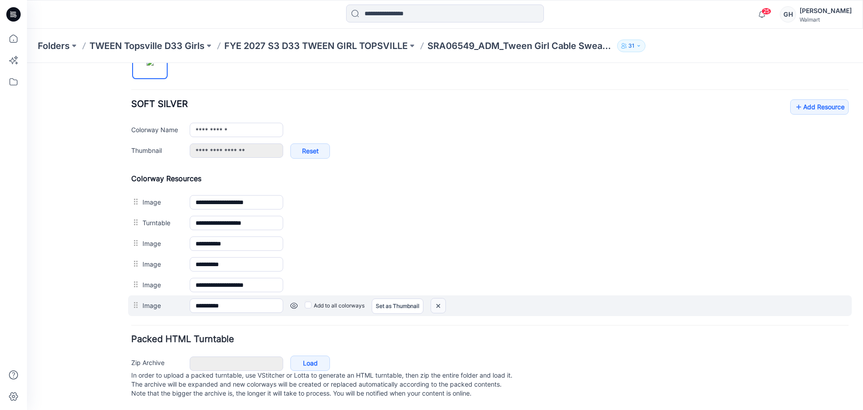
click at [433, 298] on img at bounding box center [438, 305] width 14 height 15
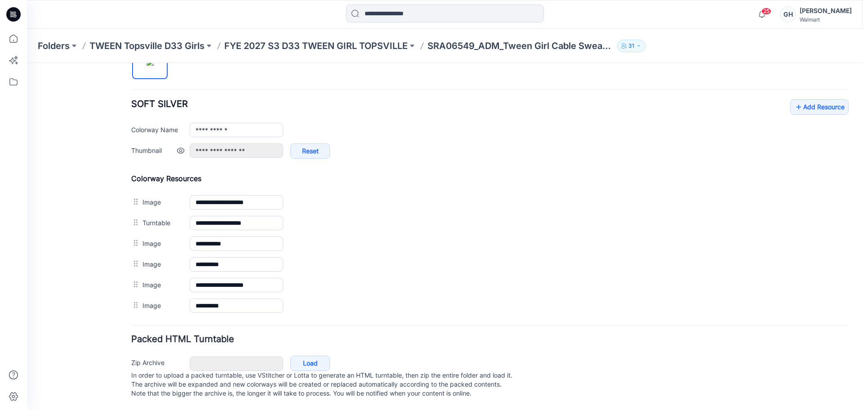
scroll to position [312, 0]
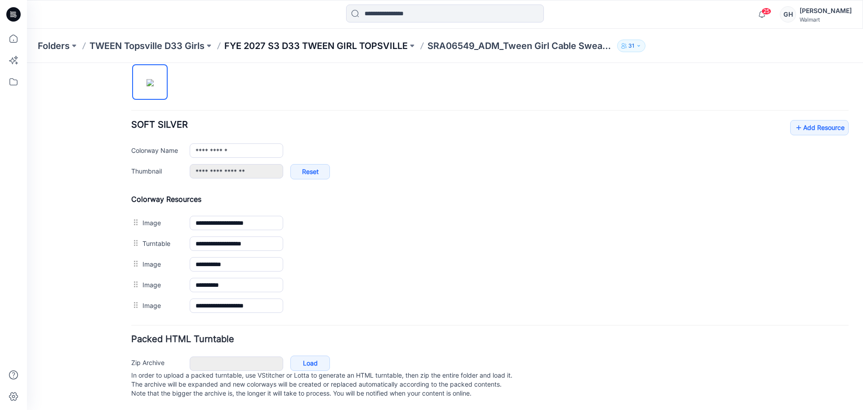
click at [378, 44] on p "FYE 2027 S3 D33 TWEEN GIRL TOPSVILLE" at bounding box center [315, 46] width 183 height 13
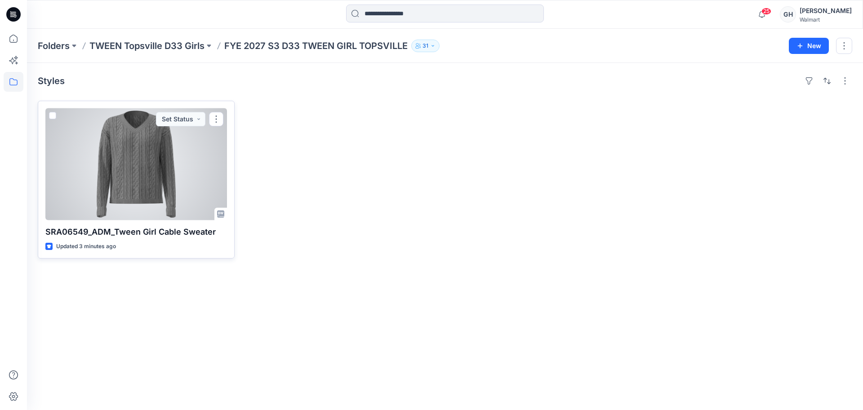
click at [165, 193] on div at bounding box center [136, 164] width 182 height 112
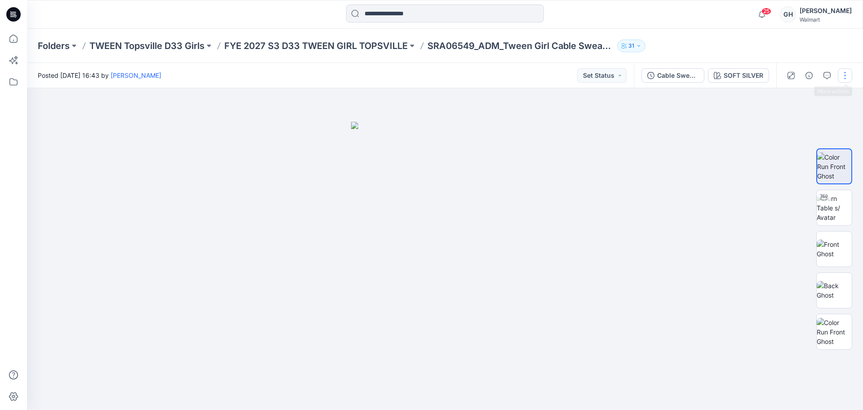
click at [846, 73] on button "button" at bounding box center [845, 75] width 14 height 14
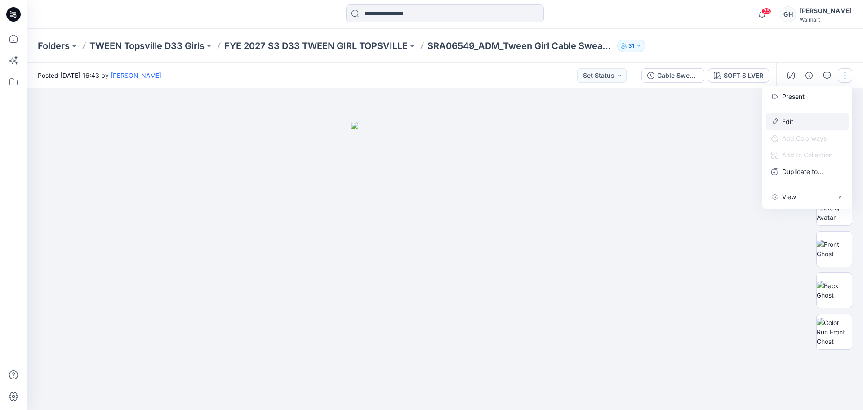
click at [792, 117] on p "Edit" at bounding box center [787, 121] width 11 height 9
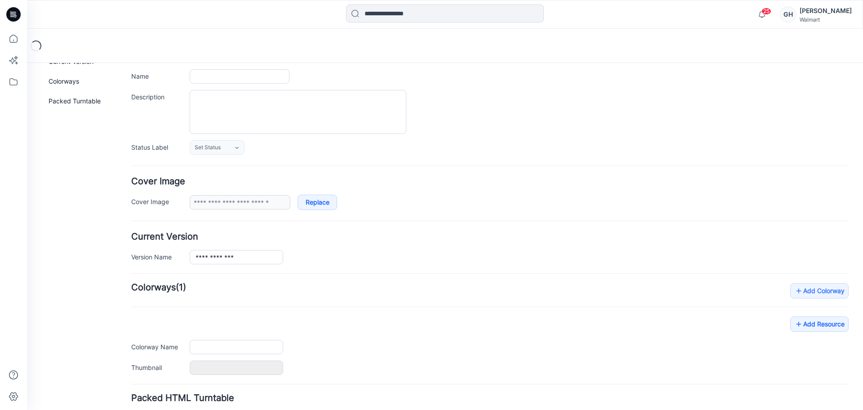
type input "**********"
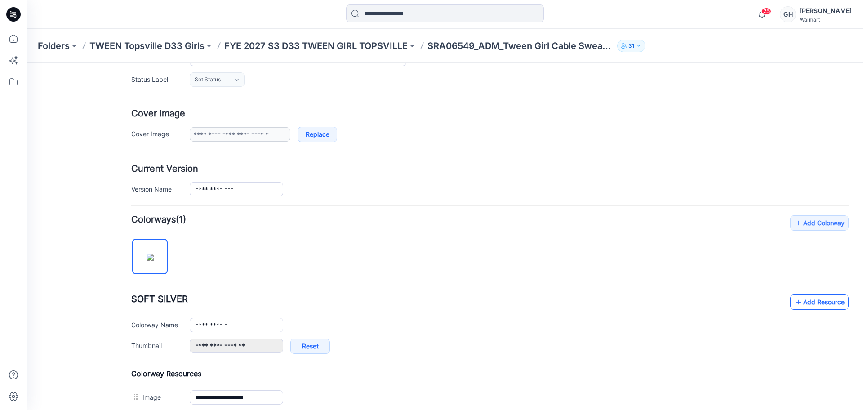
click at [790, 300] on link "Add Resource" at bounding box center [819, 301] width 58 height 15
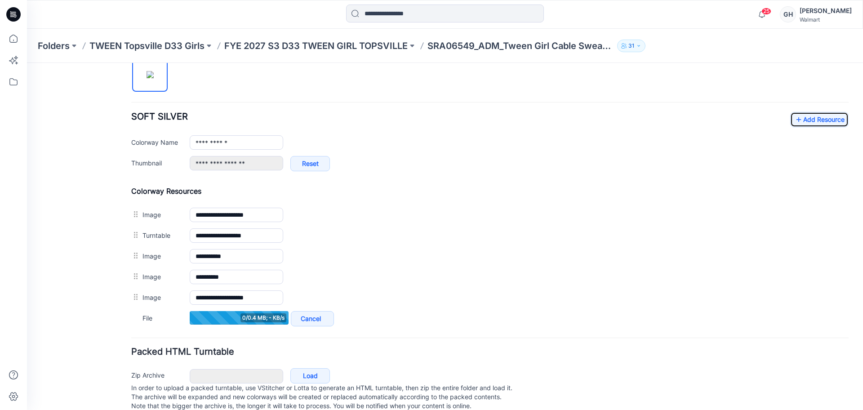
scroll to position [332, 0]
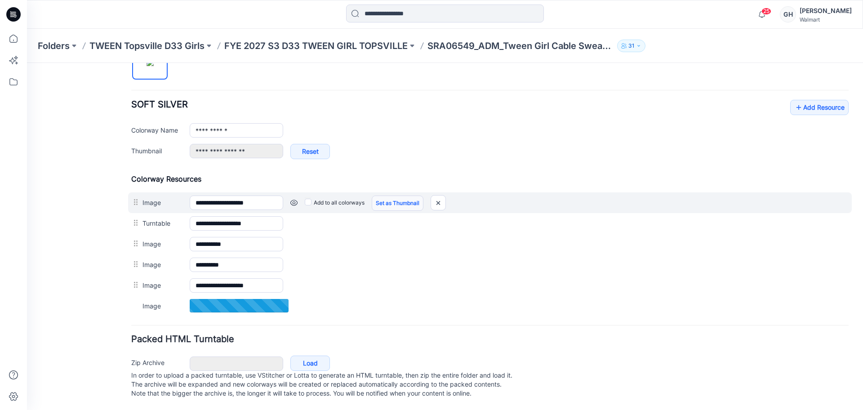
click at [383, 196] on link "Set as Thumbnail" at bounding box center [398, 203] width 52 height 15
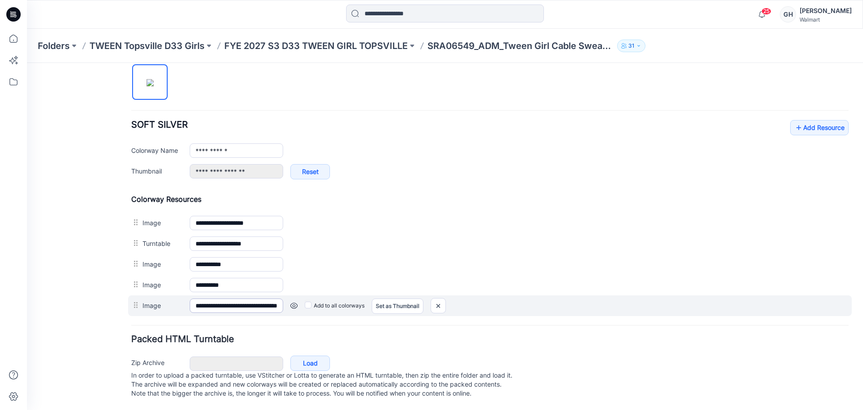
scroll to position [302, 0]
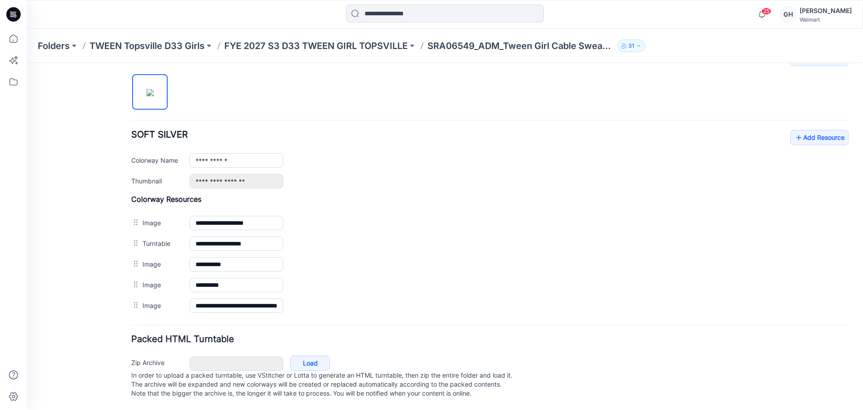
click at [257, 298] on input "**********" at bounding box center [236, 305] width 93 height 14
type input "**********"
click at [268, 309] on form "**********" at bounding box center [489, 110] width 717 height 582
click at [395, 48] on p "FYE 2027 S3 D33 TWEEN GIRL TOPSVILLE" at bounding box center [315, 46] width 183 height 13
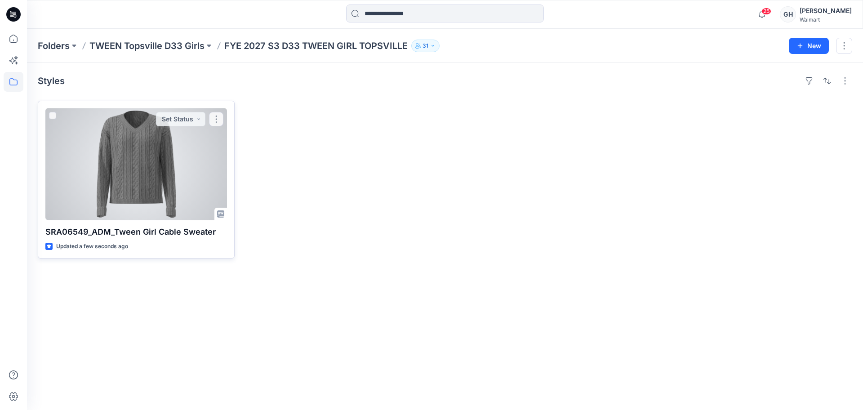
click at [109, 185] on div at bounding box center [136, 164] width 182 height 112
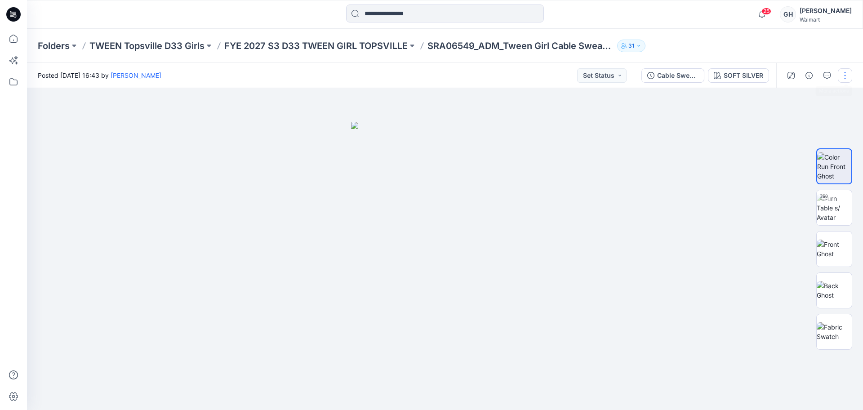
click at [844, 76] on button "button" at bounding box center [845, 75] width 14 height 14
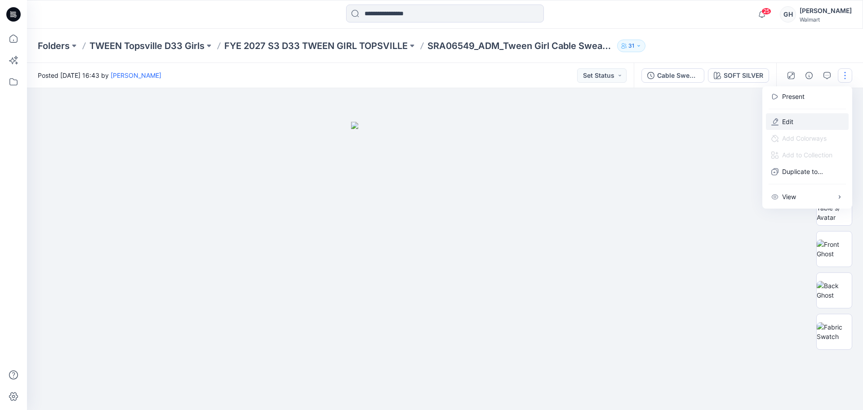
click at [778, 120] on icon "button" at bounding box center [775, 120] width 5 height 5
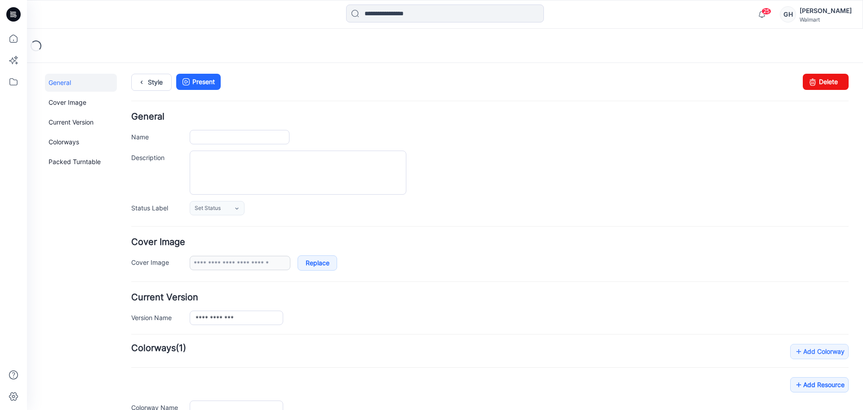
type input "**********"
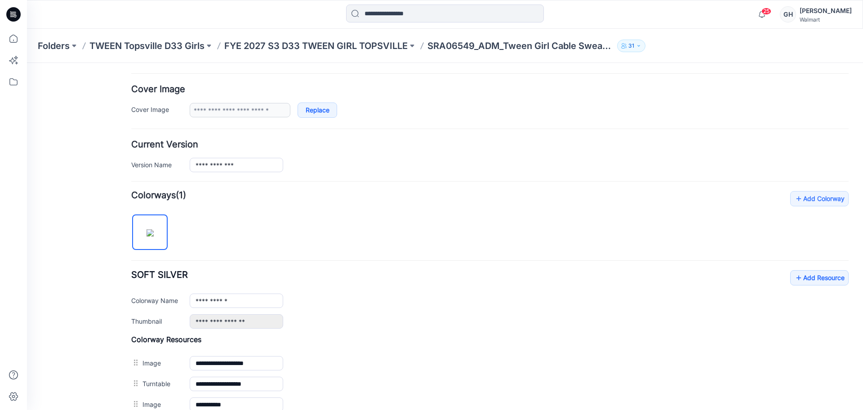
scroll to position [169, 0]
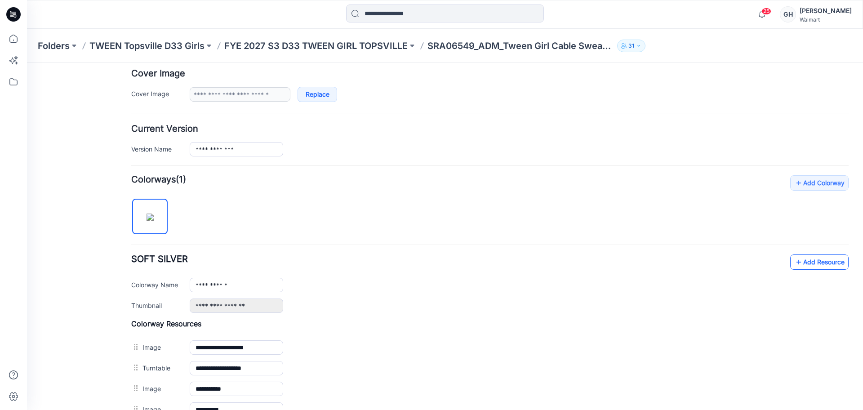
click at [818, 267] on link "Add Resource" at bounding box center [819, 261] width 58 height 15
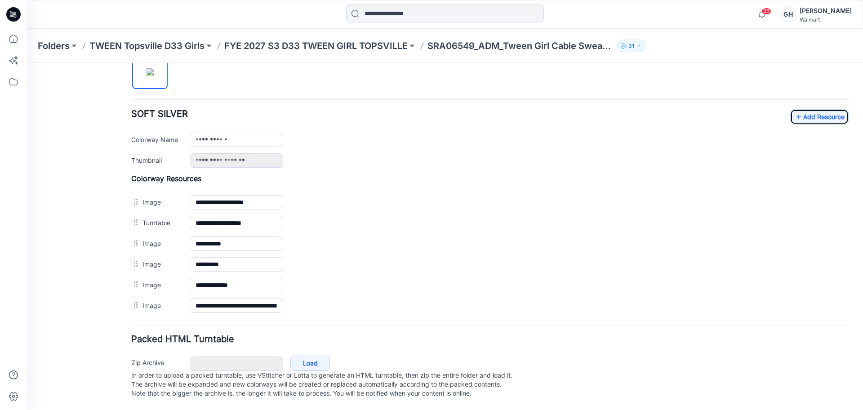
scroll to position [323, 0]
click at [228, 299] on input "**********" at bounding box center [236, 305] width 93 height 14
type input "**********"
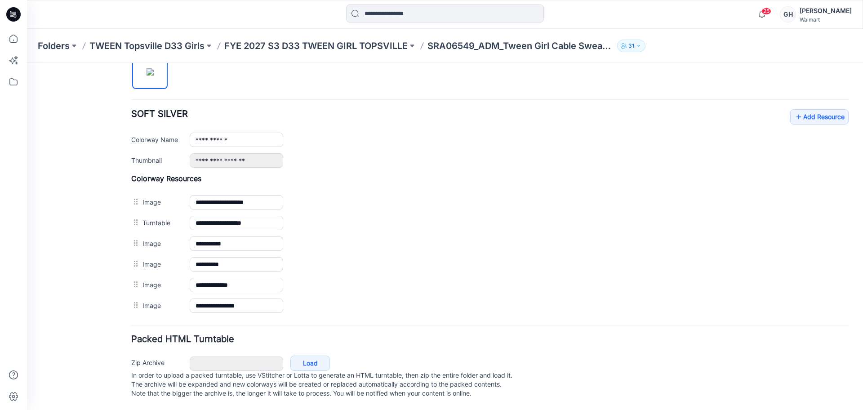
click at [255, 335] on h4 "Packed HTML Turntable" at bounding box center [489, 339] width 717 height 9
click at [803, 113] on link "Add Resource" at bounding box center [819, 116] width 58 height 15
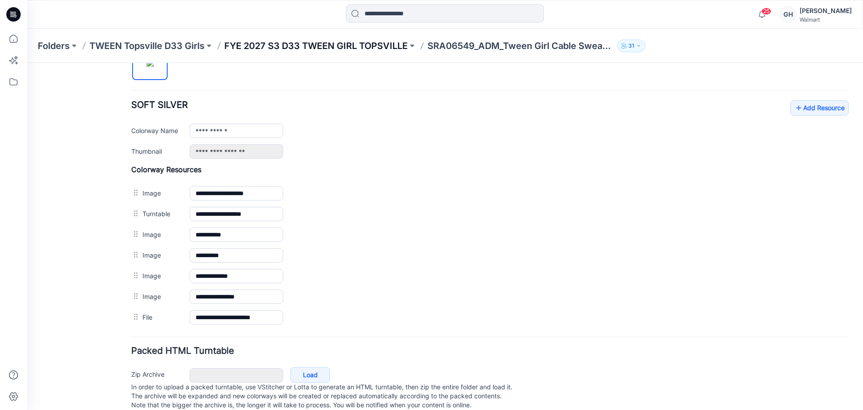
click at [364, 40] on p "FYE 2027 S3 D33 TWEEN GIRL TOPSVILLE" at bounding box center [315, 46] width 183 height 13
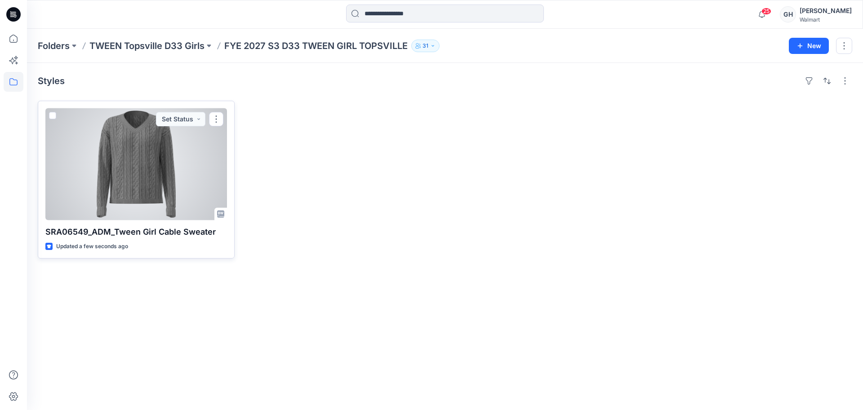
drag, startPoint x: 155, startPoint y: 175, endPoint x: 421, endPoint y: 173, distance: 265.7
click at [156, 174] on div at bounding box center [136, 164] width 182 height 112
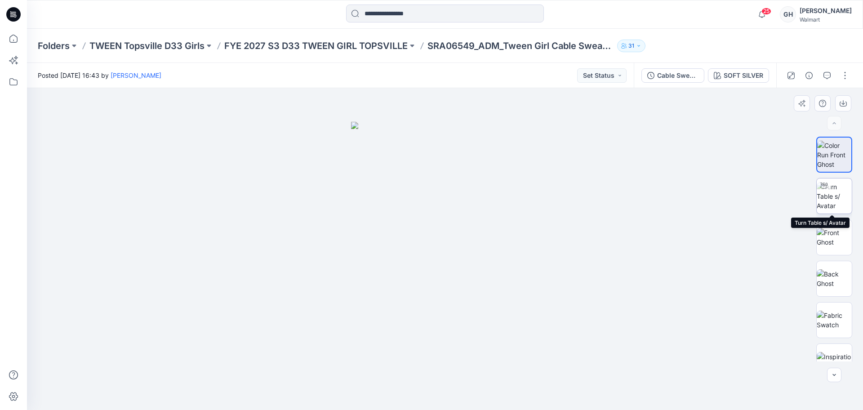
click at [836, 198] on img at bounding box center [834, 196] width 35 height 28
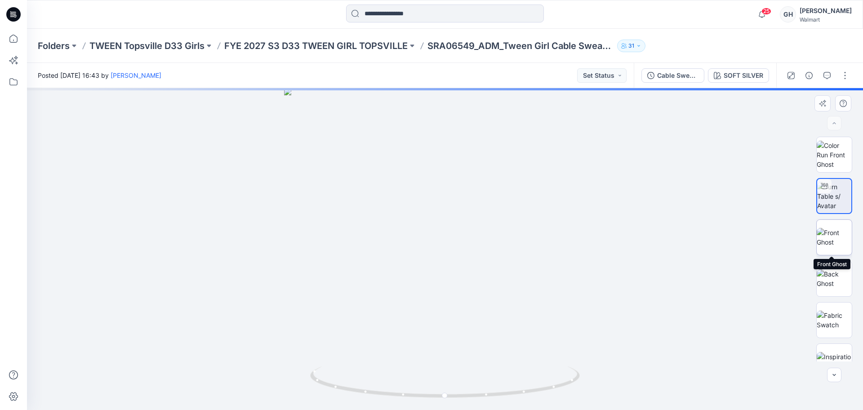
click at [828, 237] on img at bounding box center [834, 237] width 35 height 19
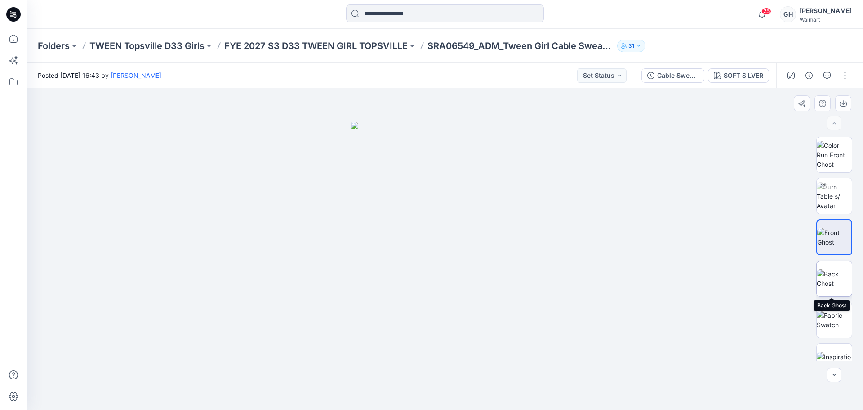
click at [841, 276] on img at bounding box center [834, 278] width 35 height 19
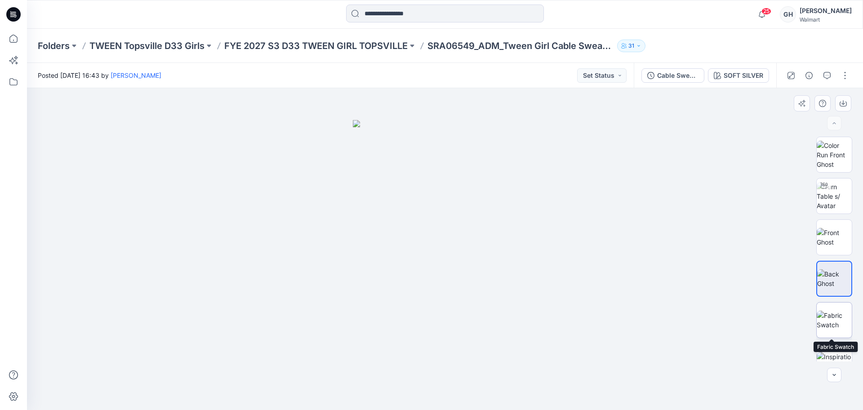
click at [836, 311] on img at bounding box center [834, 320] width 35 height 19
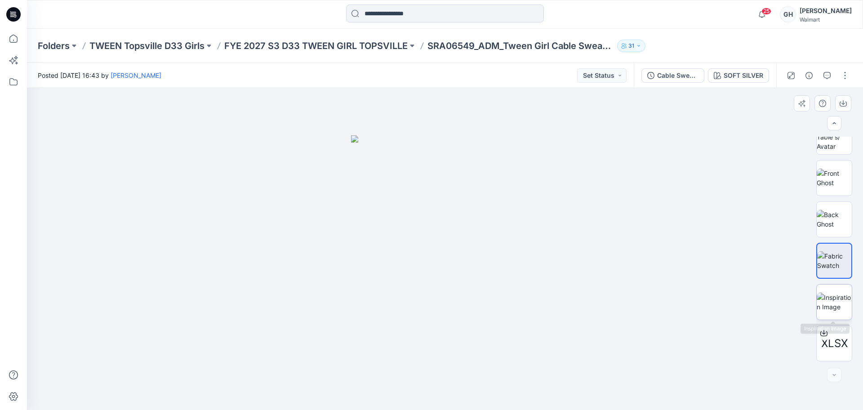
click at [822, 293] on img at bounding box center [834, 302] width 35 height 19
click at [315, 47] on p "FYE 2027 S3 D33 TWEEN GIRL TOPSVILLE" at bounding box center [315, 46] width 183 height 13
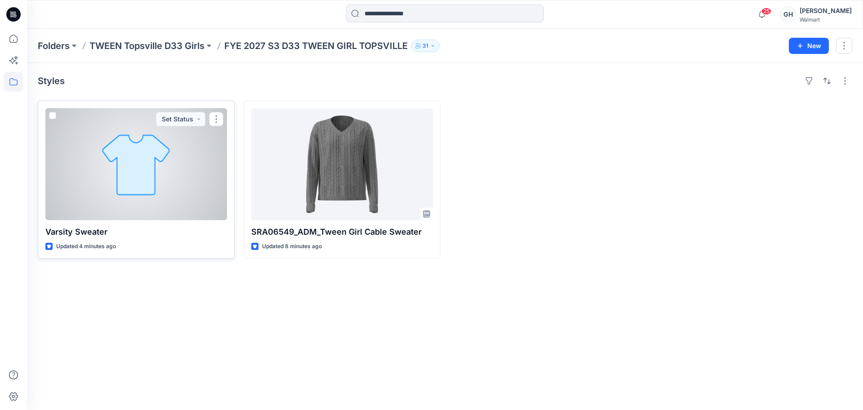
click at [151, 194] on div at bounding box center [136, 164] width 182 height 112
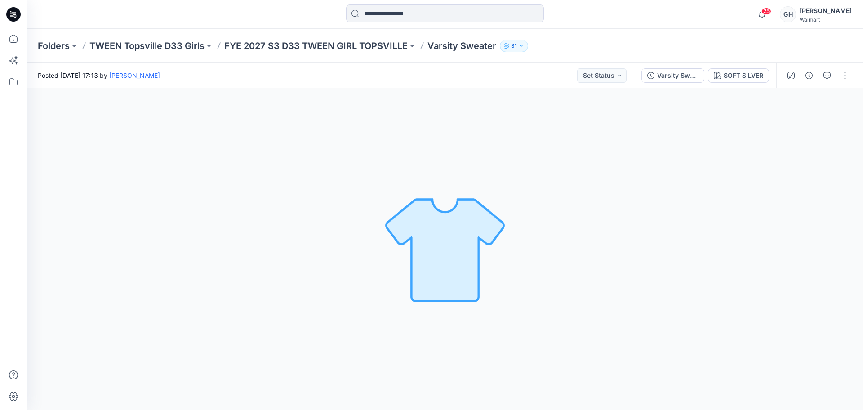
click at [321, 57] on div "Folders TWEEN Topsville D33 Girls FYE 2027 S3 D33 TWEEN GIRL TOPSVILLE Varsity …" at bounding box center [445, 46] width 836 height 34
click at [324, 49] on p "FYE 2027 S3 D33 TWEEN GIRL TOPSVILLE" at bounding box center [315, 46] width 183 height 13
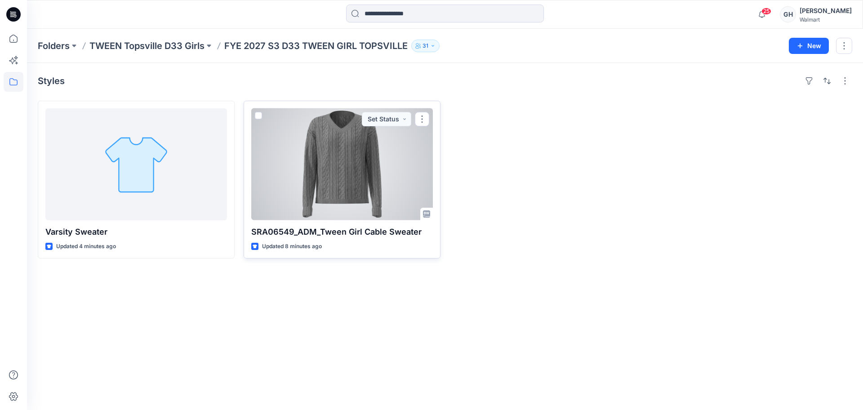
click at [374, 188] on div at bounding box center [342, 164] width 182 height 112
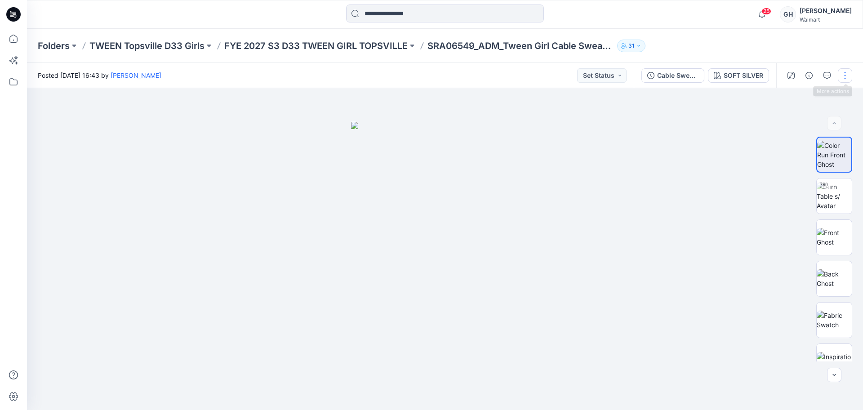
click at [841, 75] on button "button" at bounding box center [845, 75] width 14 height 14
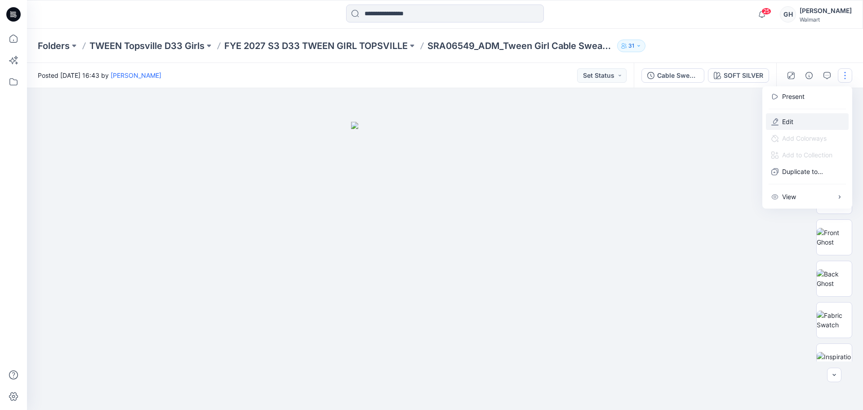
click at [783, 120] on p "Edit" at bounding box center [787, 121] width 11 height 9
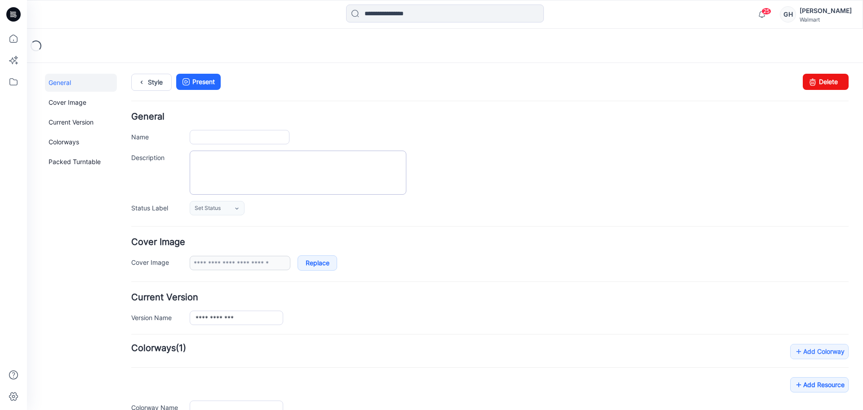
type input "**********"
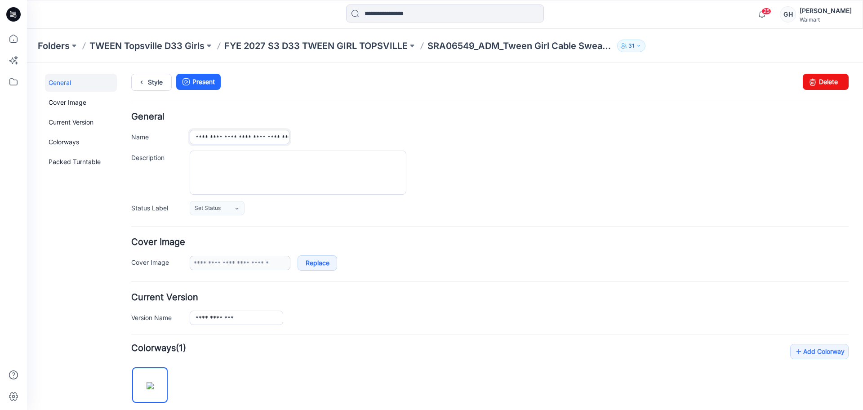
click at [247, 135] on input "**********" at bounding box center [240, 137] width 100 height 14
drag, startPoint x: 280, startPoint y: 138, endPoint x: 50, endPoint y: 113, distance: 231.0
click at [50, 113] on div "**********" at bounding box center [439, 403] width 825 height 681
type input "**********"
click at [397, 122] on div "**********" at bounding box center [489, 163] width 717 height 103
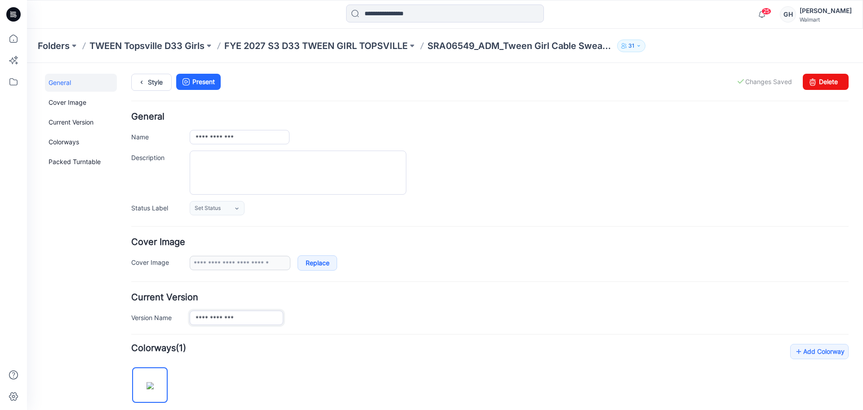
click at [242, 316] on input "**********" at bounding box center [236, 318] width 93 height 14
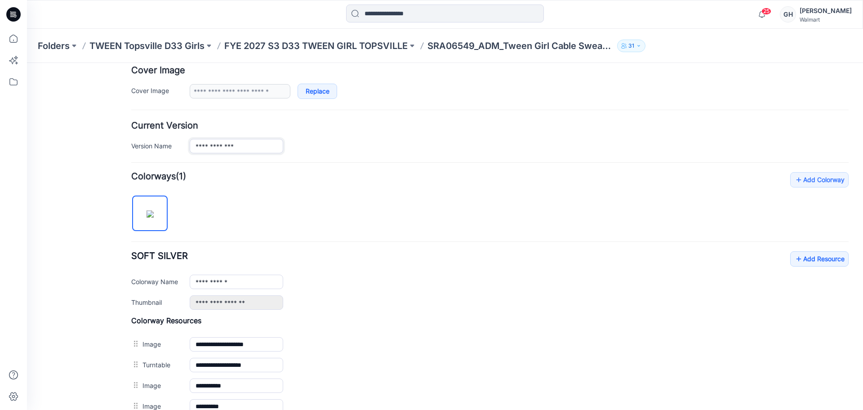
scroll to position [281, 0]
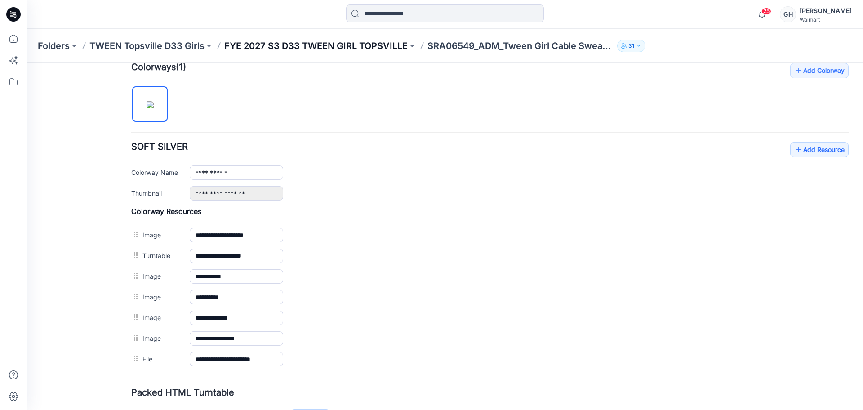
click at [369, 44] on p "FYE 2027 S3 D33 TWEEN GIRL TOPSVILLE" at bounding box center [315, 46] width 183 height 13
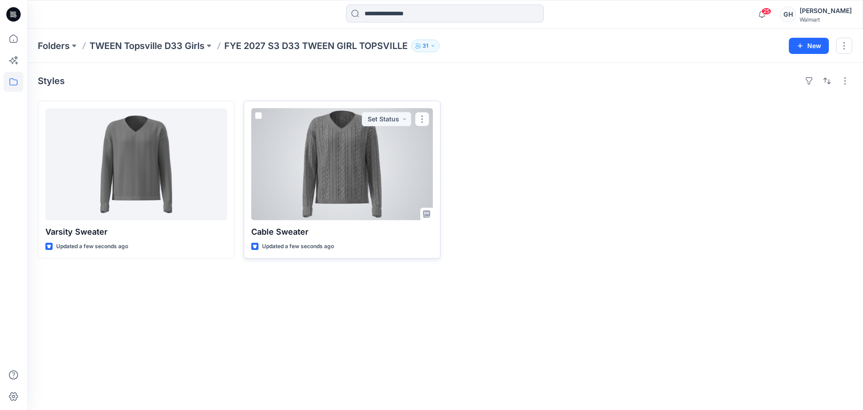
click at [346, 183] on div at bounding box center [342, 164] width 182 height 112
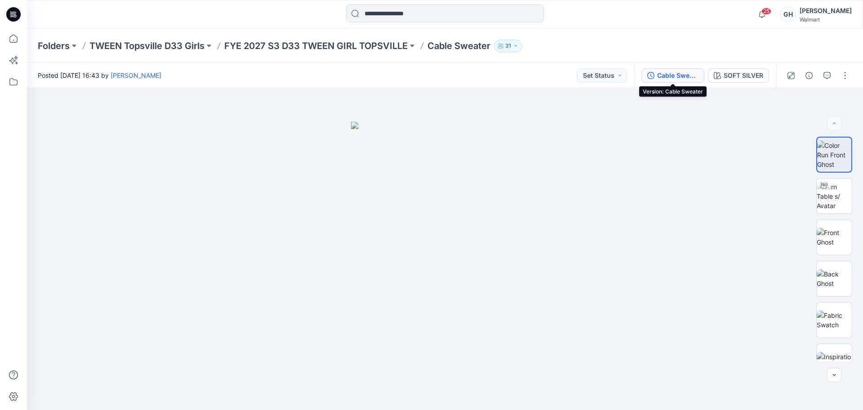
click at [686, 75] on div "Cable Sweater" at bounding box center [677, 76] width 41 height 10
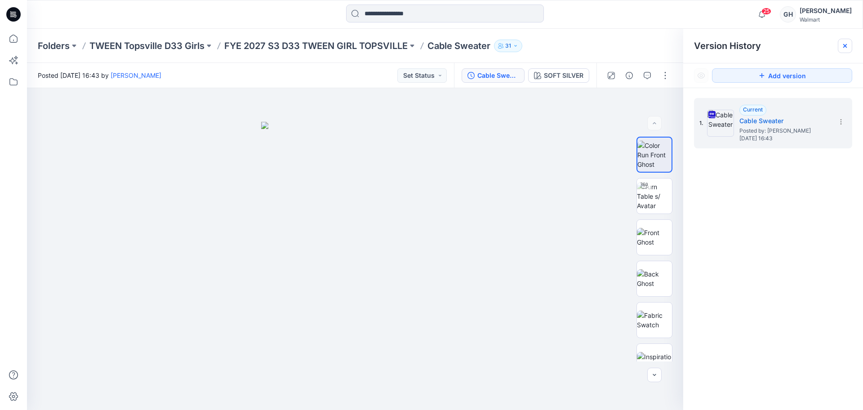
click at [844, 43] on icon at bounding box center [844, 45] width 7 height 7
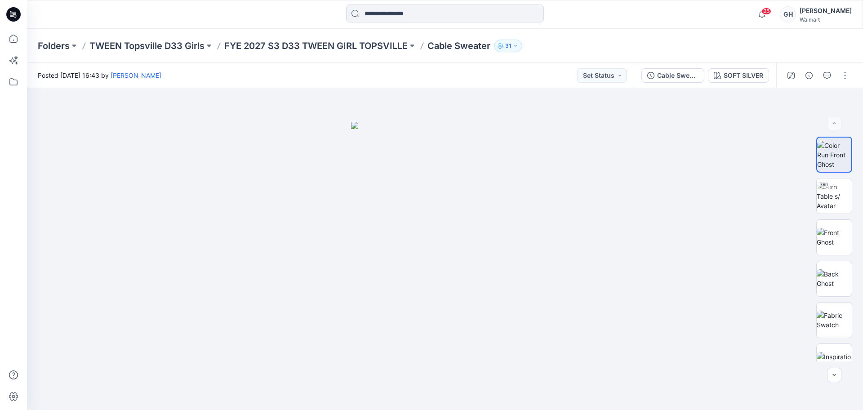
click at [314, 55] on div "Folders TWEEN Topsville D33 Girls FYE 2027 S3 D33 TWEEN GIRL TOPSVILLE Cable Sw…" at bounding box center [445, 46] width 836 height 34
click at [317, 49] on p "FYE 2027 S3 D33 TWEEN GIRL TOPSVILLE" at bounding box center [315, 46] width 183 height 13
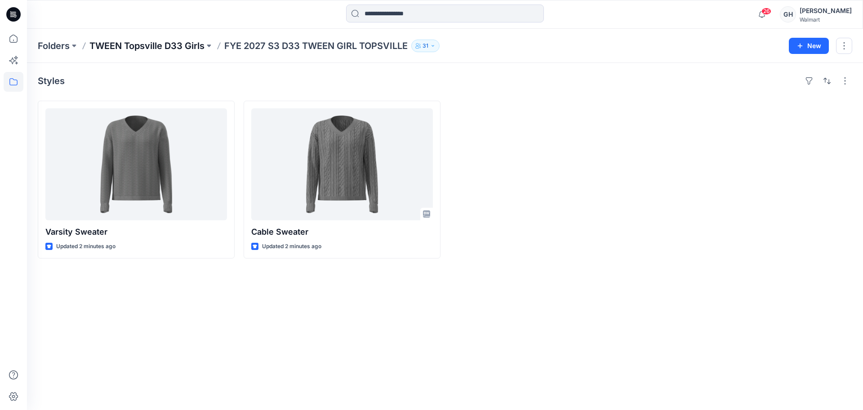
click at [164, 40] on p "TWEEN Topsville D33 Girls" at bounding box center [146, 46] width 115 height 13
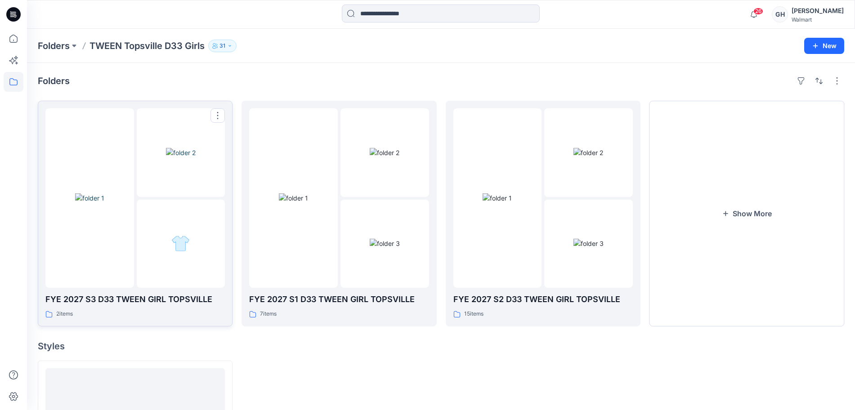
click at [149, 210] on div at bounding box center [181, 244] width 89 height 89
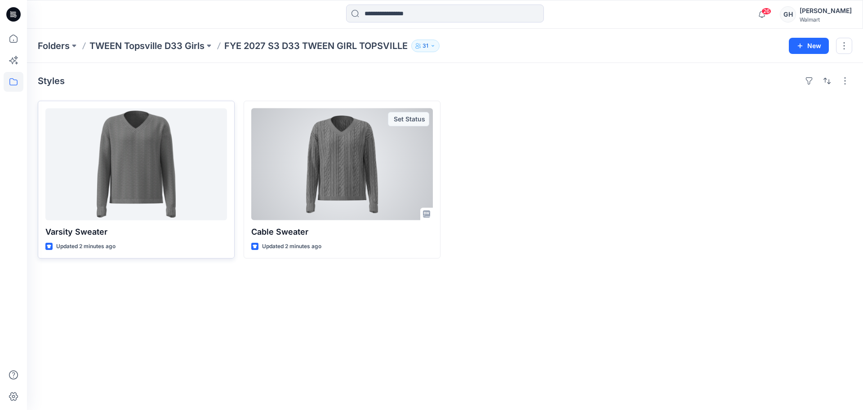
click at [173, 173] on div at bounding box center [136, 164] width 182 height 112
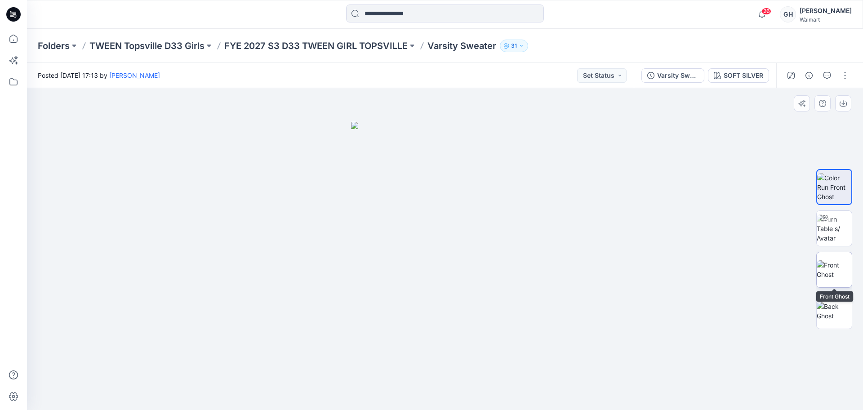
click at [836, 260] on img at bounding box center [834, 269] width 35 height 19
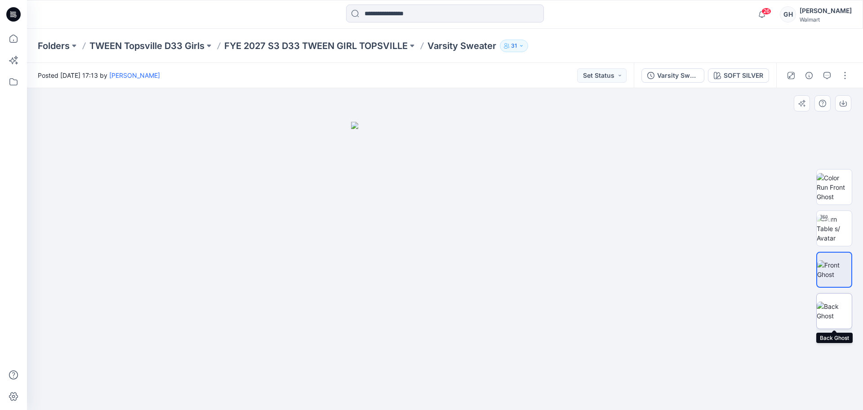
click at [836, 321] on img at bounding box center [834, 311] width 35 height 19
click at [825, 264] on img at bounding box center [834, 269] width 35 height 19
click at [832, 226] on img at bounding box center [834, 228] width 35 height 28
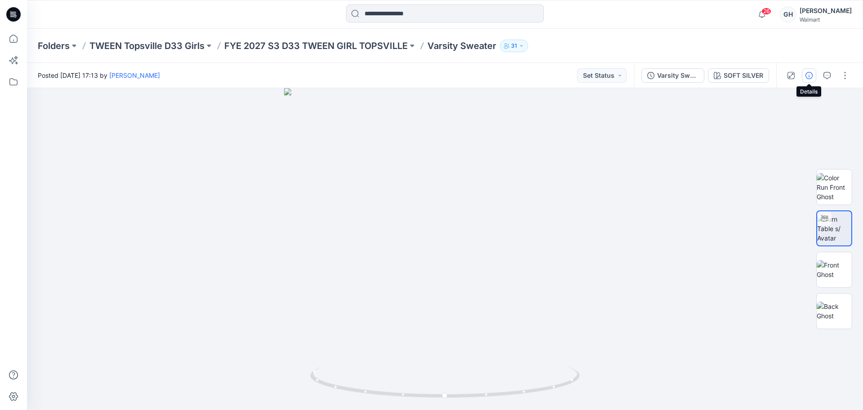
click at [811, 71] on button "button" at bounding box center [809, 75] width 14 height 14
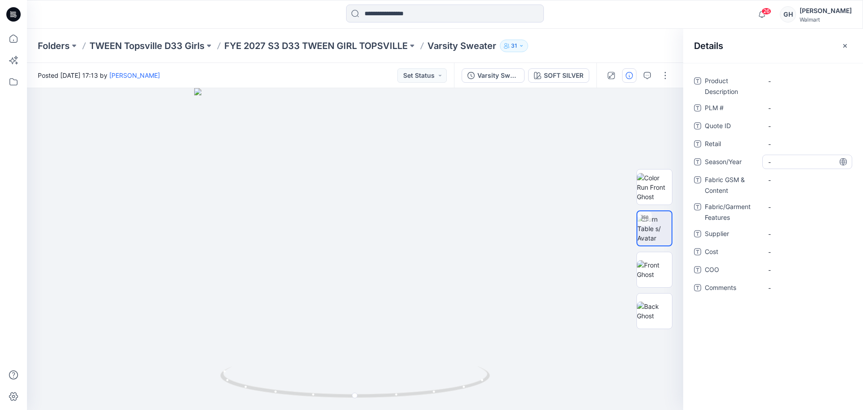
click at [784, 160] on span "-" at bounding box center [807, 161] width 78 height 9
type textarea "**********"
click at [774, 231] on span "-" at bounding box center [807, 233] width 78 height 9
type textarea "*********"
click at [797, 182] on Content "-" at bounding box center [807, 179] width 78 height 9
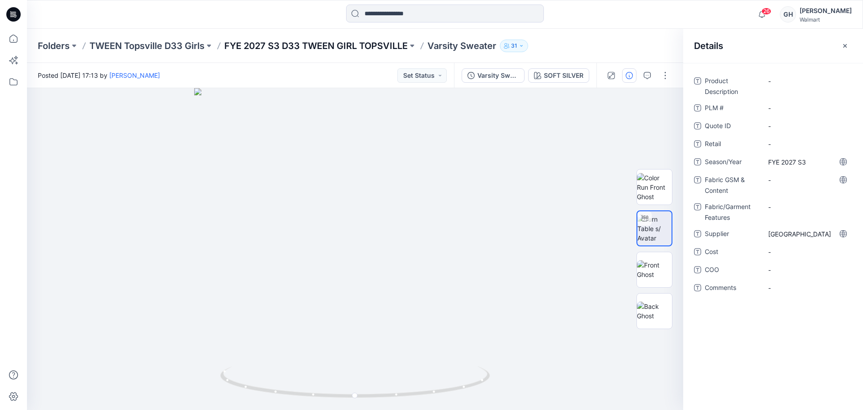
click at [285, 47] on p "FYE 2027 S3 D33 TWEEN GIRL TOPSVILLE" at bounding box center [315, 46] width 183 height 13
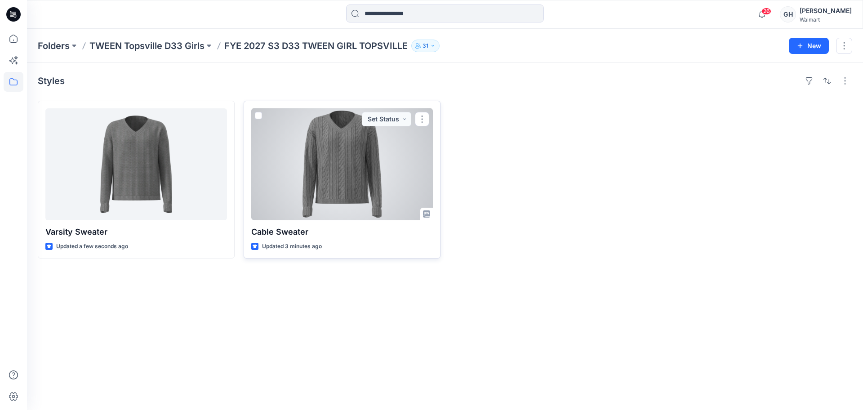
click at [343, 166] on div at bounding box center [342, 164] width 182 height 112
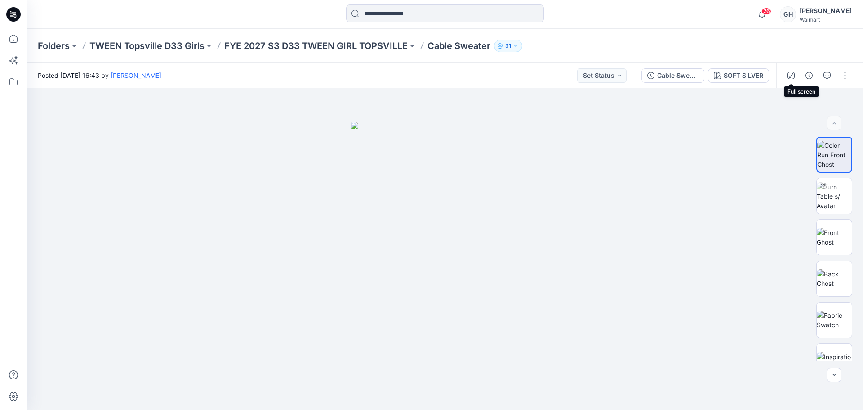
click at [801, 77] on div at bounding box center [817, 75] width 83 height 25
click at [810, 74] on icon "button" at bounding box center [809, 75] width 7 height 7
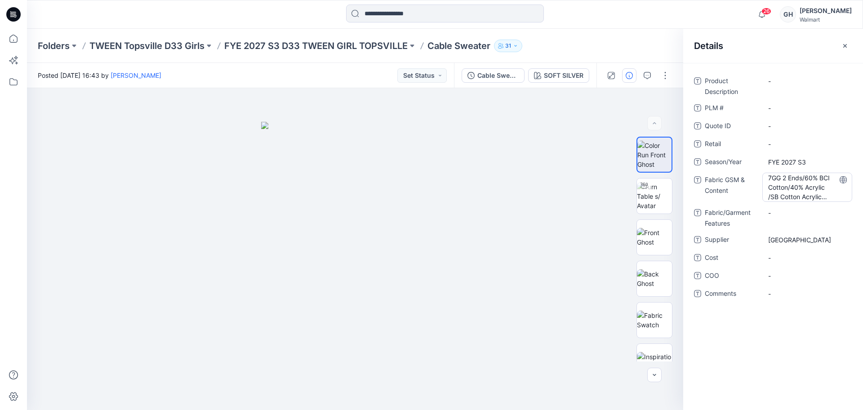
click at [803, 183] on Content "7GG 2 Ends/60% BCI Cotton/40% Acrylic /SB Cotton Acrylic Cable Sweater & 2X2 Rib" at bounding box center [807, 187] width 78 height 28
click at [803, 183] on textarea "**********" at bounding box center [807, 187] width 90 height 28
drag, startPoint x: 788, startPoint y: 182, endPoint x: 779, endPoint y: 178, distance: 9.3
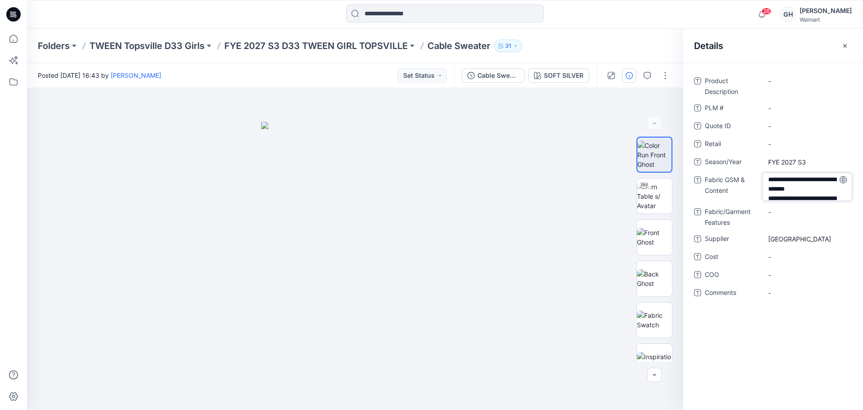
click at [787, 181] on textarea "**********" at bounding box center [807, 187] width 90 height 28
click at [769, 177] on textarea "**********" at bounding box center [807, 187] width 90 height 28
drag, startPoint x: 767, startPoint y: 178, endPoint x: 862, endPoint y: 251, distance: 119.3
click at [862, 253] on div "**********" at bounding box center [773, 192] width 180 height 237
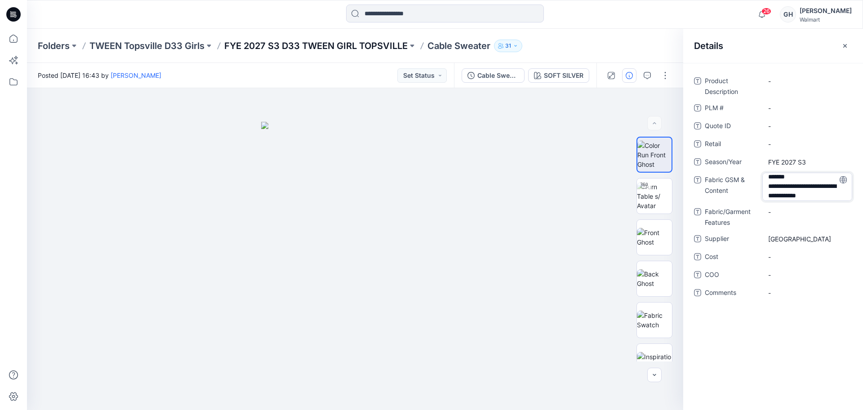
click at [299, 51] on p "FYE 2027 S3 D33 TWEEN GIRL TOPSVILLE" at bounding box center [315, 46] width 183 height 13
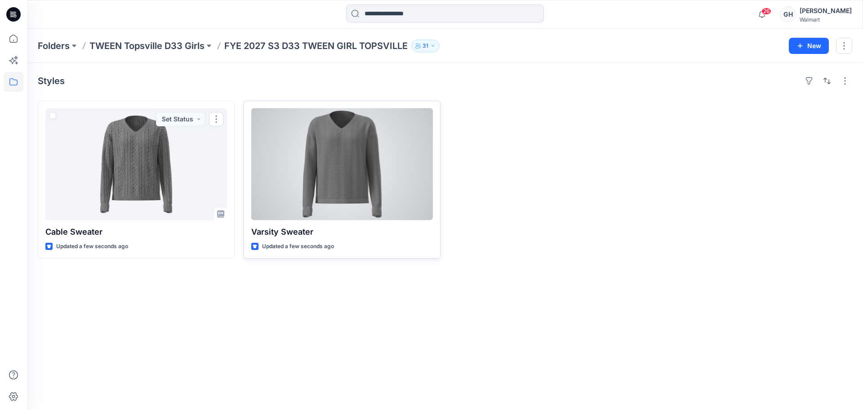
click at [342, 184] on div at bounding box center [342, 164] width 182 height 112
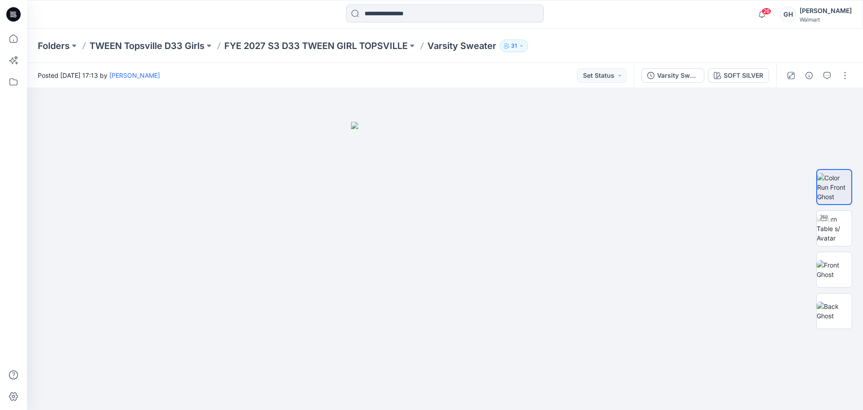
click at [810, 85] on div at bounding box center [817, 75] width 83 height 25
click at [808, 72] on icon "button" at bounding box center [809, 75] width 7 height 7
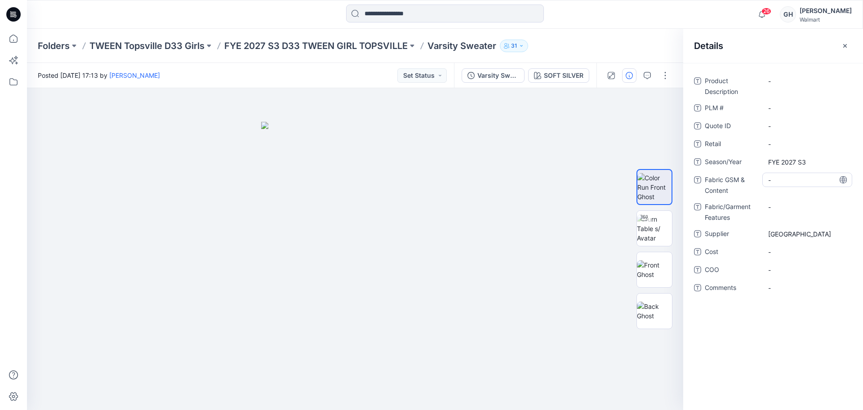
click at [785, 181] on Content "-" at bounding box center [807, 179] width 78 height 9
type textarea "**********"
click at [793, 201] on div "**********" at bounding box center [773, 190] width 158 height 232
click at [324, 46] on p "FYE 2027 S3 D33 TWEEN GIRL TOPSVILLE" at bounding box center [315, 46] width 183 height 13
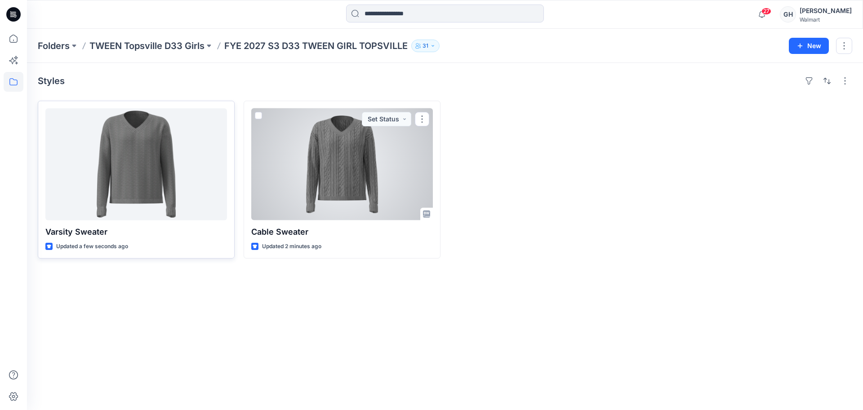
click at [160, 181] on div at bounding box center [136, 164] width 182 height 112
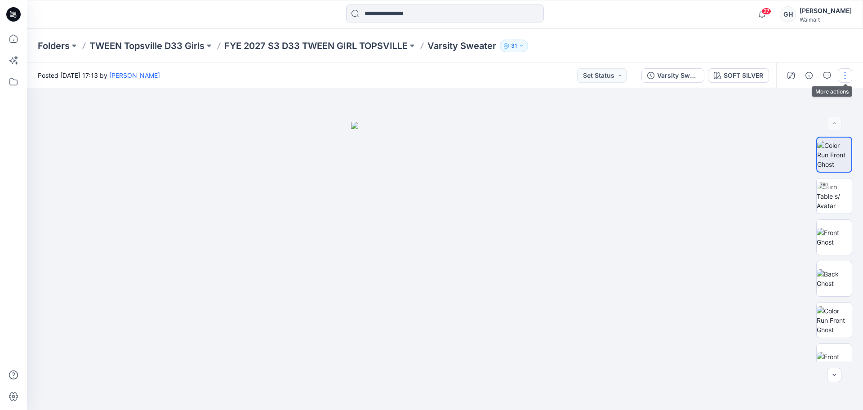
click at [846, 80] on button "button" at bounding box center [845, 75] width 14 height 14
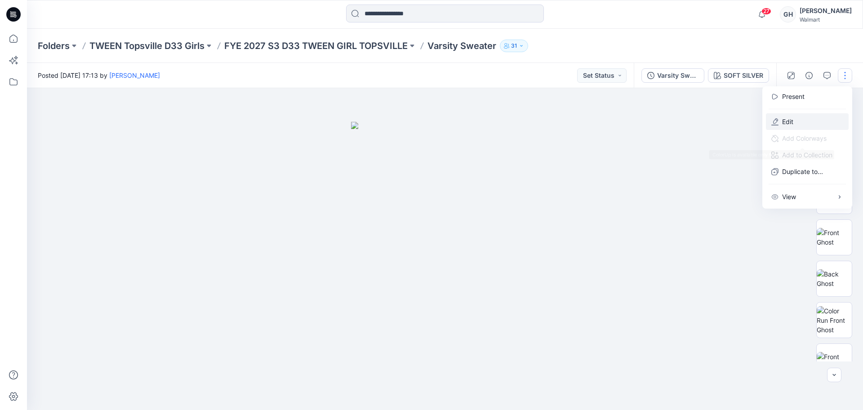
click at [812, 124] on button "Edit" at bounding box center [807, 121] width 83 height 17
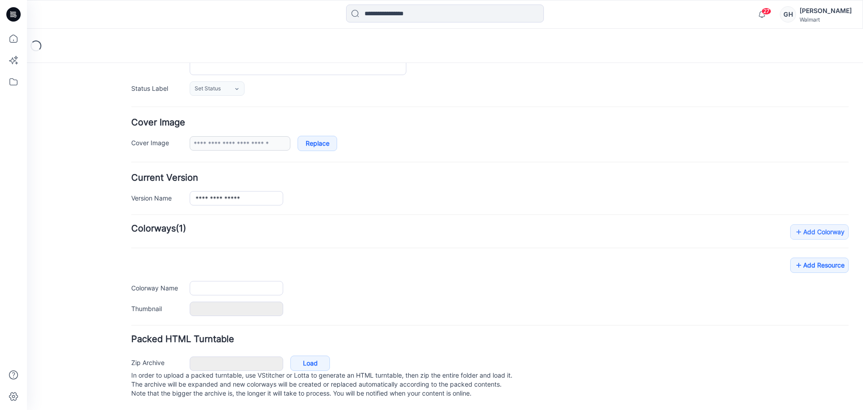
type input "**********"
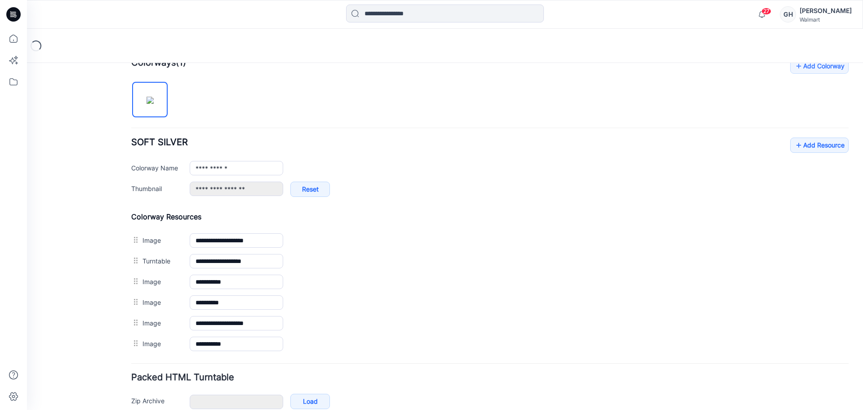
scroll to position [333, 0]
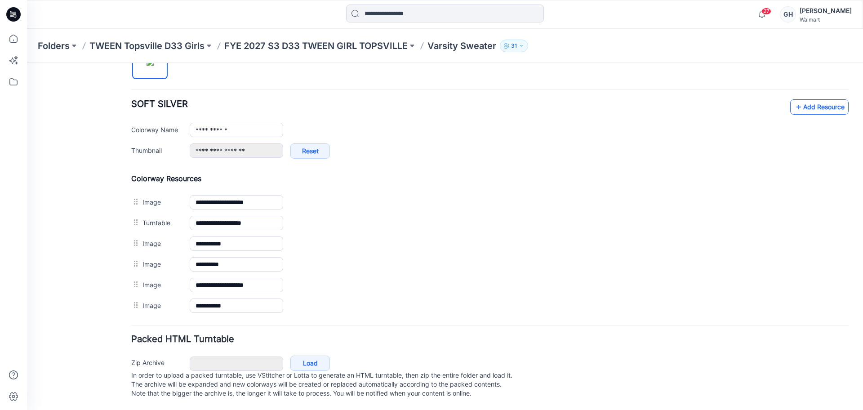
click at [808, 99] on link "Add Resource" at bounding box center [819, 106] width 58 height 15
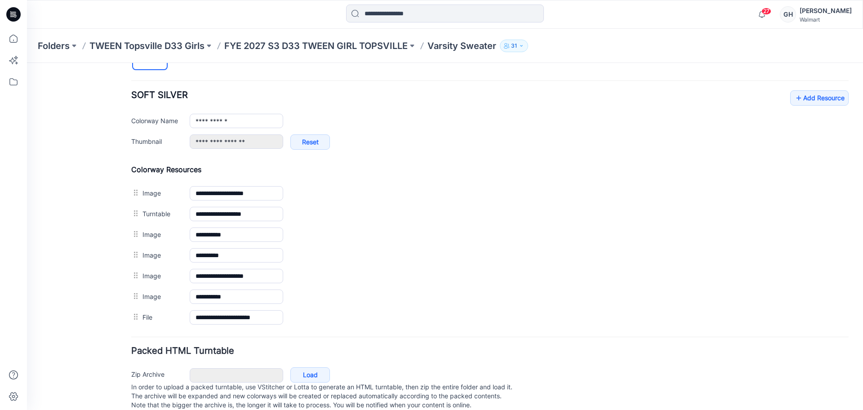
click at [311, 53] on div "Folders TWEEN Topsville D33 Girls FYE 2027 S3 D33 TWEEN GIRL TOPSVILLE Varsity …" at bounding box center [445, 46] width 836 height 34
click at [297, 37] on div "Folders TWEEN Topsville D33 Girls FYE 2027 S3 D33 TWEEN GIRL TOPSVILLE Varsity …" at bounding box center [445, 46] width 836 height 34
click at [298, 40] on p "FYE 2027 S3 D33 TWEEN GIRL TOPSVILLE" at bounding box center [315, 46] width 183 height 13
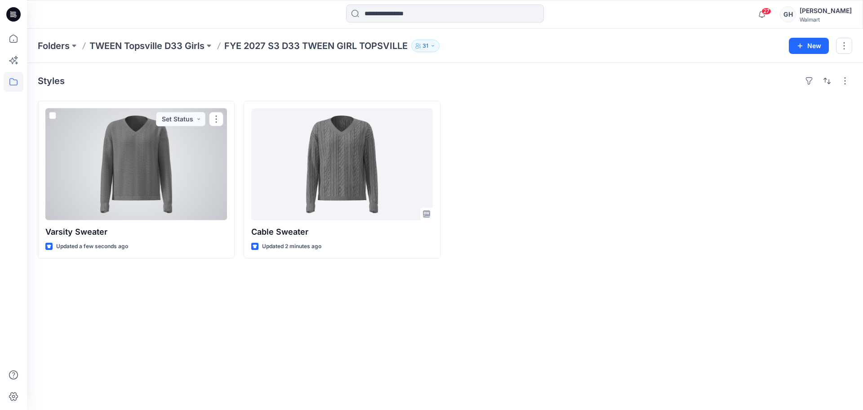
click at [123, 181] on div at bounding box center [136, 164] width 182 height 112
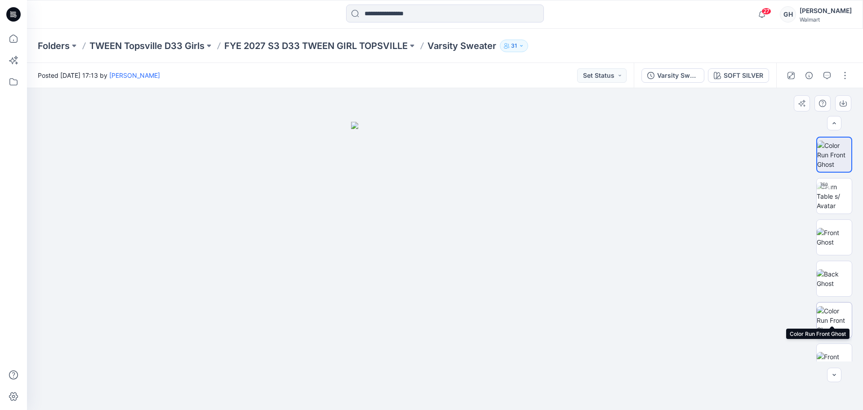
scroll to position [59, 0]
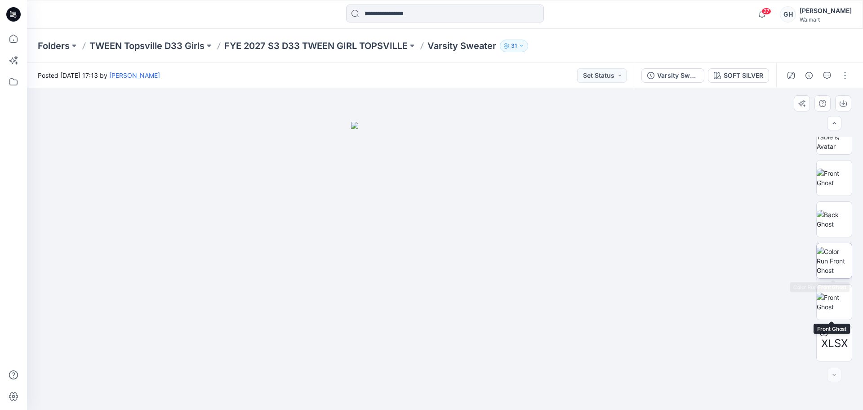
click at [841, 261] on img at bounding box center [834, 261] width 35 height 28
click at [837, 302] on img at bounding box center [834, 302] width 35 height 19
click at [839, 72] on button "button" at bounding box center [845, 75] width 14 height 14
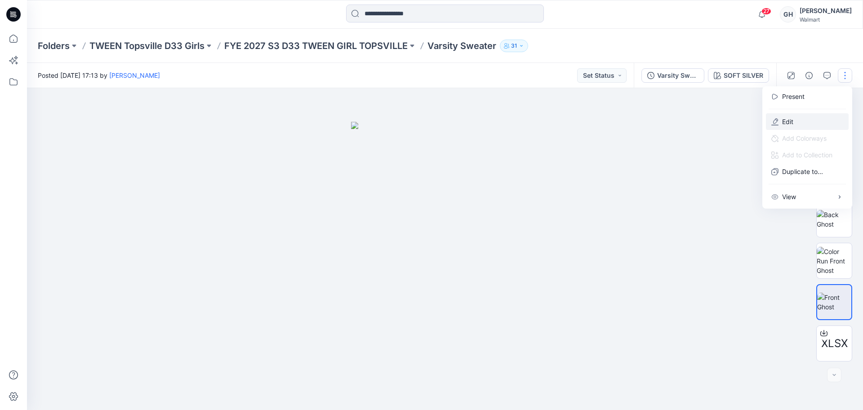
click at [801, 123] on button "Edit" at bounding box center [807, 121] width 83 height 17
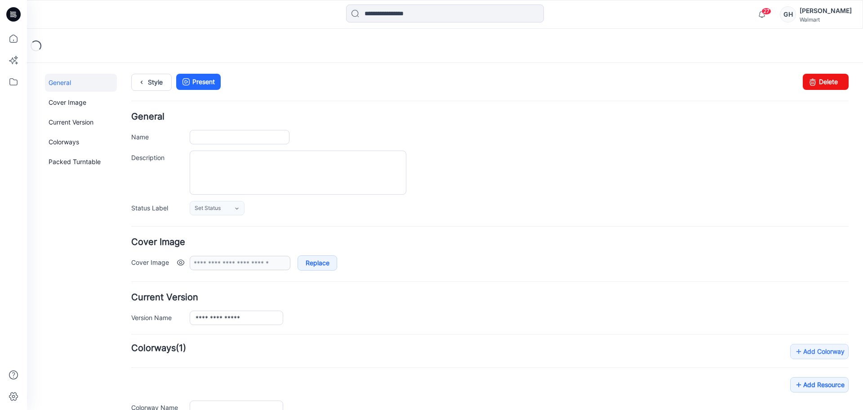
type input "**********"
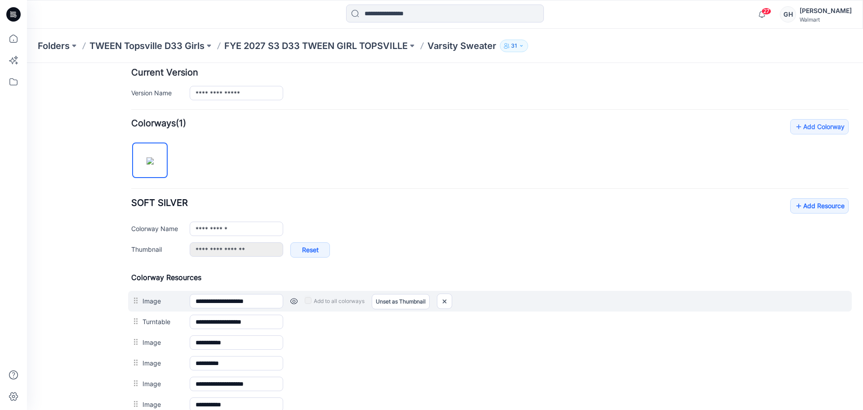
scroll to position [353, 0]
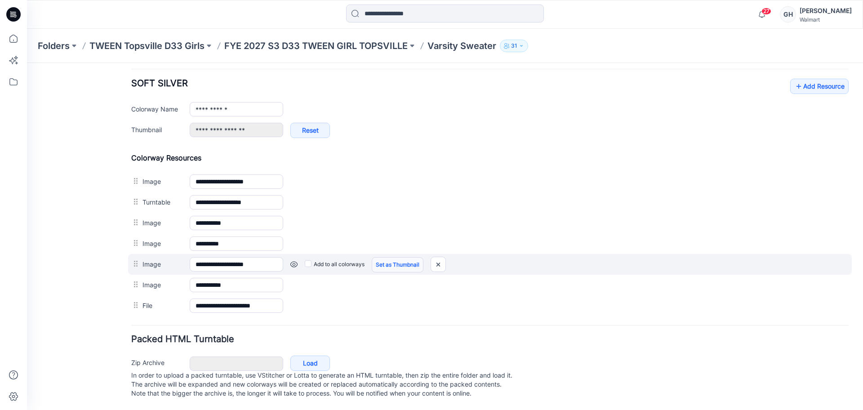
click at [398, 257] on link "Set as Thumbnail" at bounding box center [398, 264] width 52 height 15
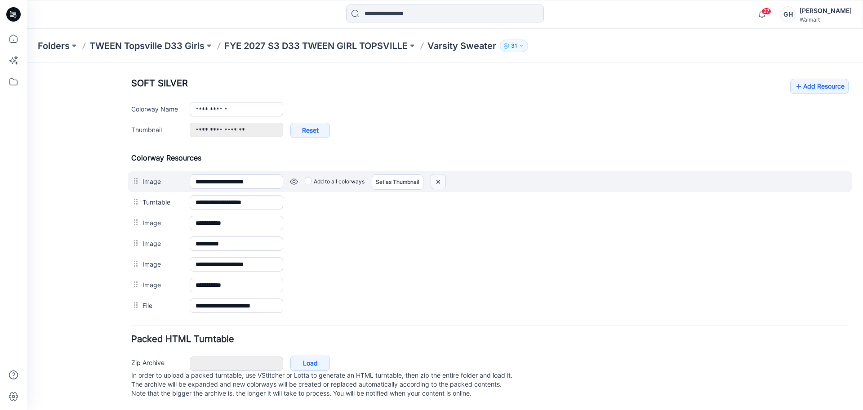
drag, startPoint x: 438, startPoint y: 169, endPoint x: 507, endPoint y: 123, distance: 82.0
click at [438, 174] on img at bounding box center [438, 181] width 14 height 15
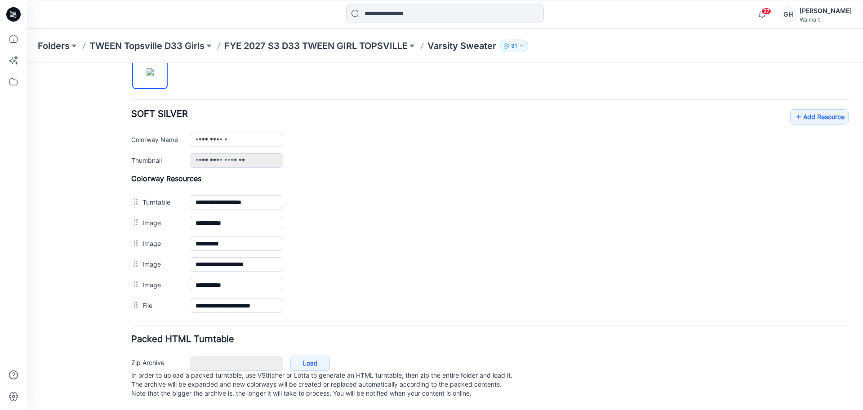
scroll to position [323, 0]
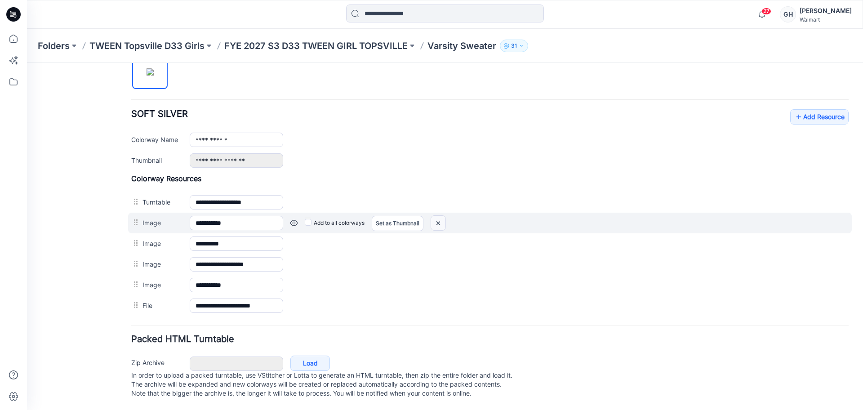
click at [441, 216] on img at bounding box center [438, 223] width 14 height 15
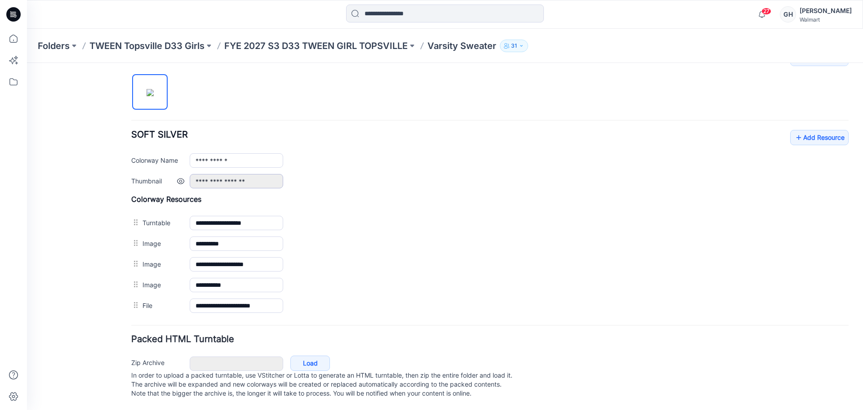
scroll to position [302, 0]
click at [808, 130] on link "Add Resource" at bounding box center [819, 137] width 58 height 15
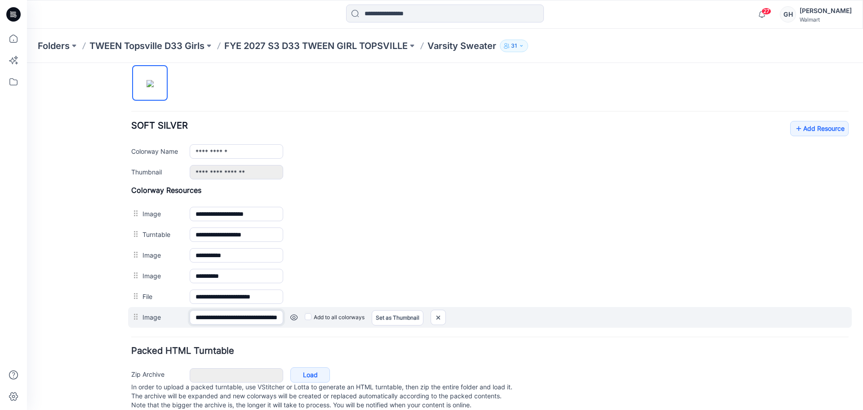
click at [245, 315] on input "**********" at bounding box center [236, 317] width 93 height 14
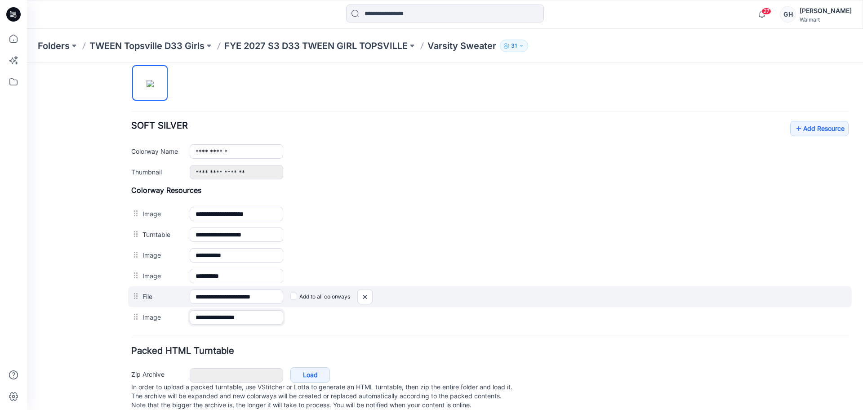
type input "**********"
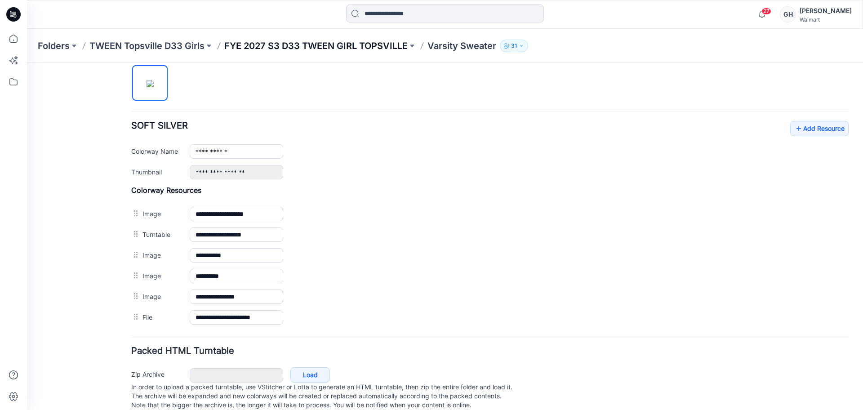
click at [345, 47] on p "FYE 2027 S3 D33 TWEEN GIRL TOPSVILLE" at bounding box center [315, 46] width 183 height 13
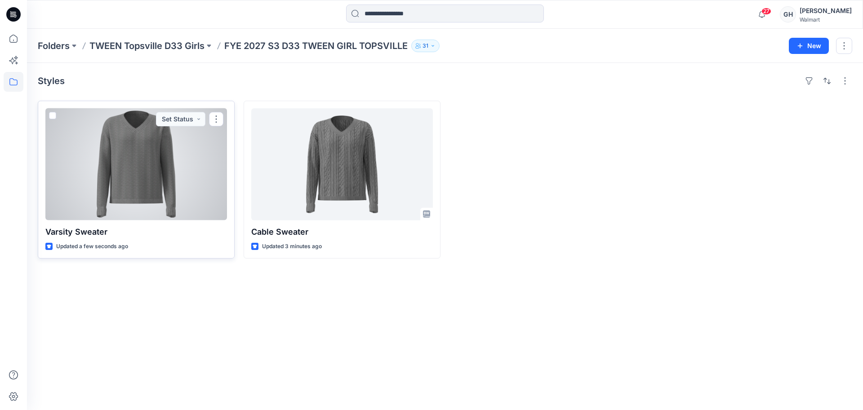
click at [145, 174] on div at bounding box center [136, 164] width 182 height 112
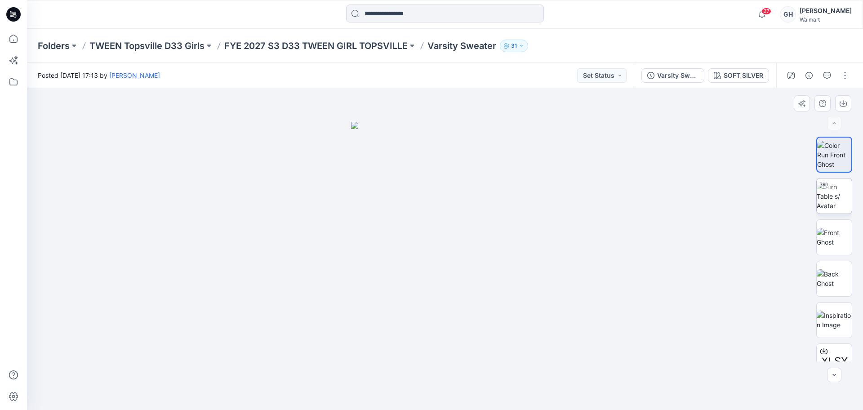
click at [835, 198] on img at bounding box center [834, 196] width 35 height 28
drag, startPoint x: 444, startPoint y: 394, endPoint x: 164, endPoint y: 370, distance: 281.0
click at [164, 370] on div at bounding box center [445, 249] width 836 height 322
click at [817, 228] on img at bounding box center [834, 237] width 35 height 19
click at [829, 244] on img at bounding box center [834, 237] width 34 height 19
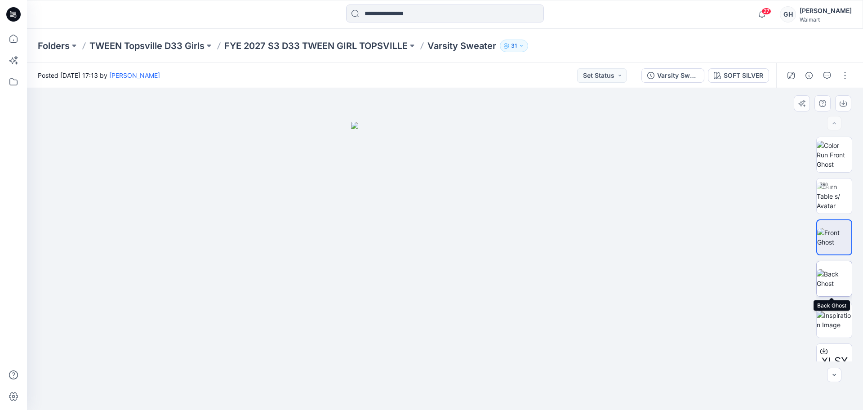
click at [823, 276] on img at bounding box center [834, 278] width 35 height 19
click at [829, 243] on img at bounding box center [834, 237] width 35 height 19
click at [824, 269] on img at bounding box center [834, 278] width 35 height 19
click at [824, 235] on img at bounding box center [834, 237] width 35 height 19
click at [824, 269] on img at bounding box center [834, 278] width 35 height 19
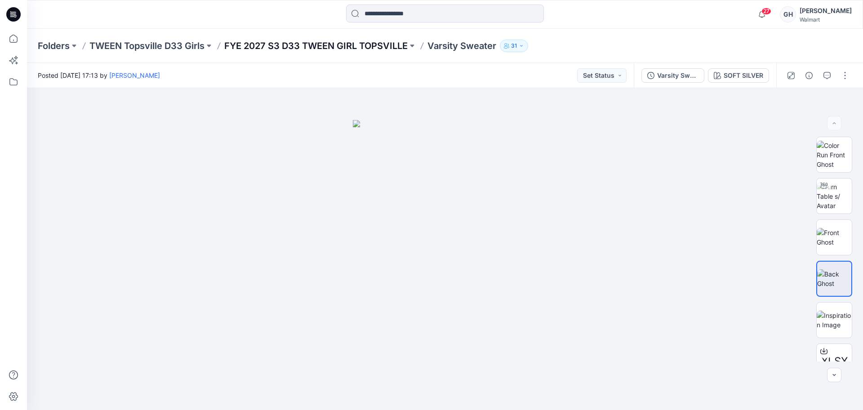
click at [301, 47] on p "FYE 2027 S3 D33 TWEEN GIRL TOPSVILLE" at bounding box center [315, 46] width 183 height 13
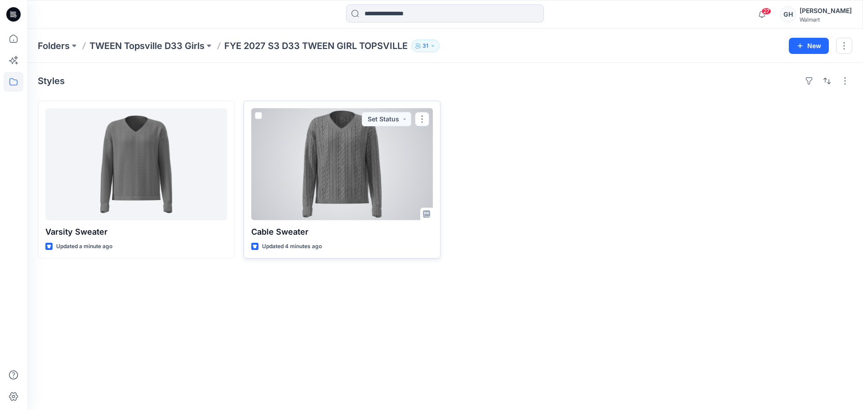
click at [396, 186] on div at bounding box center [342, 164] width 182 height 112
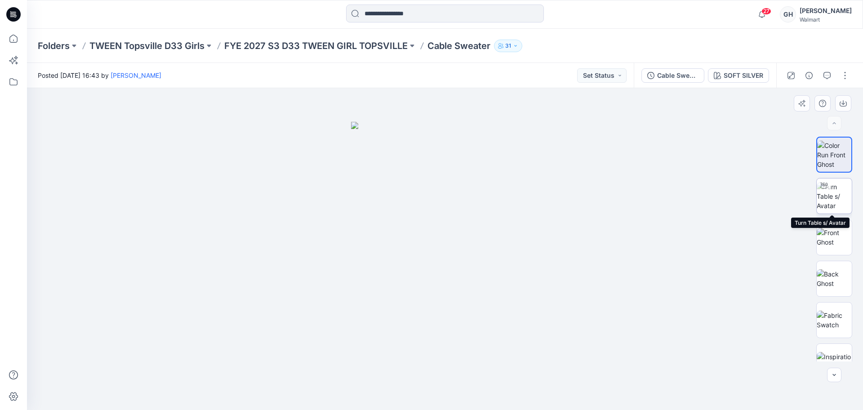
click at [827, 195] on img at bounding box center [834, 196] width 35 height 28
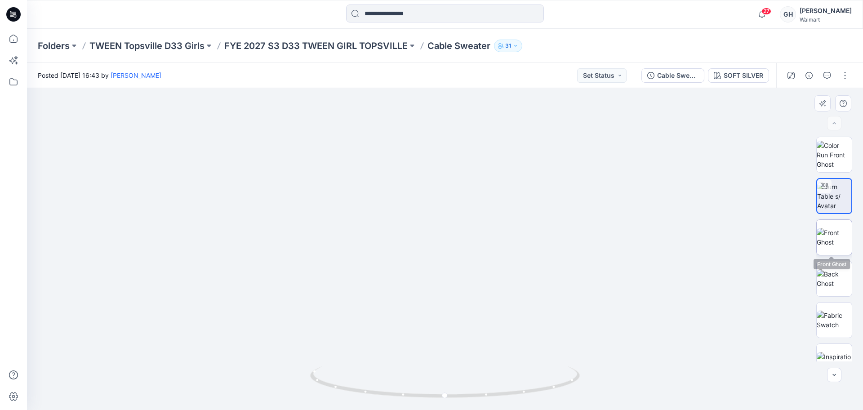
click at [841, 234] on img at bounding box center [834, 237] width 35 height 19
click at [824, 269] on img at bounding box center [834, 278] width 35 height 19
click at [307, 38] on div "Folders TWEEN Topsville D33 Girls FYE 2027 S3 D33 TWEEN GIRL TOPSVILLE Cable Sw…" at bounding box center [445, 46] width 836 height 34
click at [225, 45] on div "Folders TWEEN Topsville D33 Girls FYE 2027 S3 D33 TWEEN GIRL TOPSVILLE Cable Sw…" at bounding box center [410, 46] width 744 height 13
click at [164, 49] on p "TWEEN Topsville D33 Girls" at bounding box center [146, 46] width 115 height 13
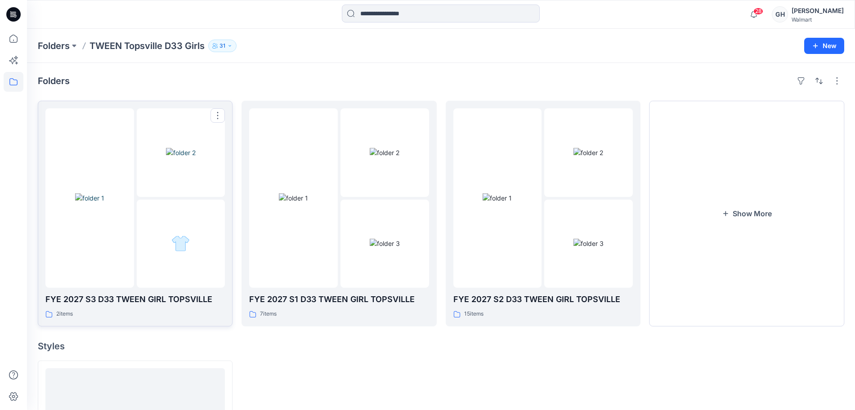
click at [134, 175] on div at bounding box center [134, 197] width 179 height 179
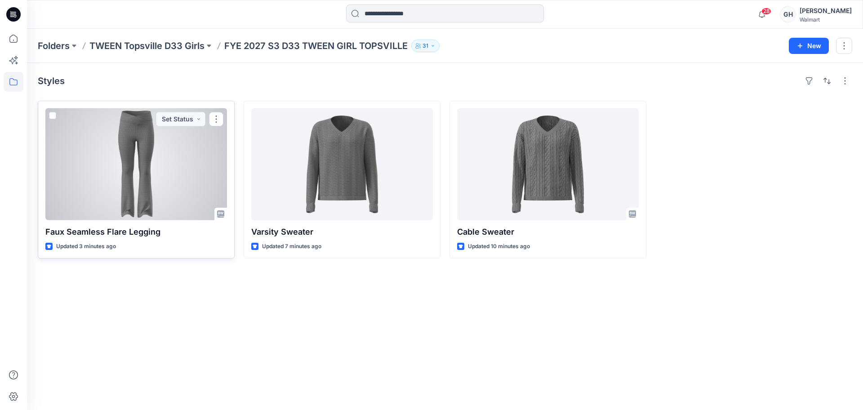
click at [92, 183] on div at bounding box center [136, 164] width 182 height 112
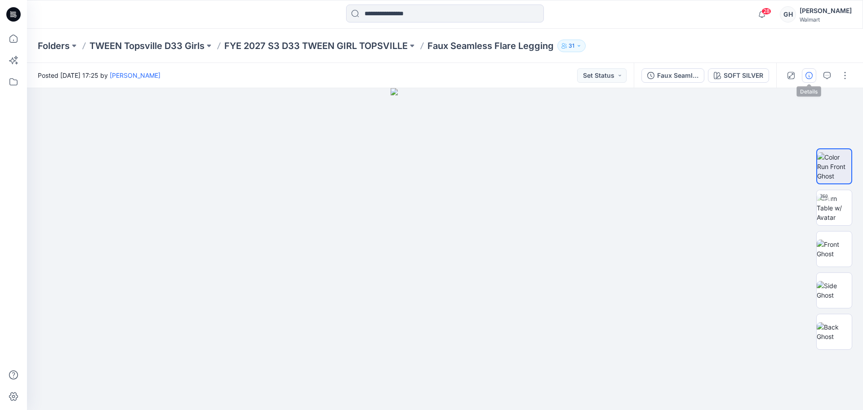
click at [808, 76] on icon "button" at bounding box center [809, 75] width 7 height 7
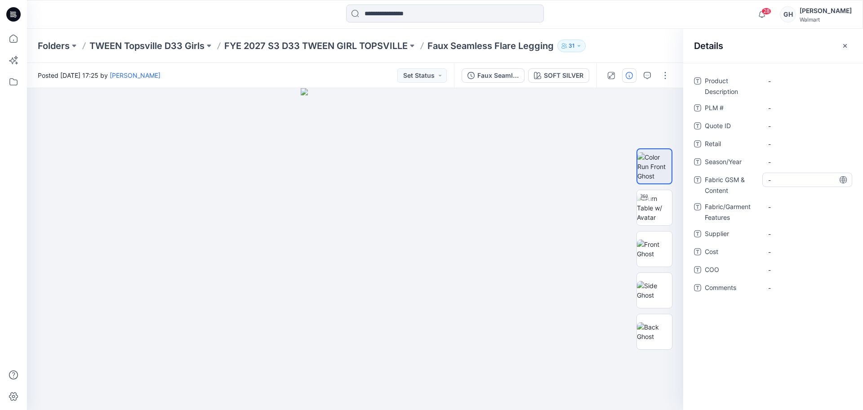
click at [790, 180] on Content "-" at bounding box center [807, 179] width 78 height 9
type textarea "**********"
click at [785, 210] on Features "-" at bounding box center [807, 206] width 78 height 9
click at [815, 187] on Content "330 GSM/86% Nylon/9% Recycled Nylon/5% Spandex /" at bounding box center [807, 187] width 78 height 28
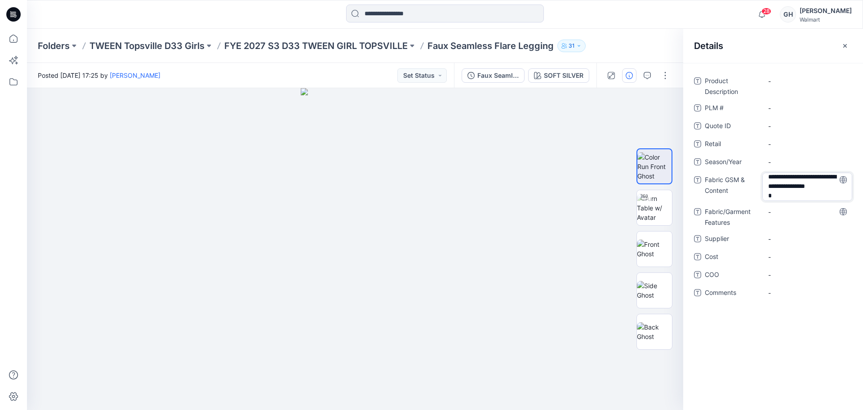
scroll to position [12, 0]
click at [793, 194] on textarea "**********" at bounding box center [807, 187] width 90 height 28
type textarea "**********"
click at [782, 215] on Features "-" at bounding box center [807, 211] width 78 height 9
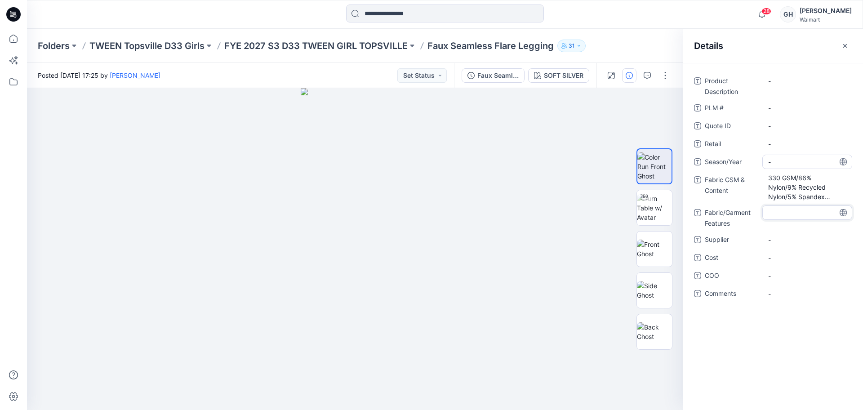
click at [782, 157] on span "-" at bounding box center [807, 161] width 78 height 9
type textarea "**********"
click at [783, 242] on span "-" at bounding box center [807, 239] width 78 height 9
type textarea "*********"
click at [782, 212] on Features "-" at bounding box center [807, 212] width 78 height 9
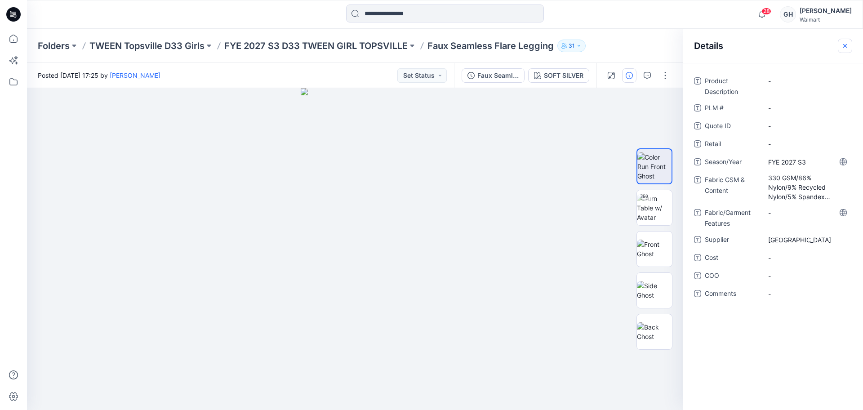
click at [843, 46] on icon "button" at bounding box center [844, 45] width 7 height 7
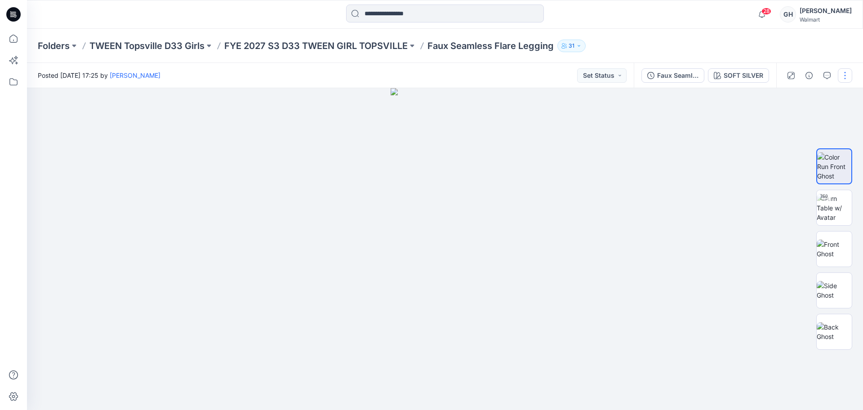
click at [847, 75] on button "button" at bounding box center [845, 75] width 14 height 14
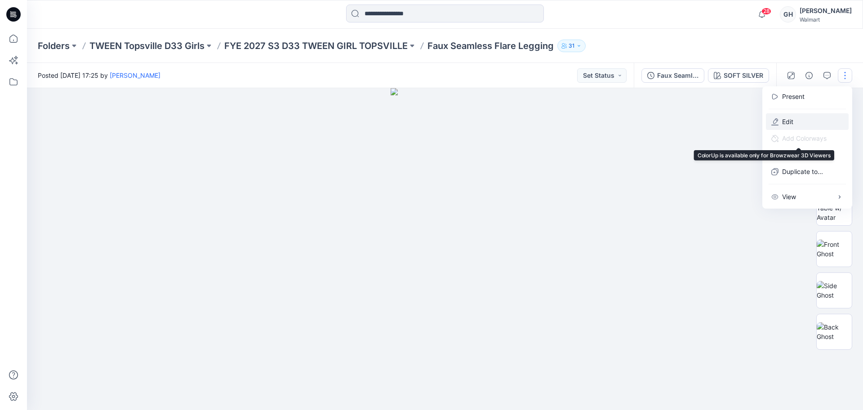
click at [790, 124] on p "Edit" at bounding box center [787, 121] width 11 height 9
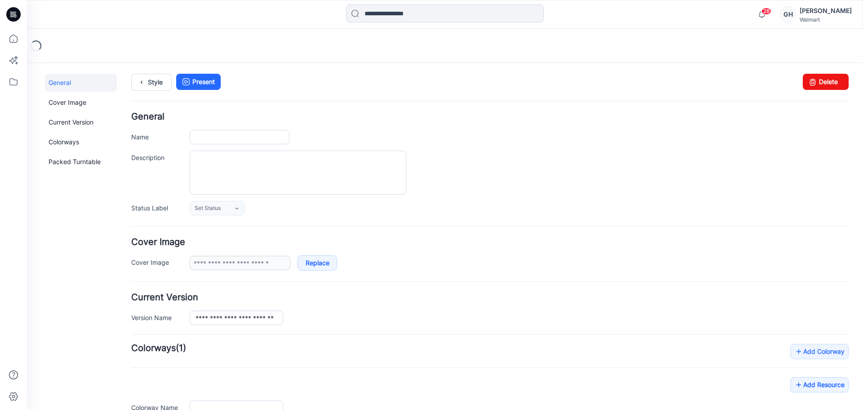
type input "**********"
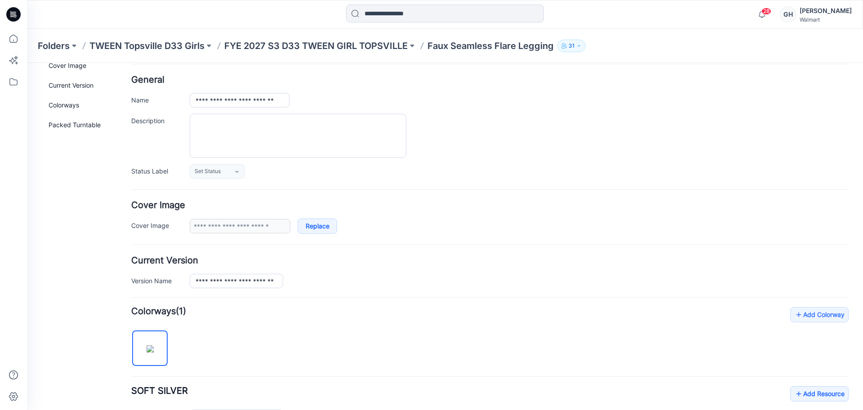
scroll to position [56, 0]
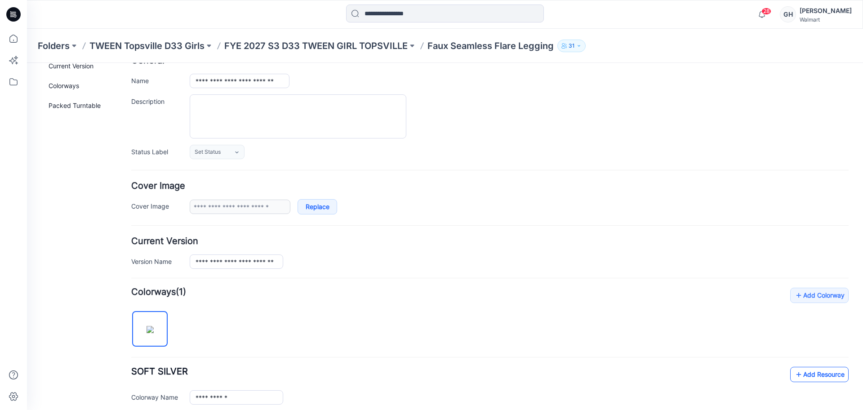
click at [797, 367] on link "Add Resource" at bounding box center [819, 374] width 58 height 15
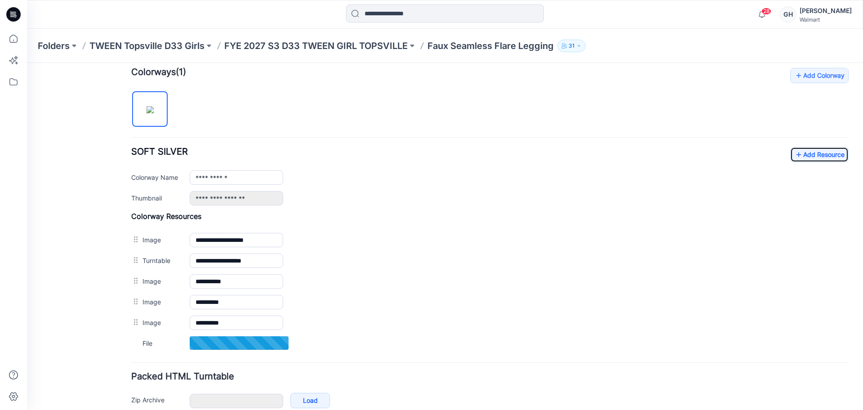
scroll to position [281, 0]
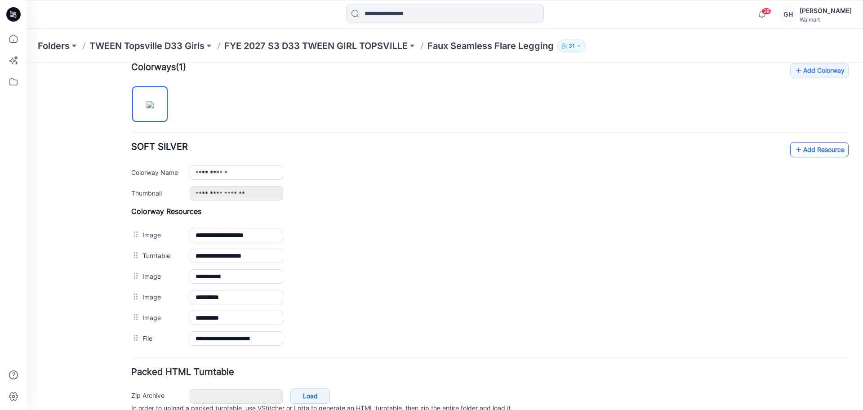
click at [811, 151] on link "Add Resource" at bounding box center [819, 149] width 58 height 15
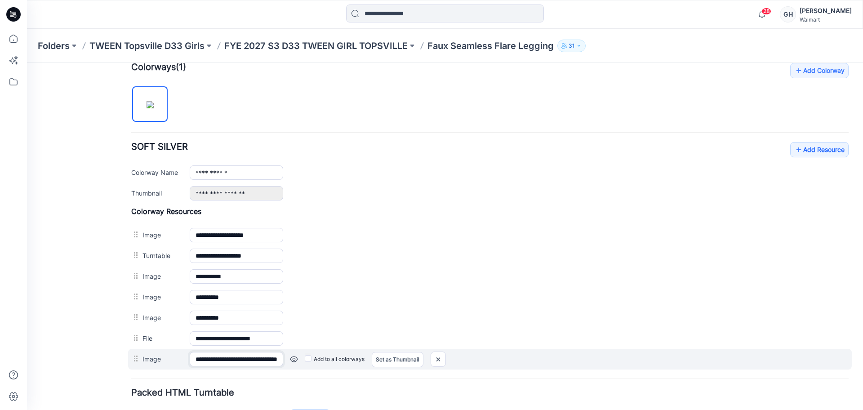
click at [209, 359] on input "**********" at bounding box center [236, 359] width 93 height 14
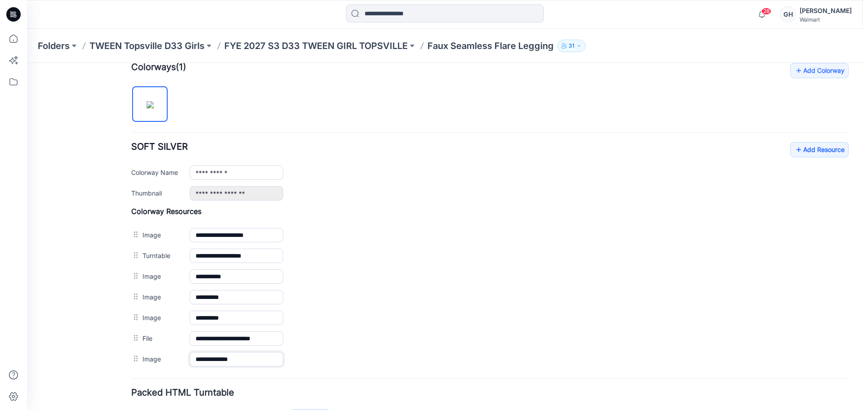
type input "**********"
click at [116, 354] on div "General Cover Image Current Version Colorways Packed Turntable" at bounding box center [81, 128] width 72 height 671
click at [375, 42] on p "FYE 2027 S3 D33 TWEEN GIRL TOPSVILLE" at bounding box center [315, 46] width 183 height 13
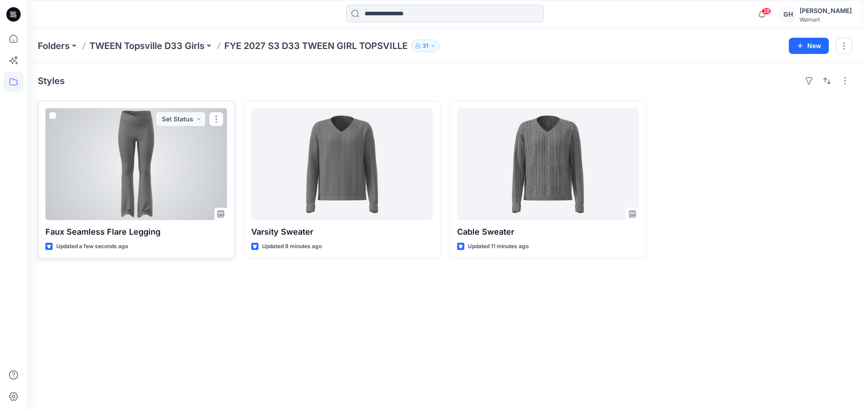
click at [146, 181] on div at bounding box center [136, 164] width 182 height 112
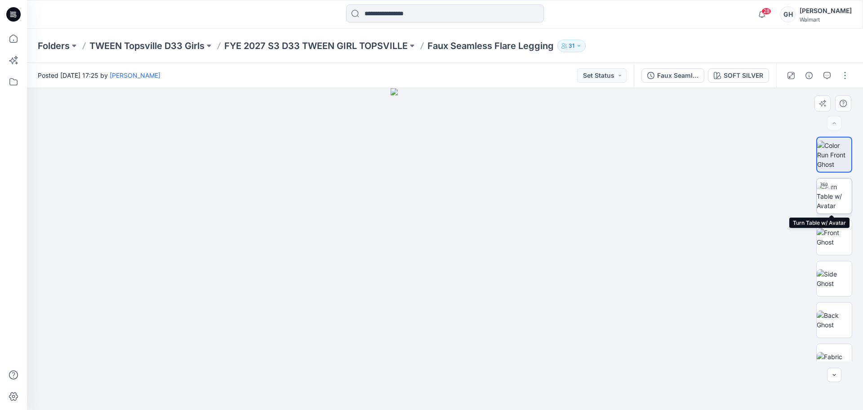
click at [842, 195] on img at bounding box center [834, 196] width 35 height 28
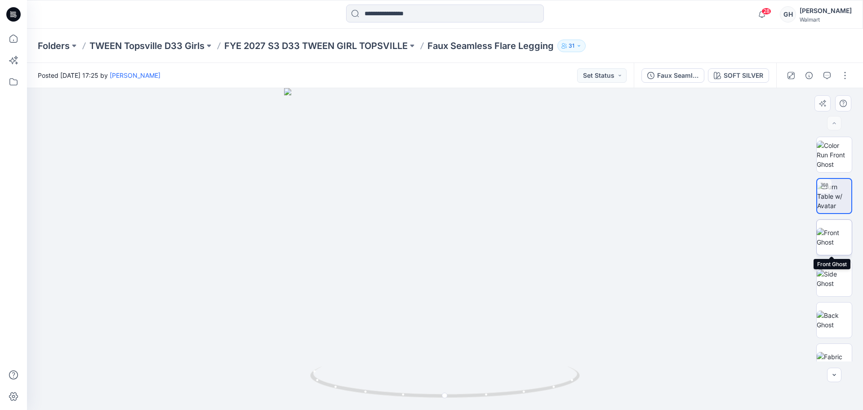
click at [834, 230] on img at bounding box center [834, 237] width 35 height 19
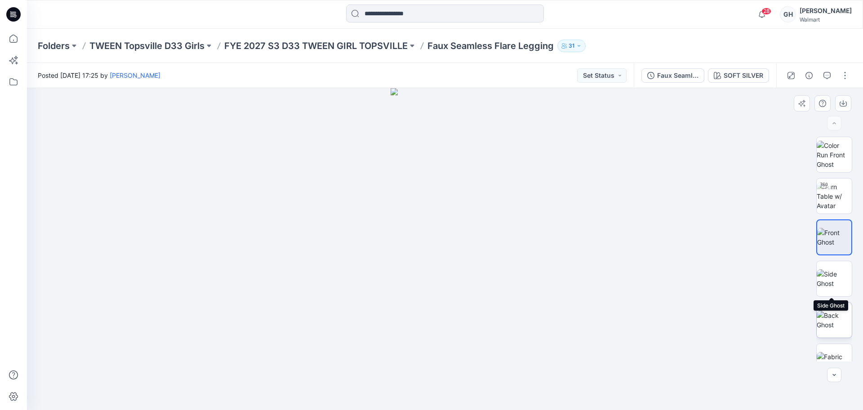
drag, startPoint x: 833, startPoint y: 281, endPoint x: 833, endPoint y: 307, distance: 26.1
click at [833, 280] on img at bounding box center [834, 278] width 35 height 19
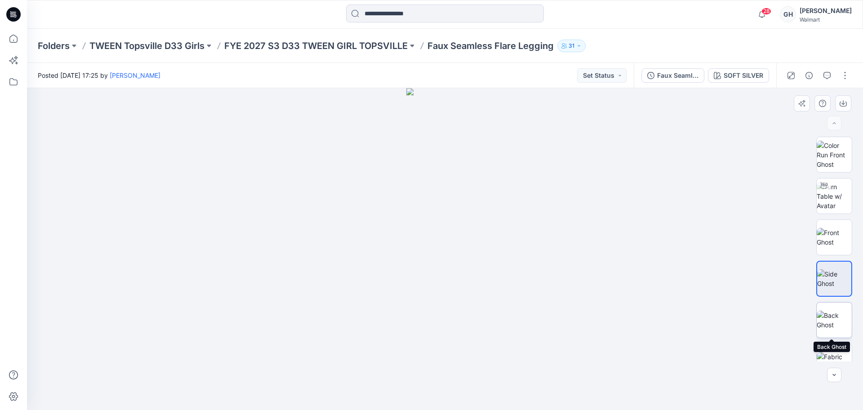
click at [833, 314] on img at bounding box center [834, 320] width 35 height 19
click at [263, 40] on p "FYE 2027 S3 D33 TWEEN GIRL TOPSVILLE" at bounding box center [315, 46] width 183 height 13
